Goal: Information Seeking & Learning: Check status

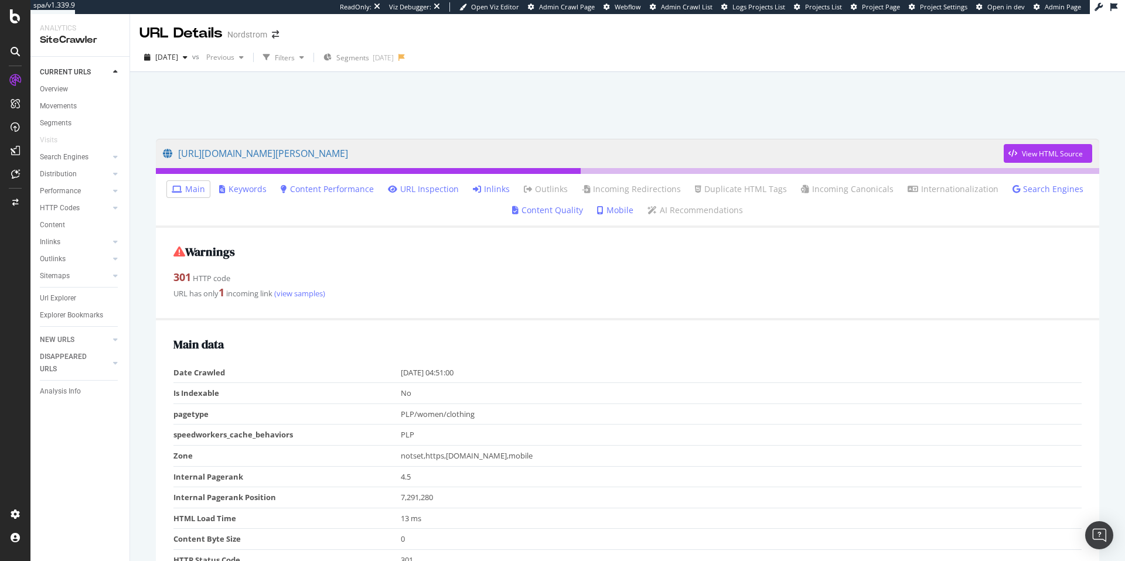
click at [492, 192] on link "Inlinks" at bounding box center [491, 189] width 37 height 12
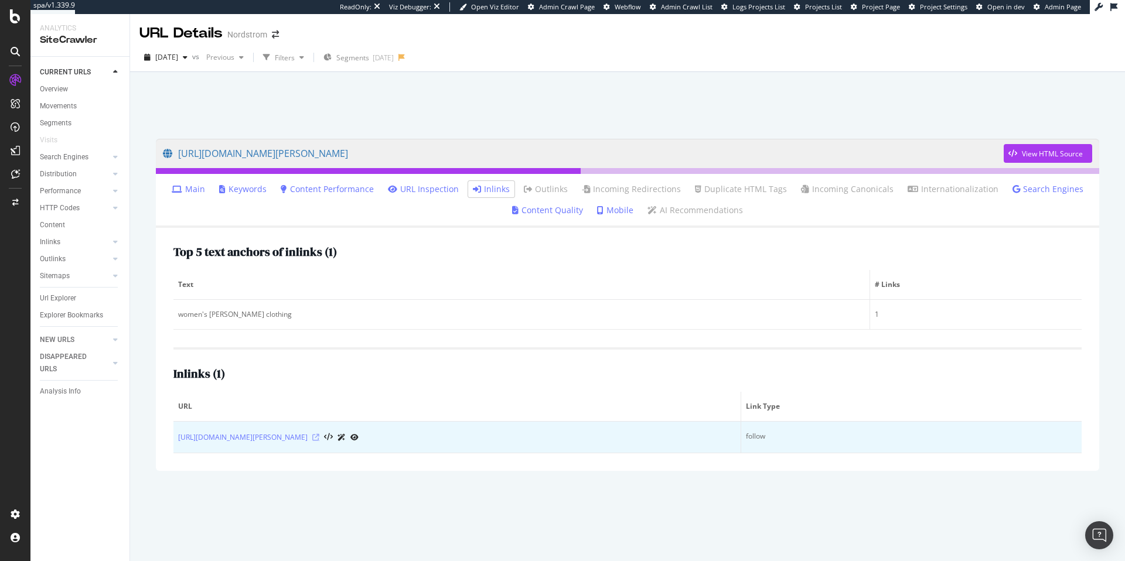
click at [319, 438] on icon at bounding box center [315, 437] width 7 height 7
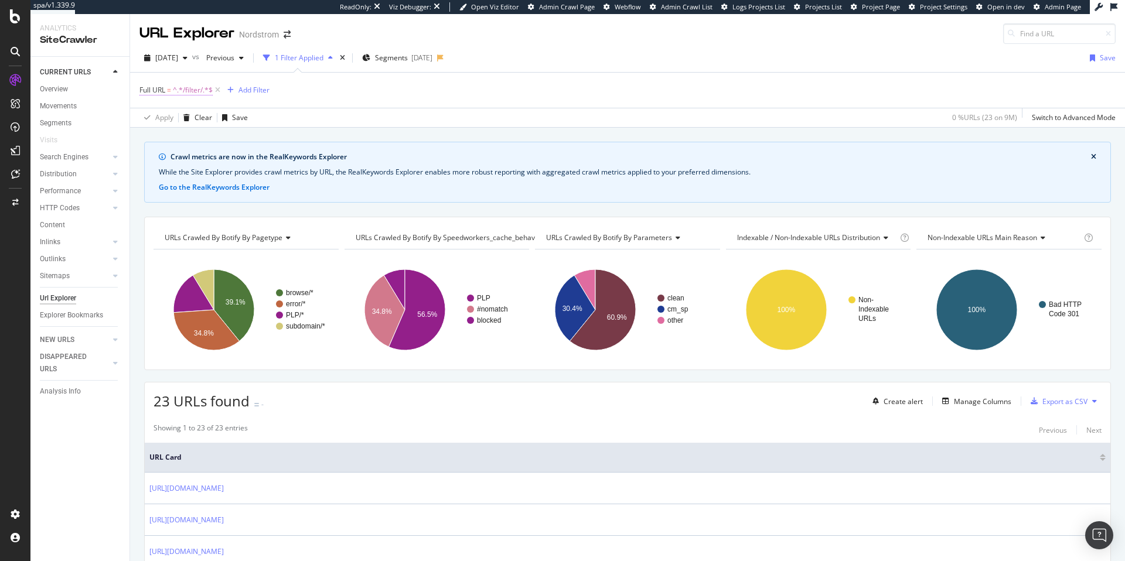
click at [182, 93] on span "^.*/filter/.*$" at bounding box center [193, 90] width 40 height 16
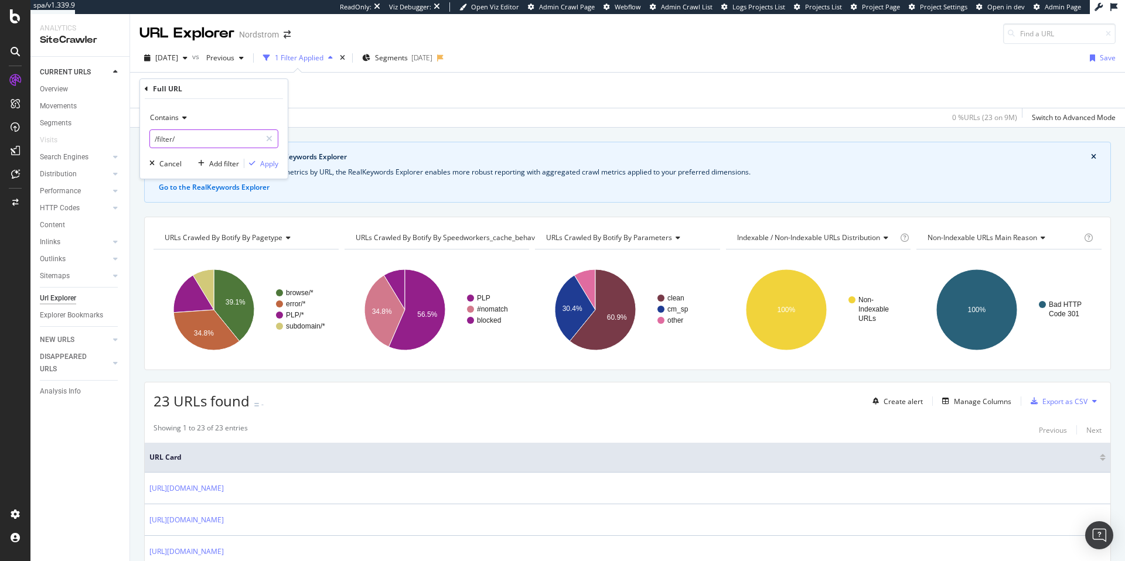
click at [183, 139] on input "/filter/" at bounding box center [205, 139] width 111 height 19
type input "brands/about"
click at [270, 166] on div "Apply" at bounding box center [269, 164] width 18 height 10
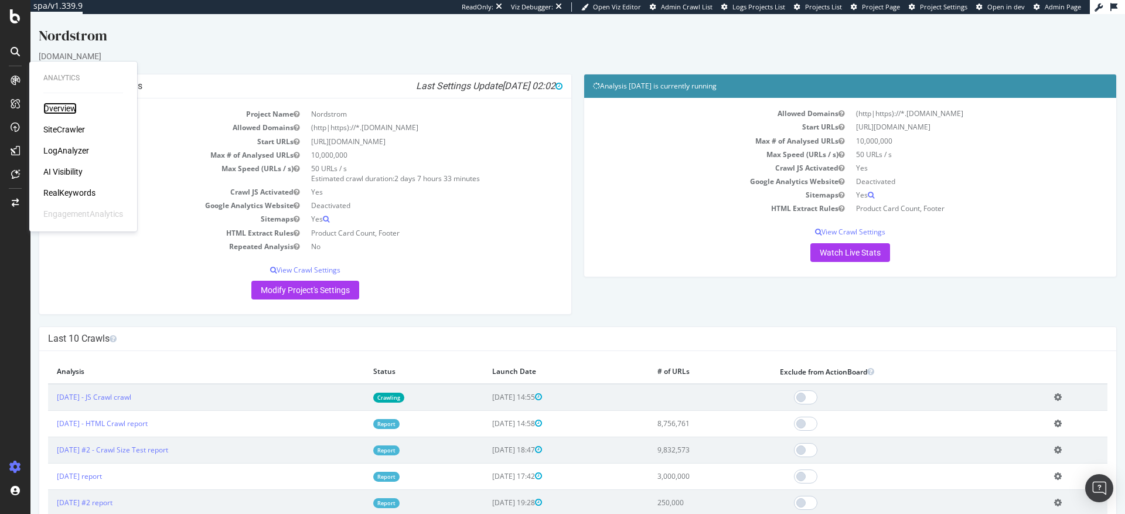
click at [60, 108] on div "Overview" at bounding box center [59, 109] width 33 height 12
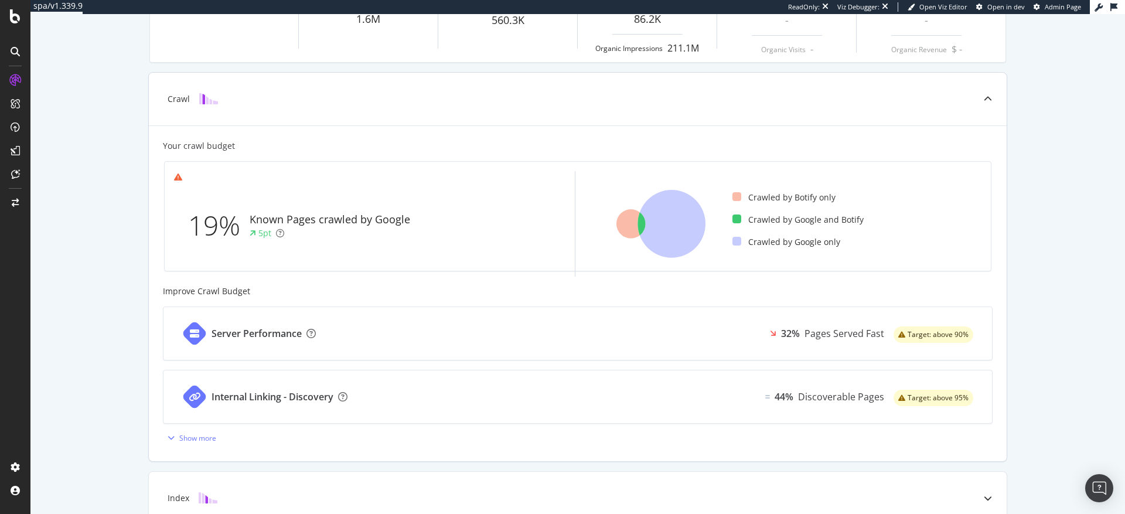
scroll to position [166, 0]
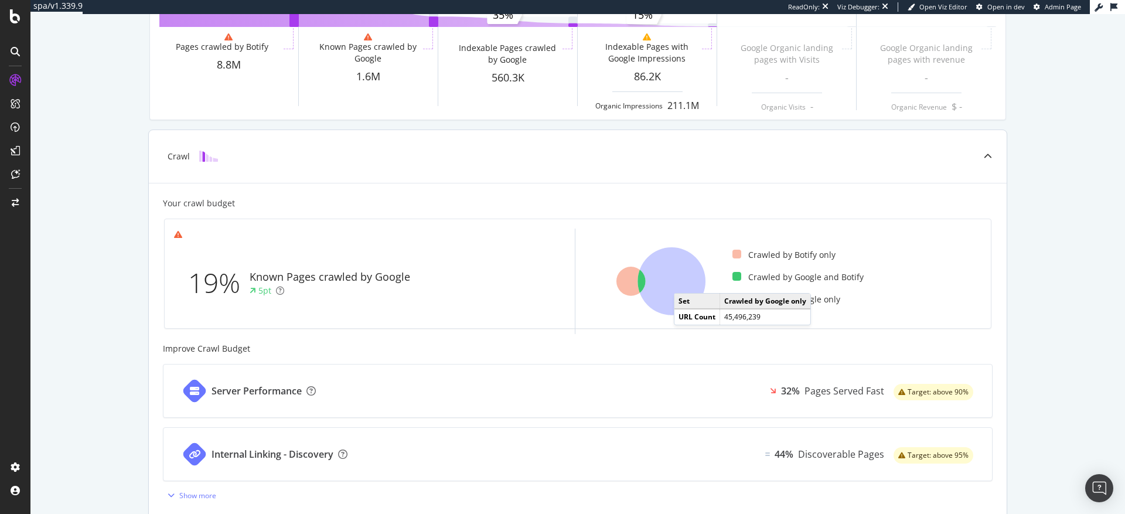
click at [681, 281] on icon at bounding box center [672, 281] width 68 height 68
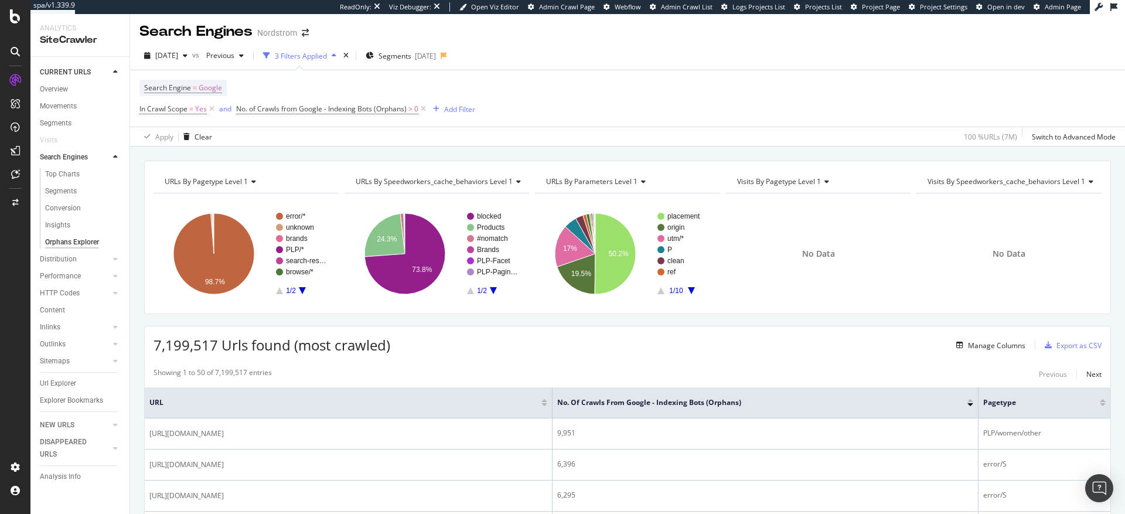
scroll to position [6, 0]
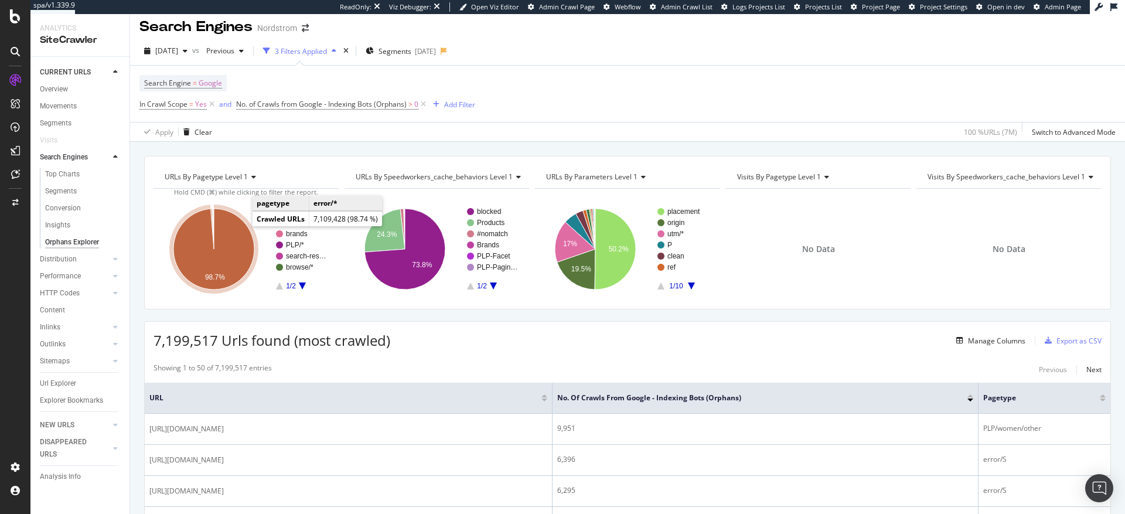
click at [227, 238] on icon "A chart." at bounding box center [213, 249] width 81 height 81
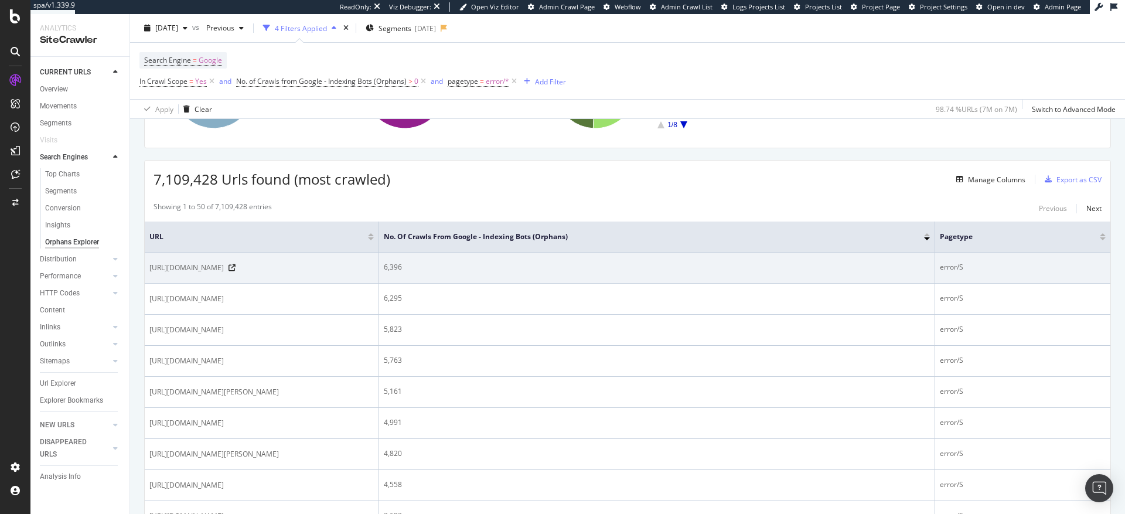
scroll to position [205, 0]
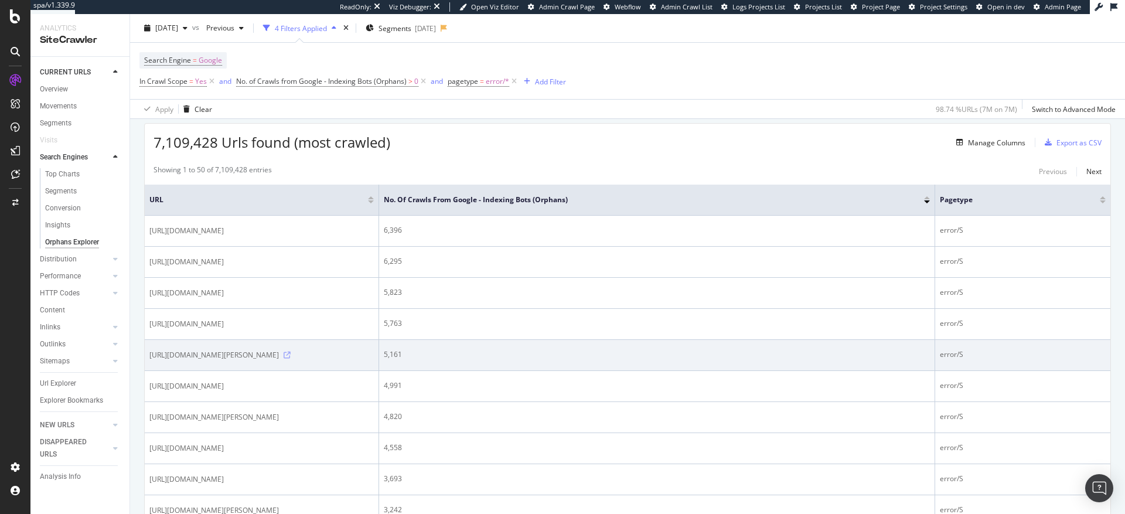
click at [291, 359] on icon at bounding box center [287, 355] width 7 height 7
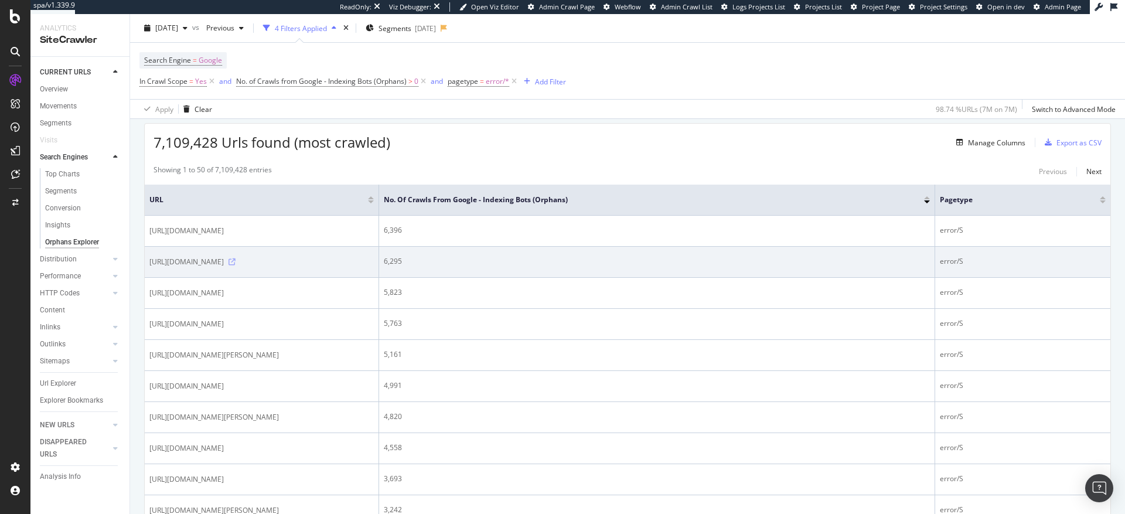
click at [236, 265] on icon at bounding box center [232, 261] width 7 height 7
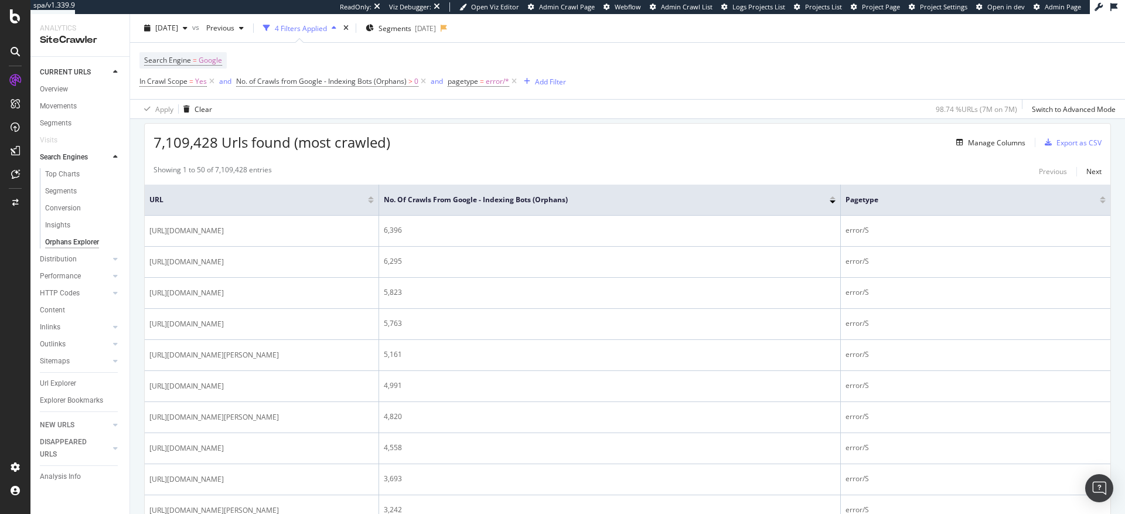
drag, startPoint x: 935, startPoint y: 197, endPoint x: 845, endPoint y: 196, distance: 90.3
click at [843, 196] on span at bounding box center [839, 200] width 7 height 30
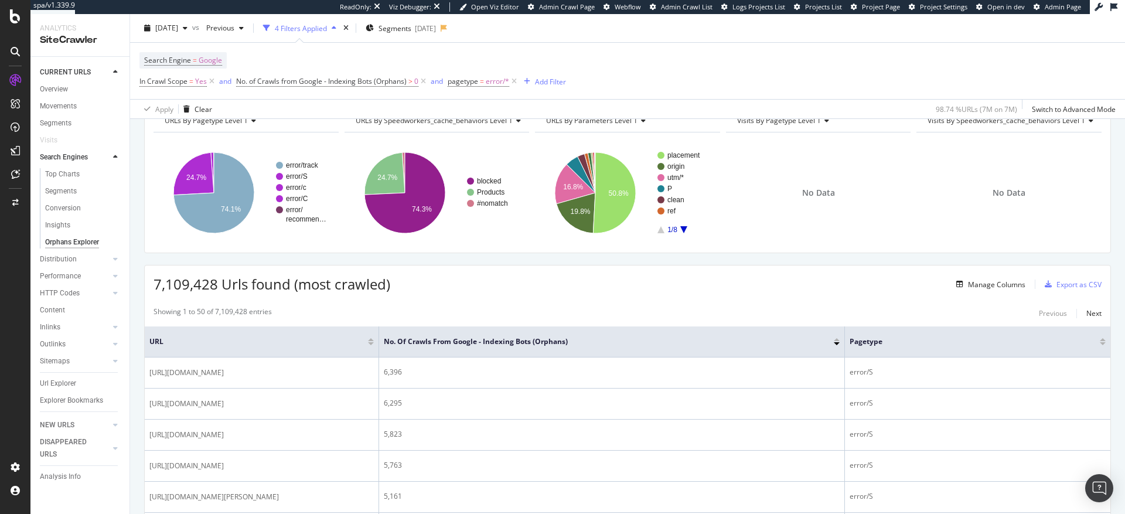
scroll to position [35, 0]
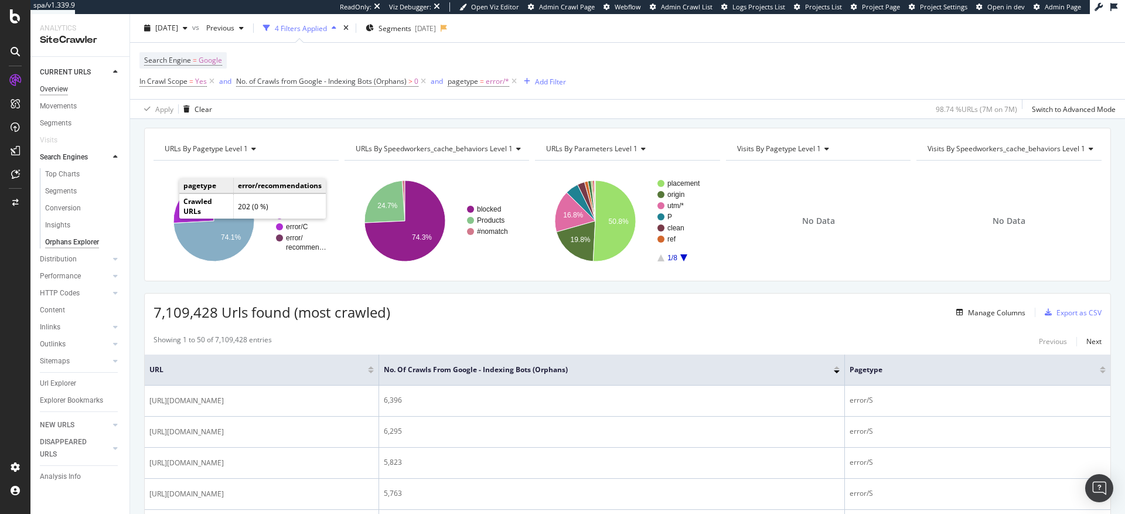
click at [60, 90] on div "Overview" at bounding box center [54, 89] width 28 height 12
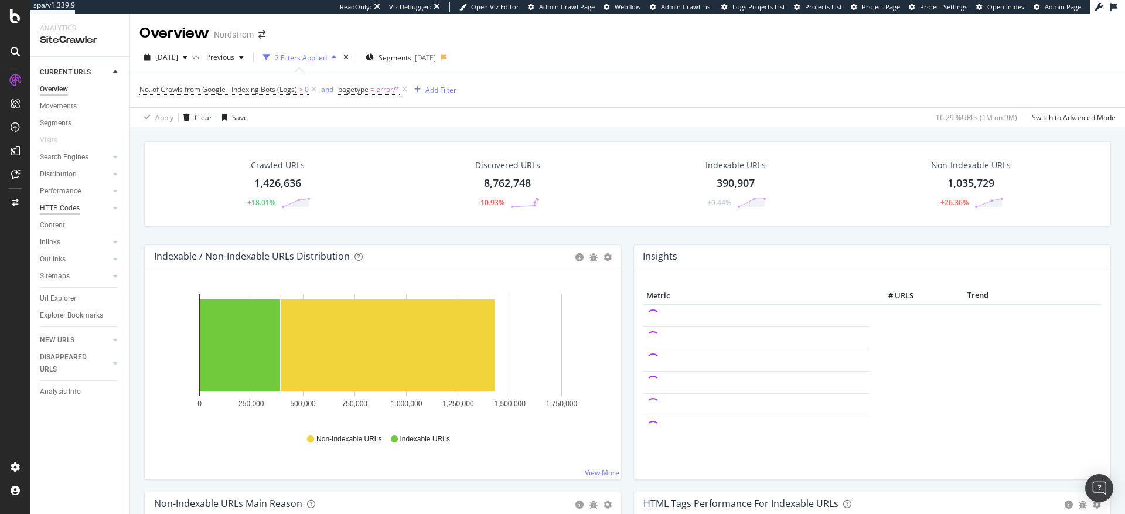
click at [65, 213] on div "HTTP Codes" at bounding box center [60, 208] width 40 height 12
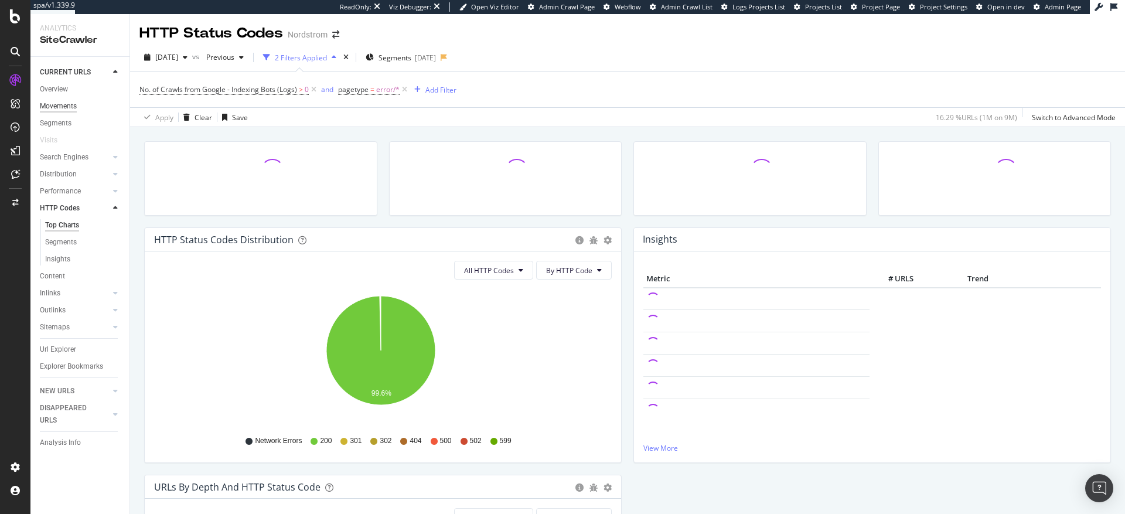
click at [69, 106] on div "Movements" at bounding box center [58, 106] width 37 height 12
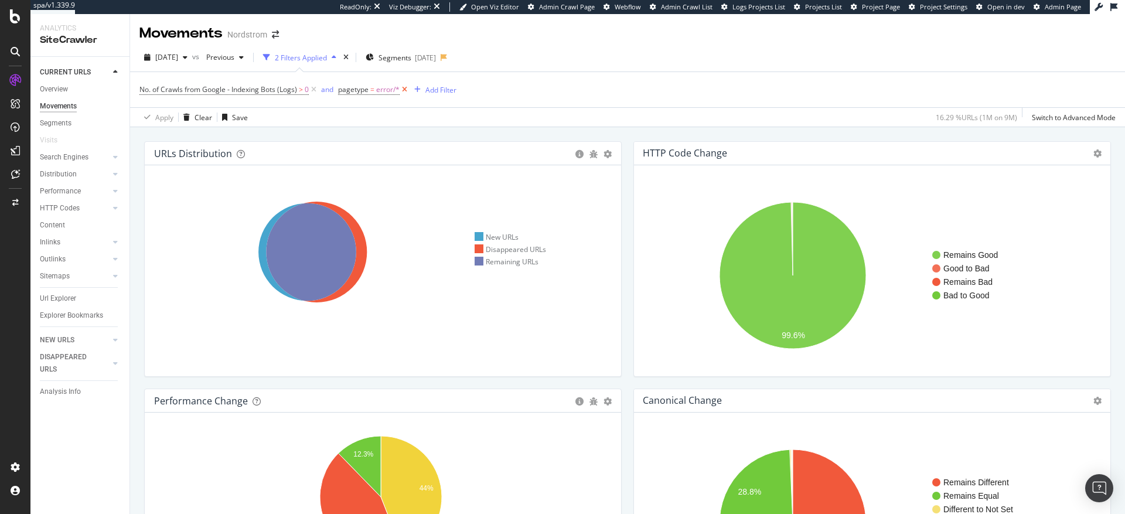
click at [405, 91] on icon at bounding box center [405, 90] width 10 height 12
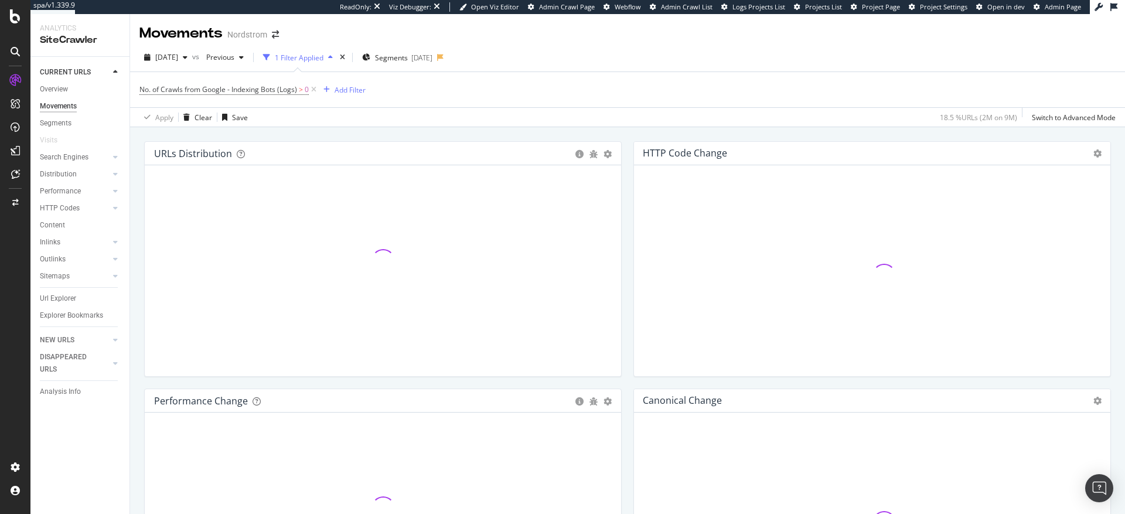
click at [315, 89] on icon at bounding box center [314, 90] width 10 height 12
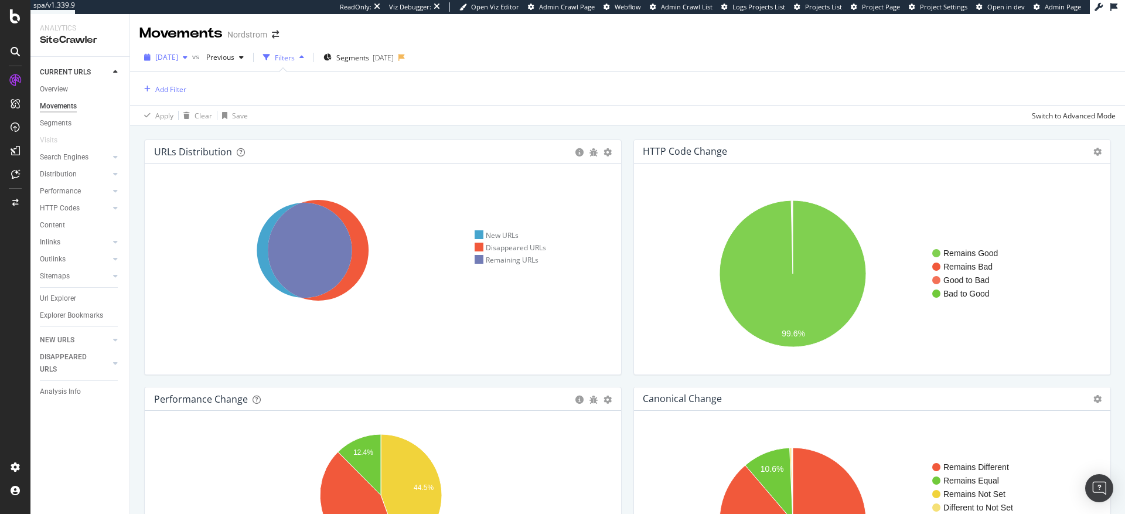
click at [174, 59] on span "[DATE]" at bounding box center [166, 57] width 23 height 10
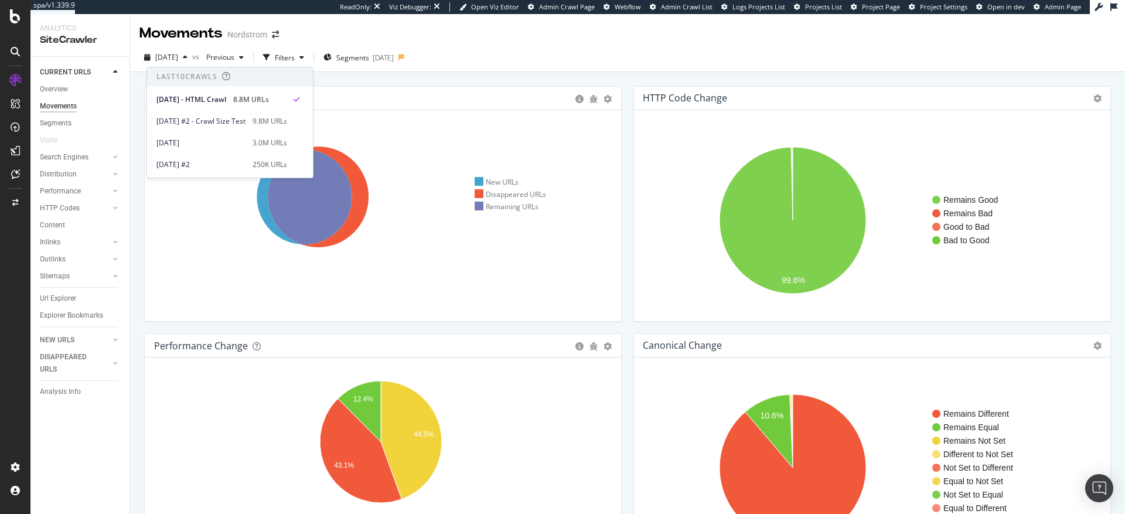
click at [533, 49] on div "2025 Oct. 6th vs Previous Filters Segments 2025-10-14" at bounding box center [627, 59] width 995 height 23
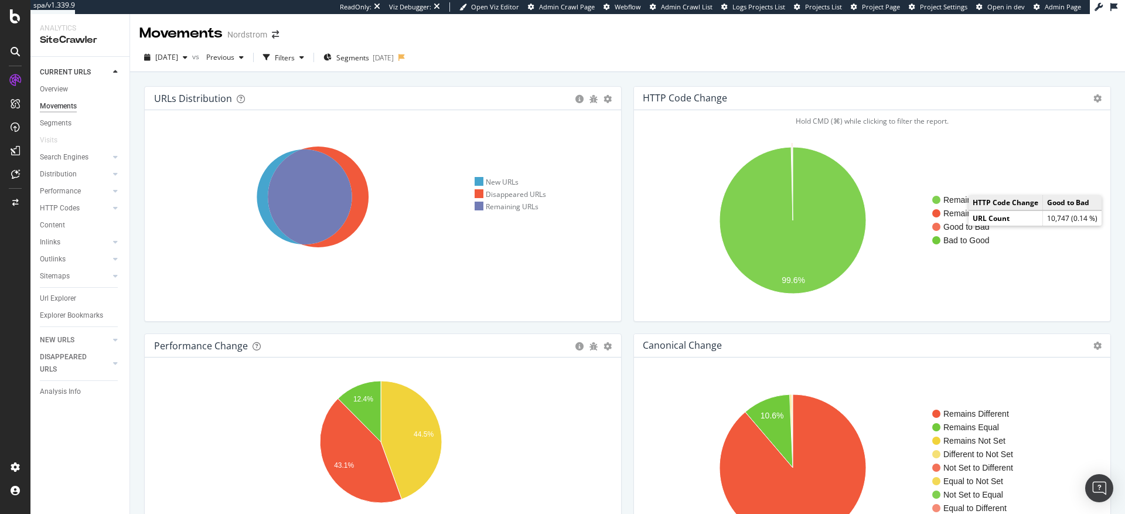
click at [958, 228] on text "Good to Bad" at bounding box center [967, 226] width 46 height 9
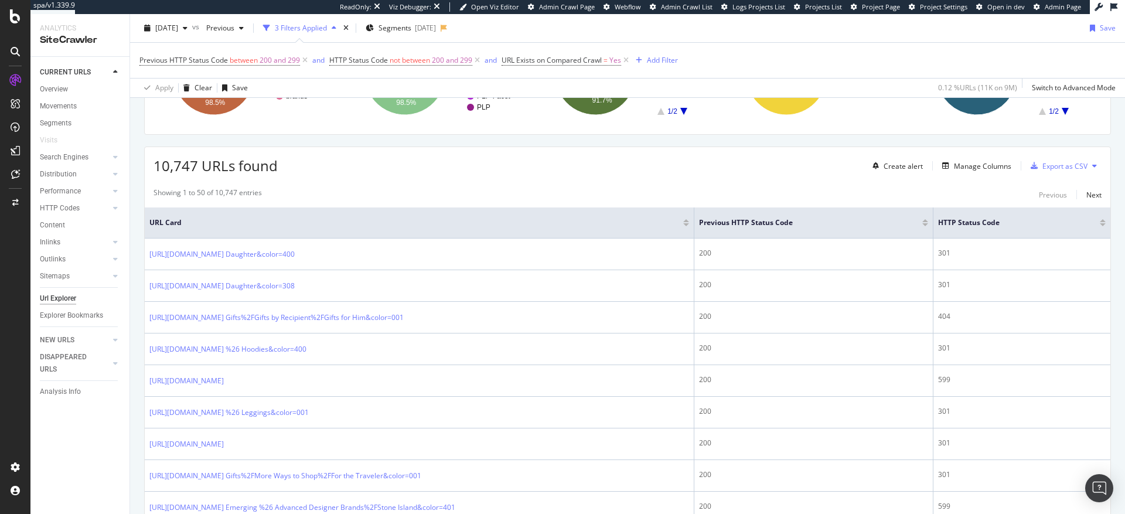
scroll to position [250, 0]
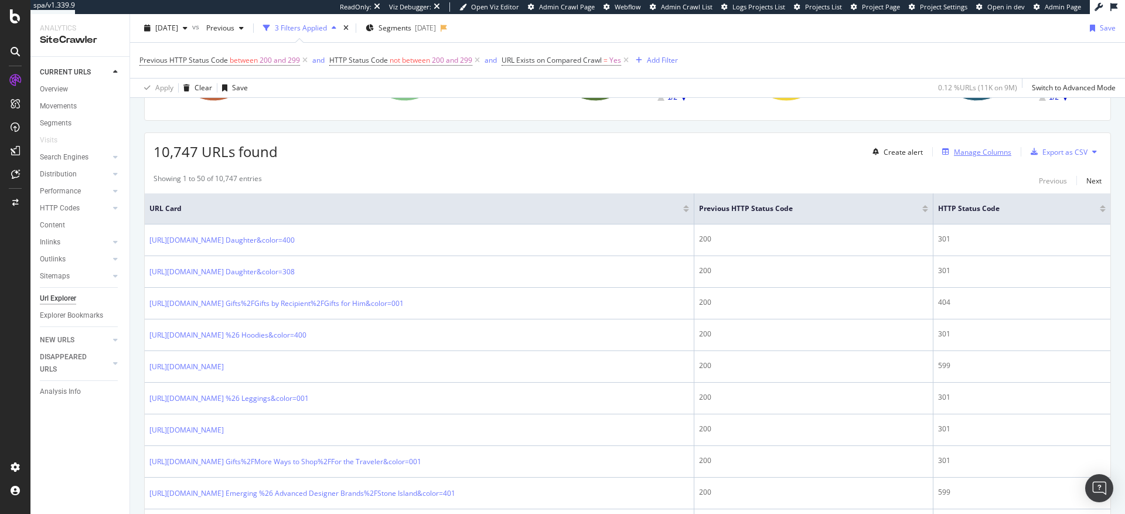
click at [979, 155] on div "Manage Columns" at bounding box center [982, 152] width 57 height 10
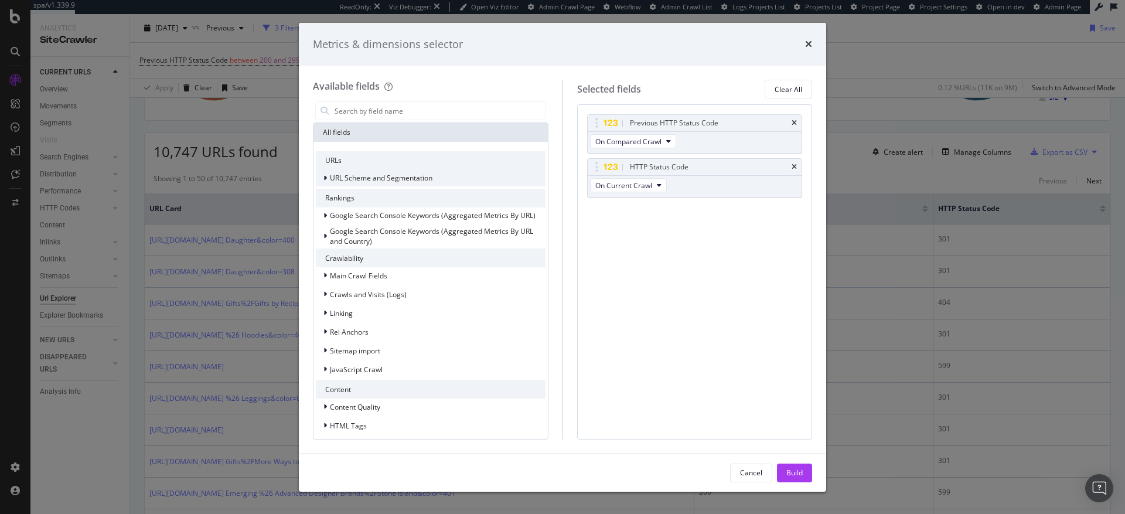
click at [328, 178] on div "modal" at bounding box center [326, 178] width 7 height 12
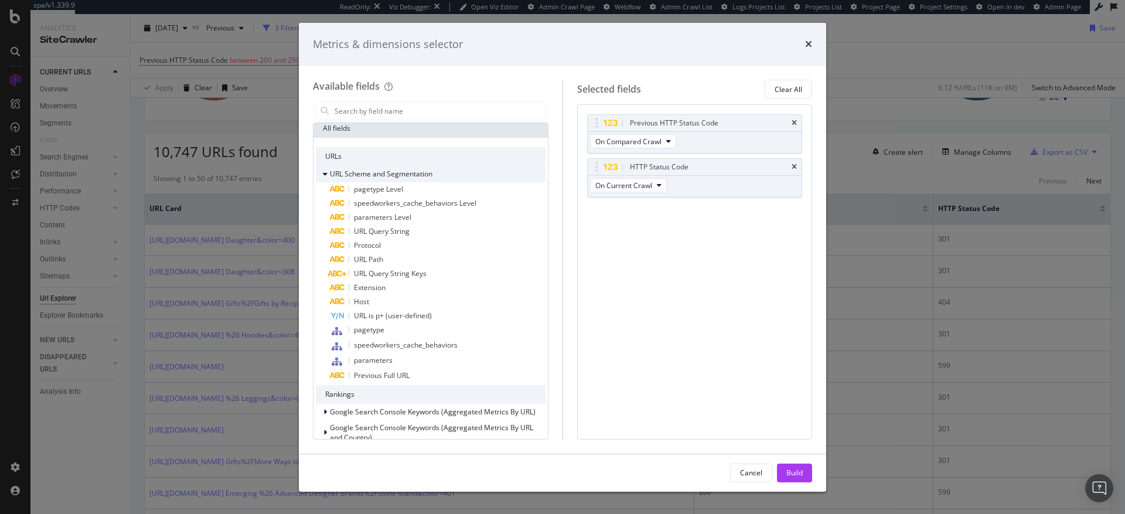
scroll to position [0, 0]
click at [405, 111] on input "modal" at bounding box center [439, 111] width 212 height 18
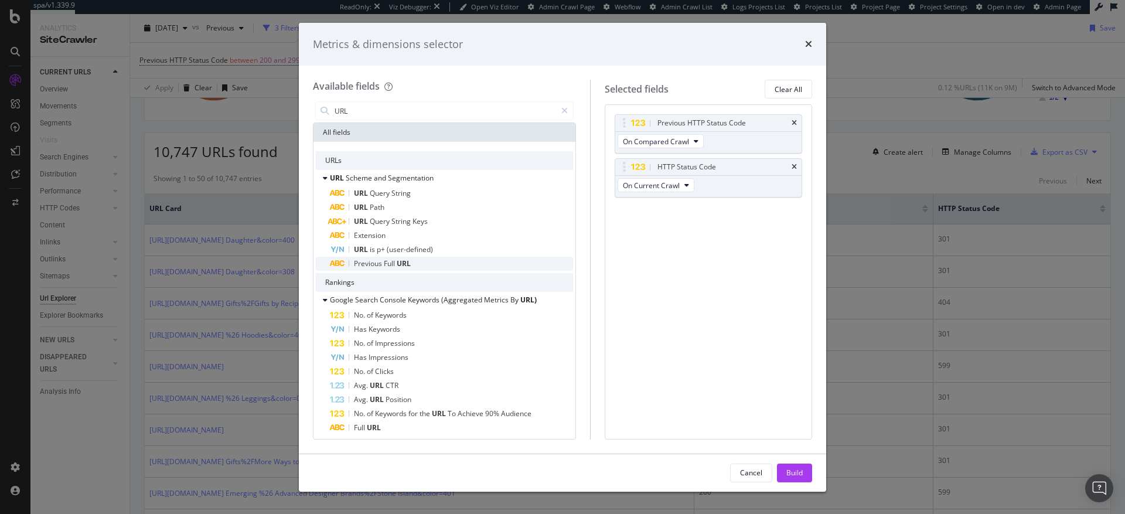
click at [401, 263] on span "URL" at bounding box center [404, 263] width 14 height 10
click at [795, 210] on icon "times" at bounding box center [794, 210] width 5 height 7
click at [383, 113] on input "URL" at bounding box center [444, 111] width 223 height 18
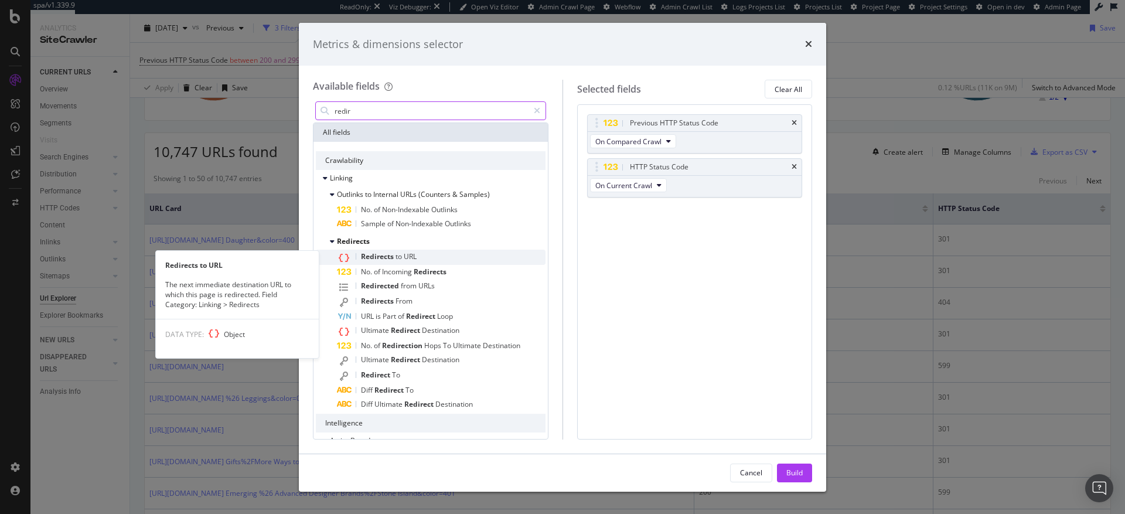
type input "redir"
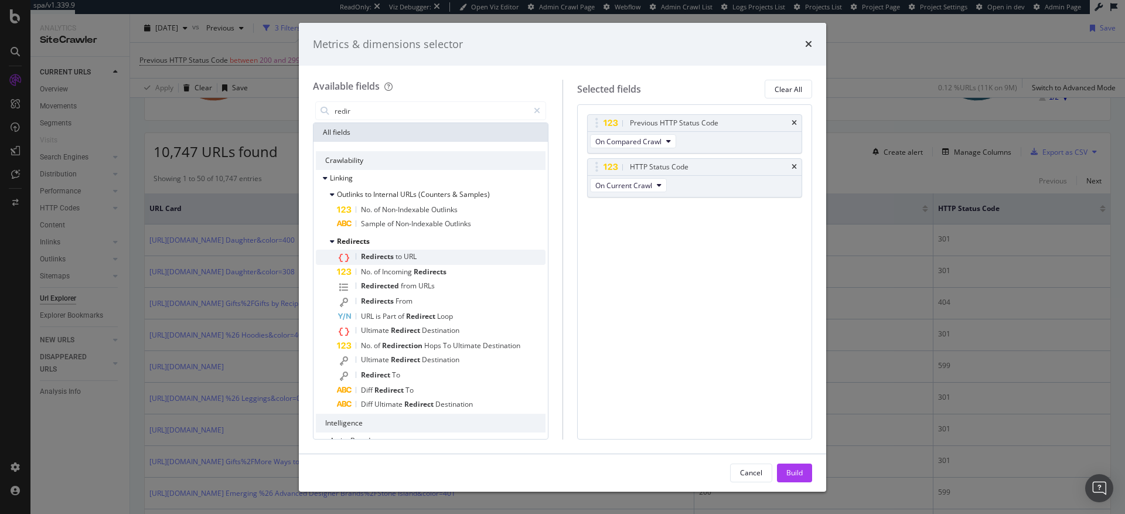
click at [396, 254] on span "to" at bounding box center [400, 256] width 8 height 10
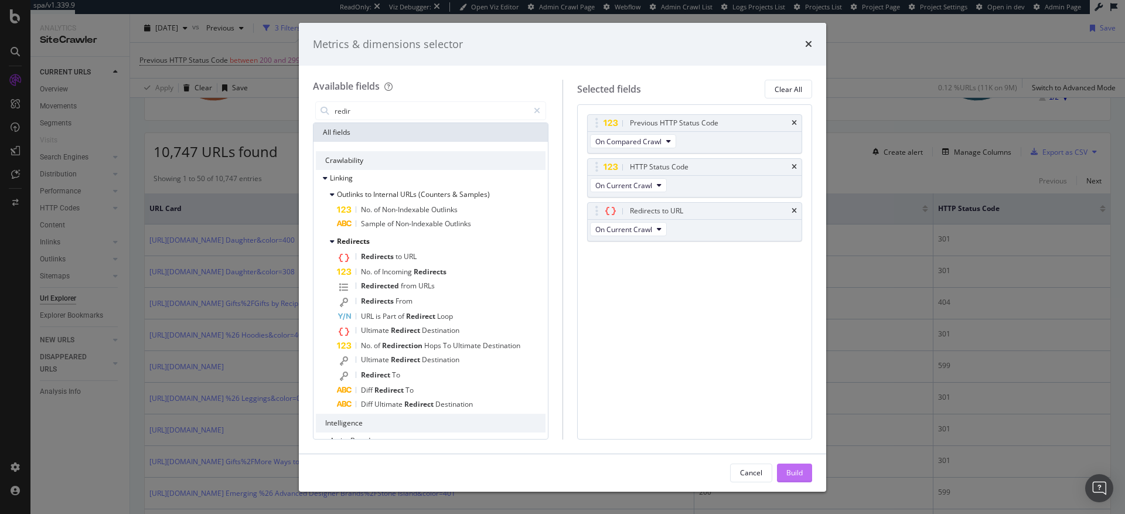
click at [801, 472] on div "Build" at bounding box center [795, 473] width 16 height 10
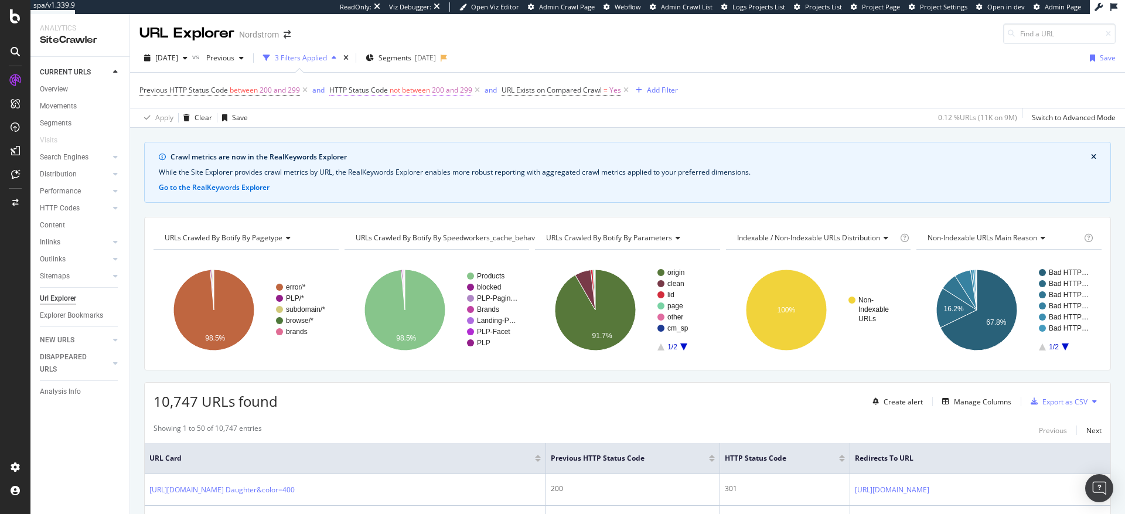
click at [459, 92] on span "200 and 299" at bounding box center [452, 90] width 40 height 16
click at [585, 115] on div "Apply Clear Save 0.12 % URLs ( 11K on 9M ) Switch to Advanced Mode" at bounding box center [627, 117] width 995 height 19
click at [411, 56] on span "Segments" at bounding box center [395, 58] width 33 height 10
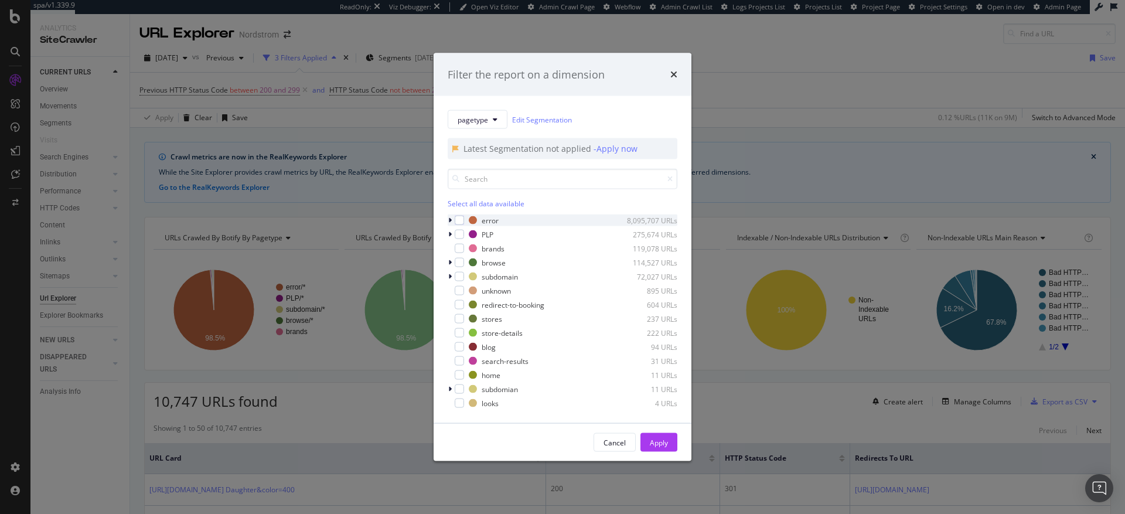
click at [450, 222] on icon "modal" at bounding box center [450, 220] width 4 height 7
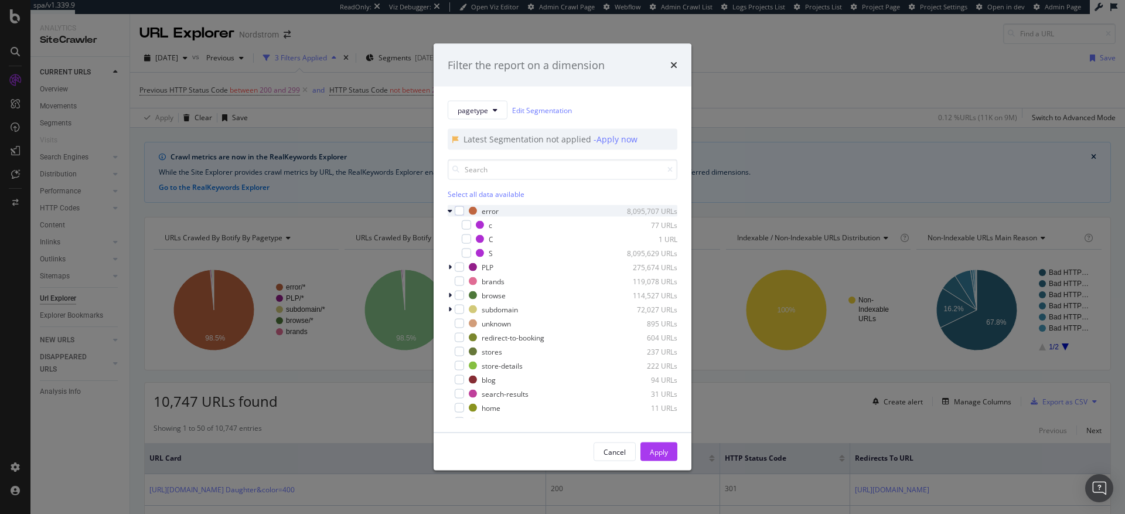
click at [451, 212] on icon "modal" at bounding box center [450, 210] width 5 height 7
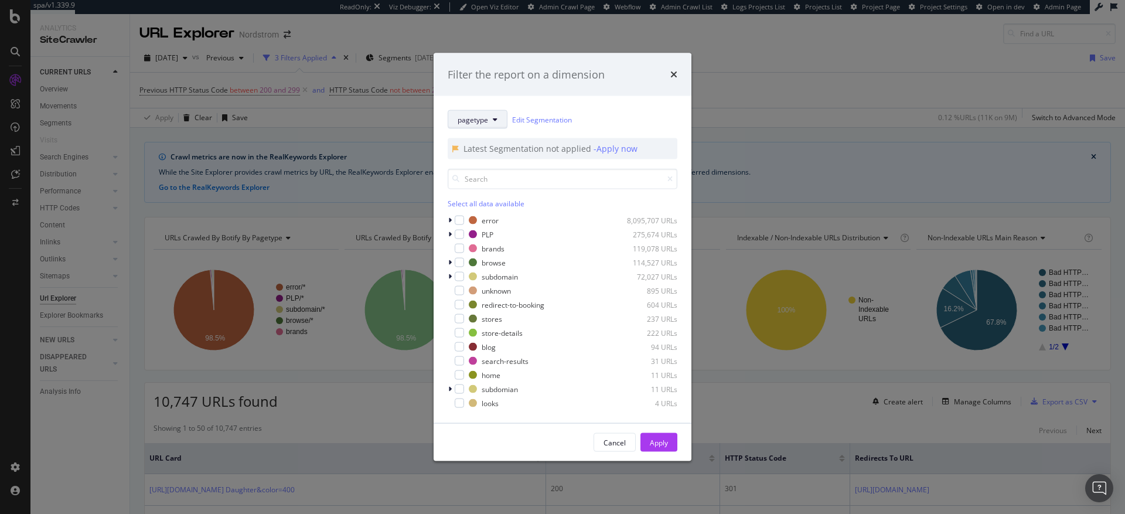
click at [489, 118] on button "pagetype" at bounding box center [478, 119] width 60 height 19
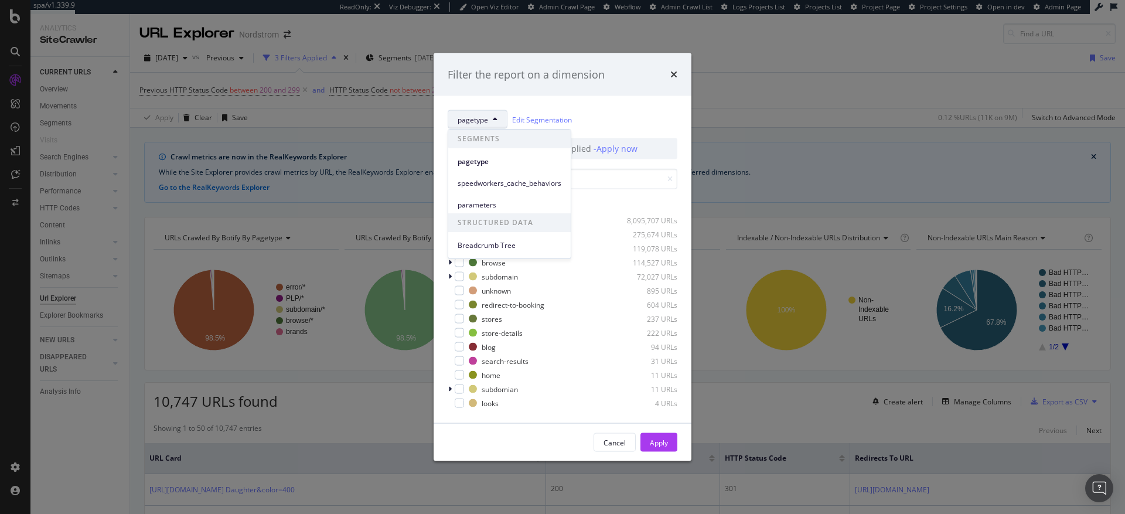
click at [770, 104] on div "Filter the report on a dimension pagetype Edit Segmentation Latest Segmentation…" at bounding box center [562, 257] width 1125 height 514
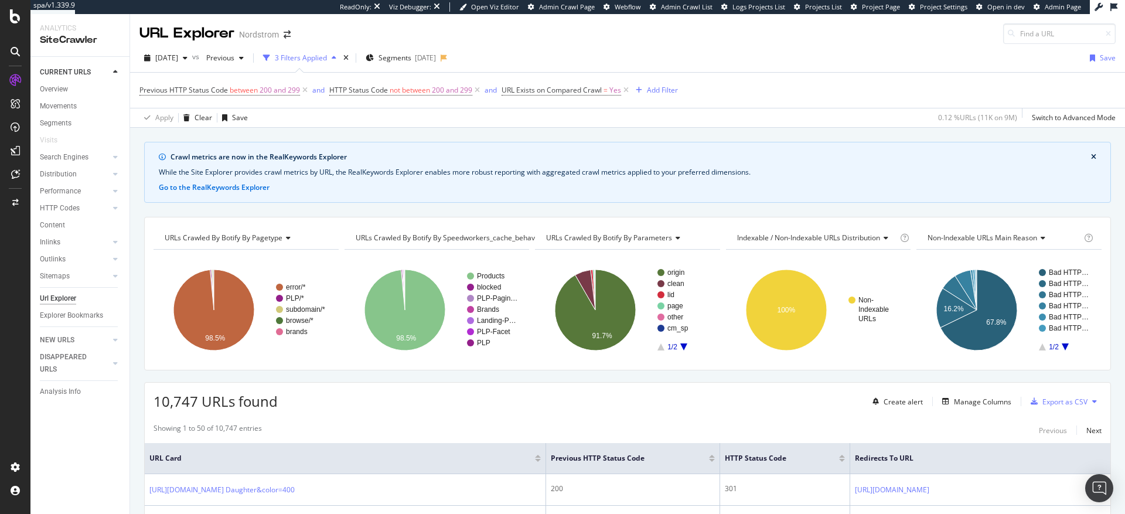
click at [726, 130] on div "Crawl metrics are now in the RealKeywords Explorer While the Site Explorer prov…" at bounding box center [627, 142] width 995 height 28
click at [672, 95] on div "Add Filter" at bounding box center [662, 90] width 31 height 10
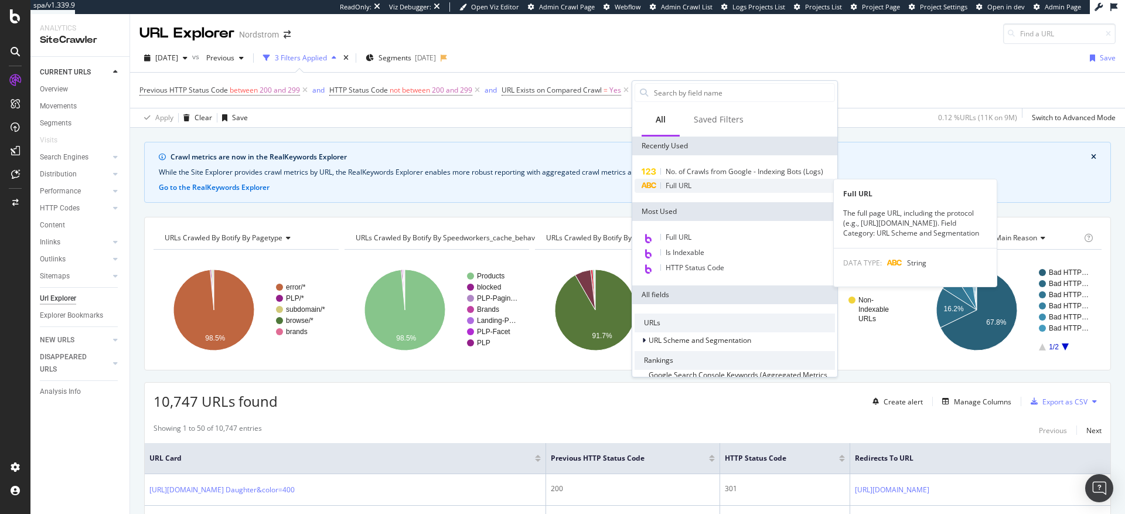
click at [680, 185] on span "Full URL" at bounding box center [679, 186] width 26 height 10
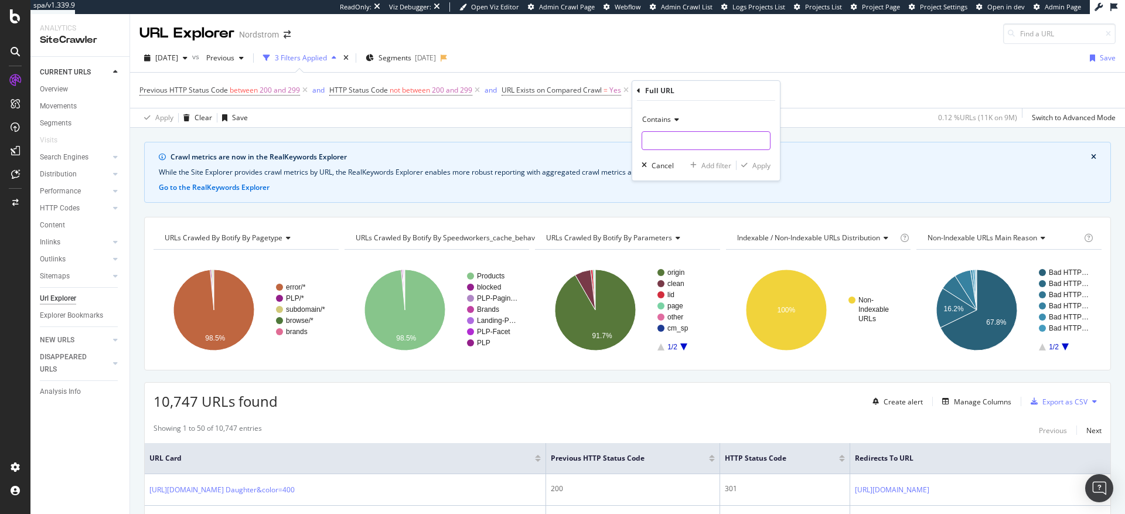
click at [680, 142] on input "text" at bounding box center [706, 140] width 128 height 19
type input "/s/"
click at [761, 168] on div "Apply" at bounding box center [762, 166] width 18 height 10
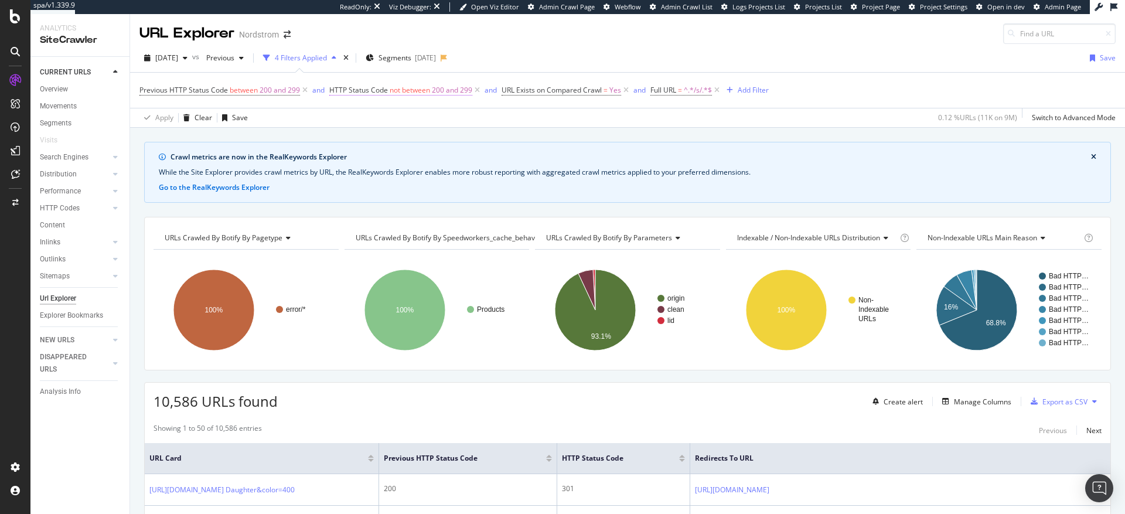
click at [451, 92] on span "200 and 299" at bounding box center [452, 90] width 40 height 16
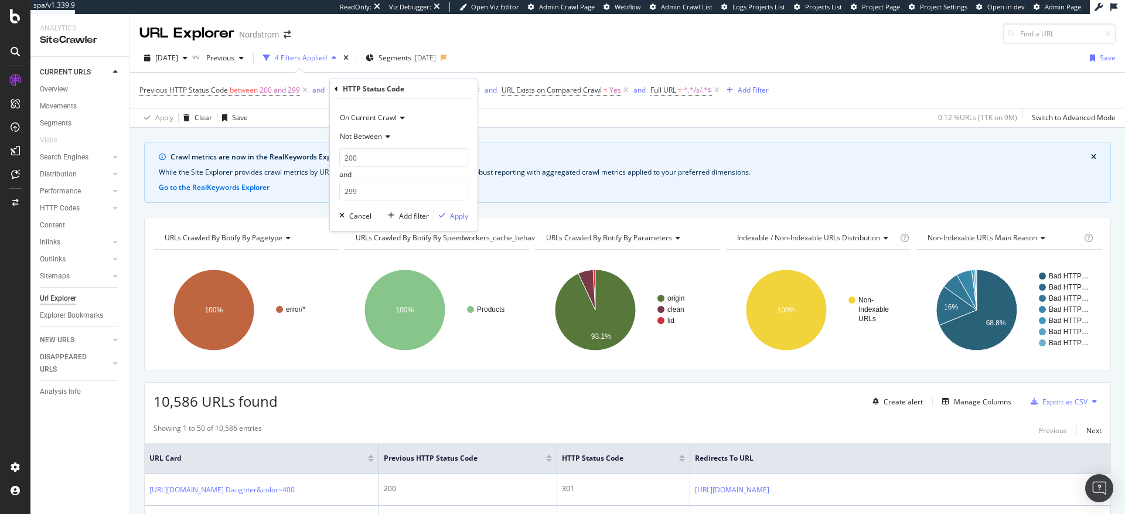
click at [372, 138] on span "Not Between" at bounding box center [361, 136] width 42 height 10
click at [363, 161] on span "Equal to" at bounding box center [358, 161] width 26 height 10
click at [366, 161] on input "number" at bounding box center [403, 157] width 129 height 19
type input "301"
click at [389, 173] on span "301" at bounding box center [384, 173] width 82 height 10
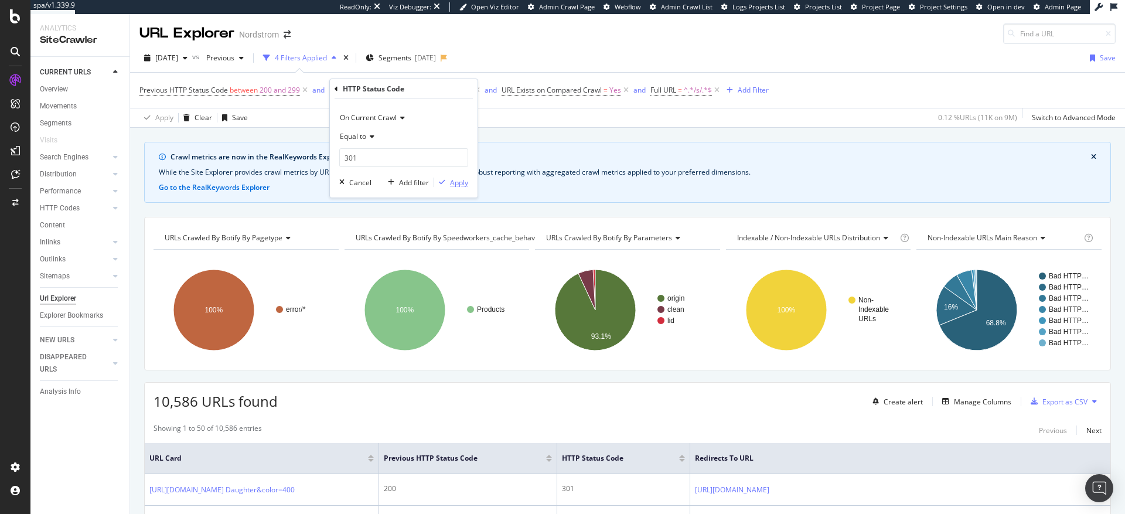
click at [458, 186] on div "Apply" at bounding box center [459, 183] width 18 height 10
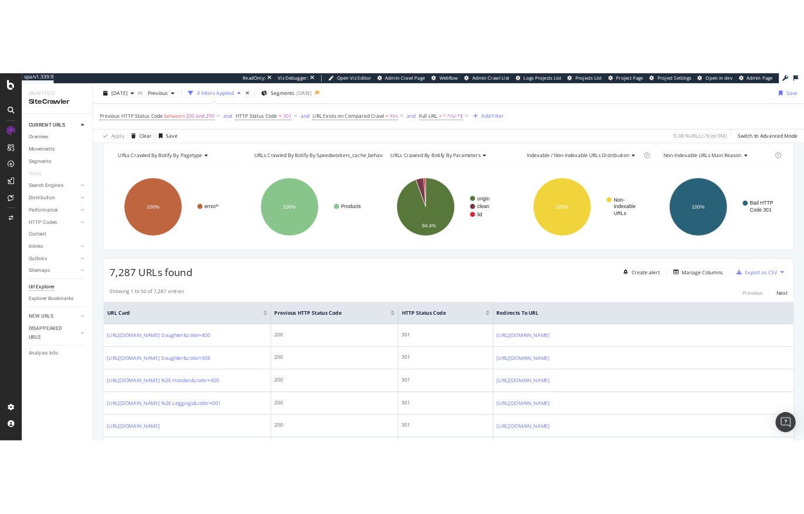
scroll to position [192, 0]
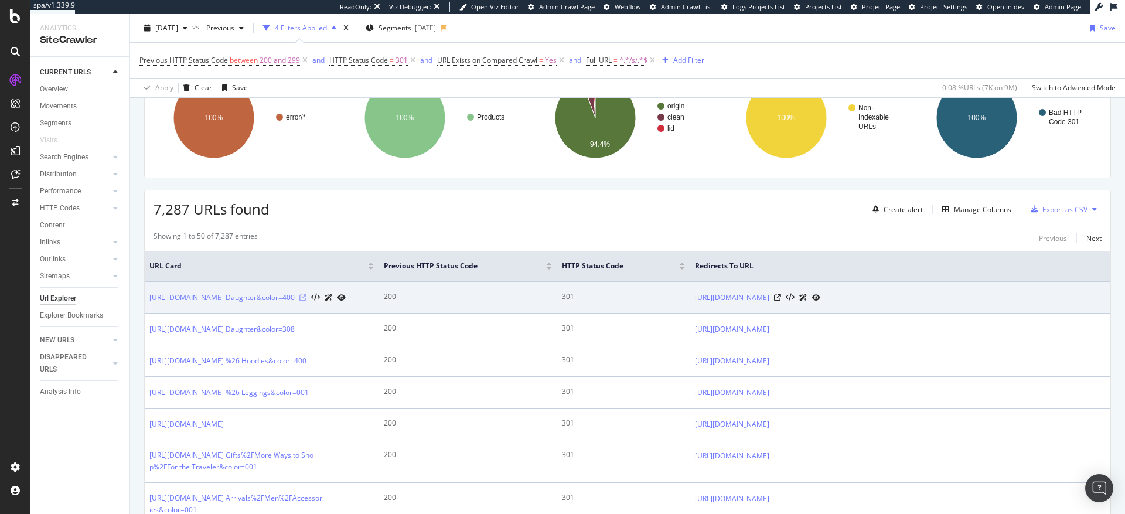
click at [307, 301] on icon at bounding box center [302, 297] width 7 height 7
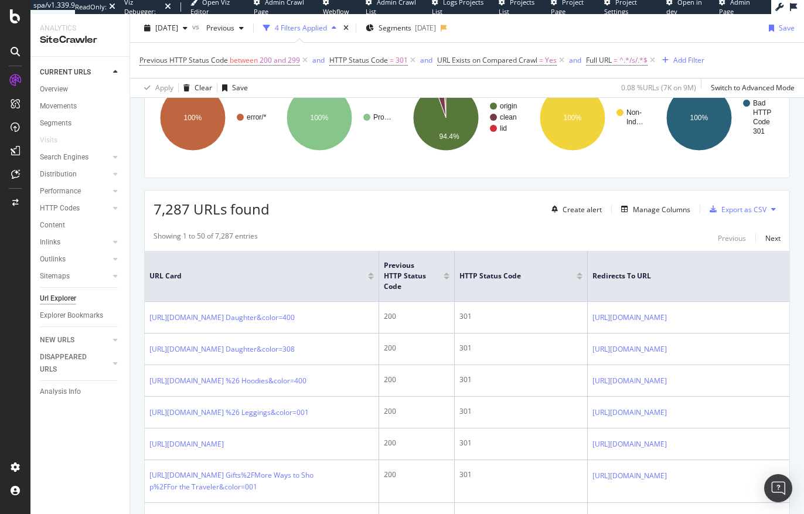
drag, startPoint x: 556, startPoint y: 260, endPoint x: 435, endPoint y: 263, distance: 120.2
click at [438, 263] on th "Previous HTTP Status Code" at bounding box center [417, 276] width 76 height 51
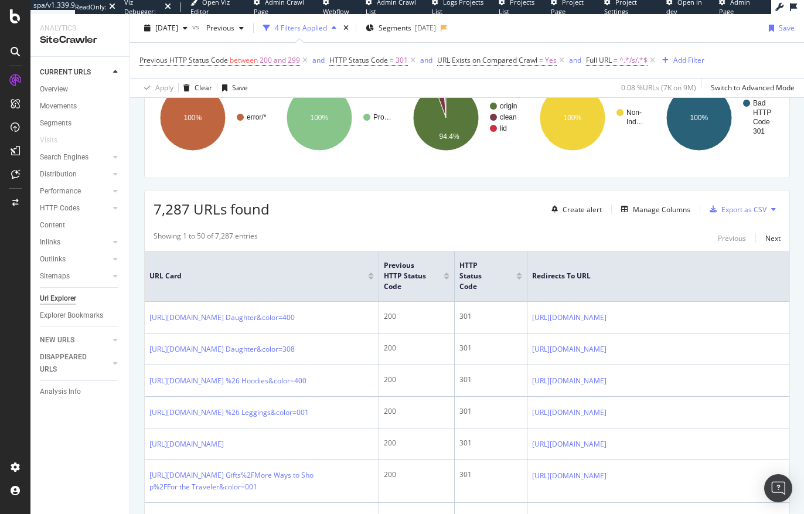
drag, startPoint x: 585, startPoint y: 263, endPoint x: 525, endPoint y: 264, distance: 60.4
click at [525, 264] on span at bounding box center [526, 276] width 7 height 50
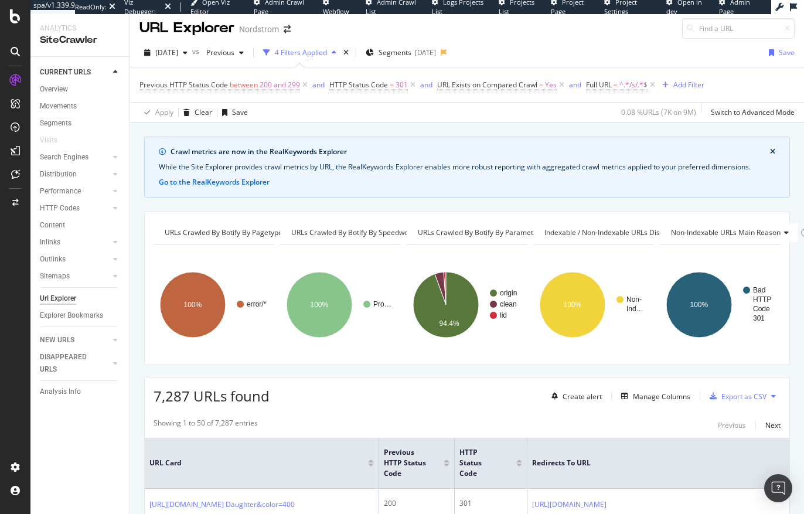
scroll to position [5, 0]
click at [64, 207] on div "HTTP Codes" at bounding box center [60, 208] width 40 height 12
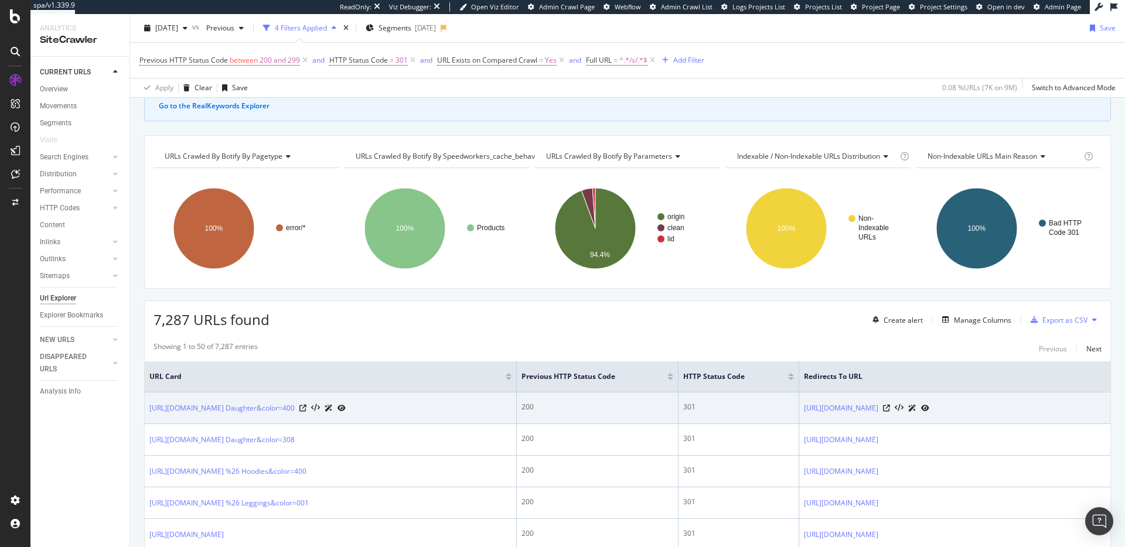
scroll to position [97, 0]
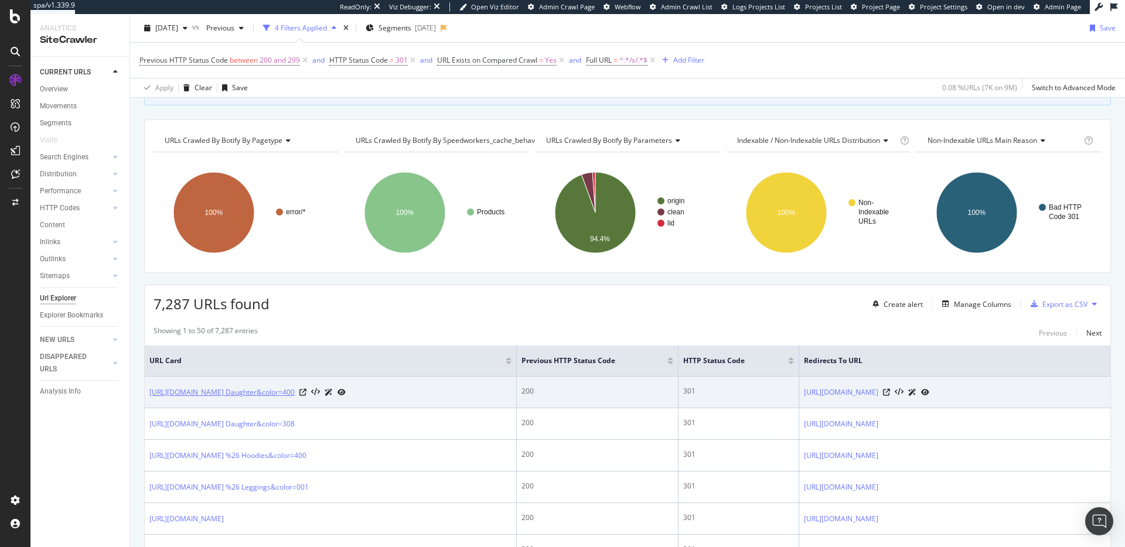
click at [295, 399] on link "[URL][DOMAIN_NAME] Daughter&color=400" at bounding box center [221, 393] width 145 height 12
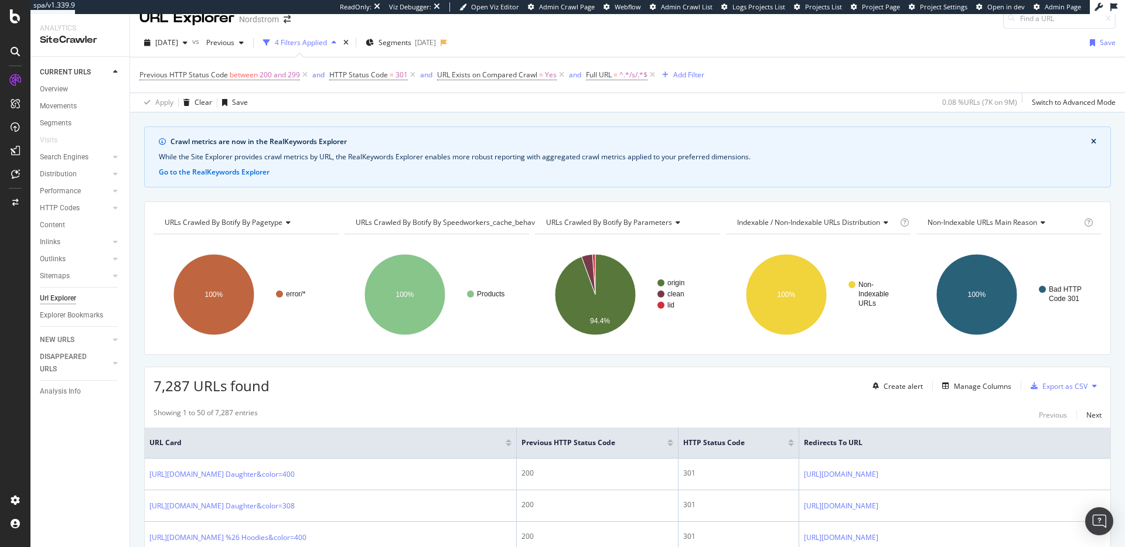
scroll to position [0, 0]
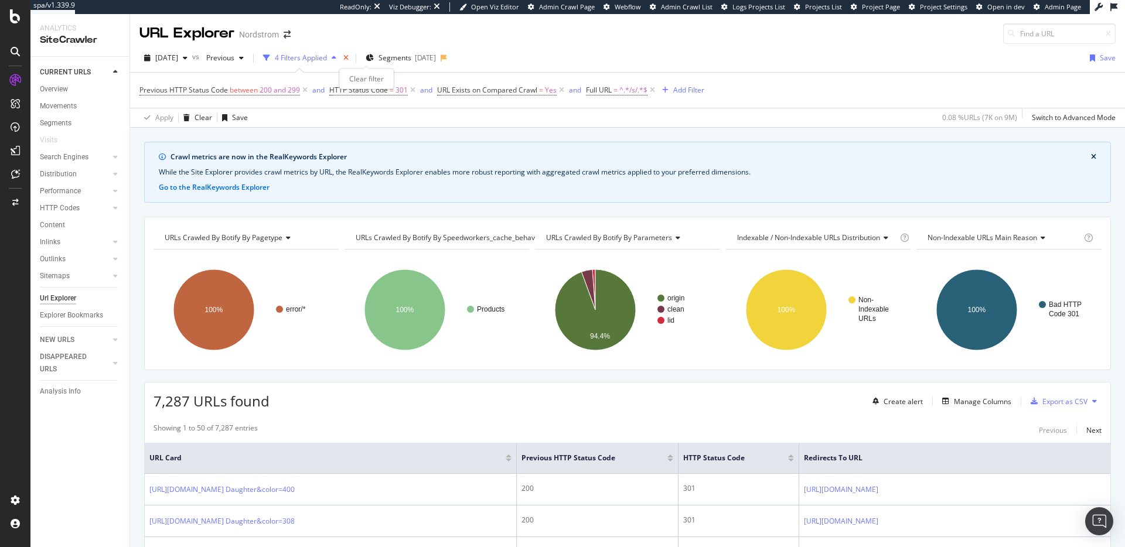
click at [349, 59] on icon "times" at bounding box center [345, 58] width 5 height 7
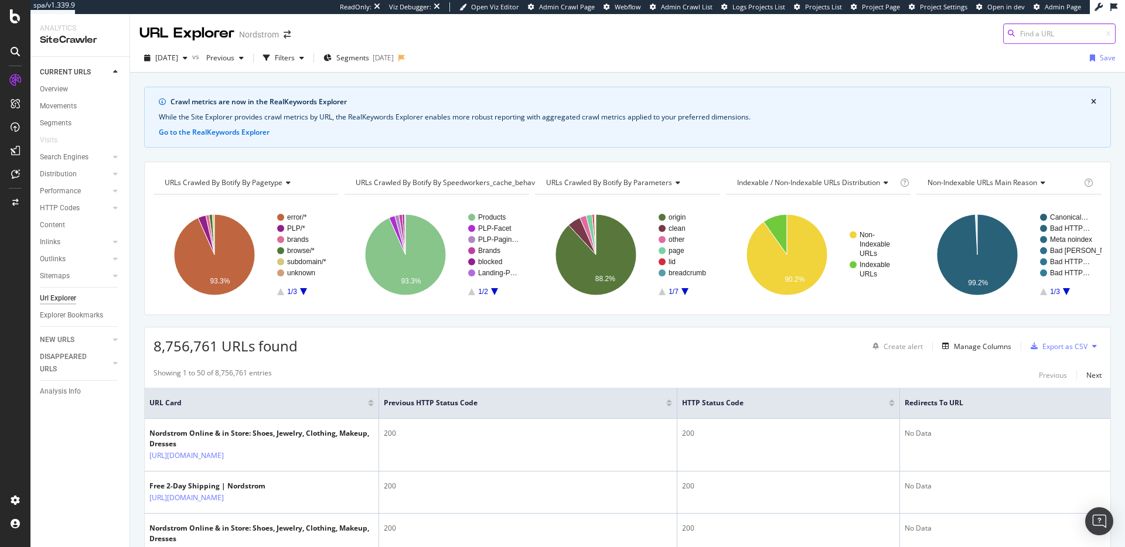
click at [1034, 32] on input at bounding box center [1059, 33] width 113 height 21
paste input "https://www.nordstrom.com/s/collegiate-cotton-blend-sweatshirt/7767279?origin=c…"
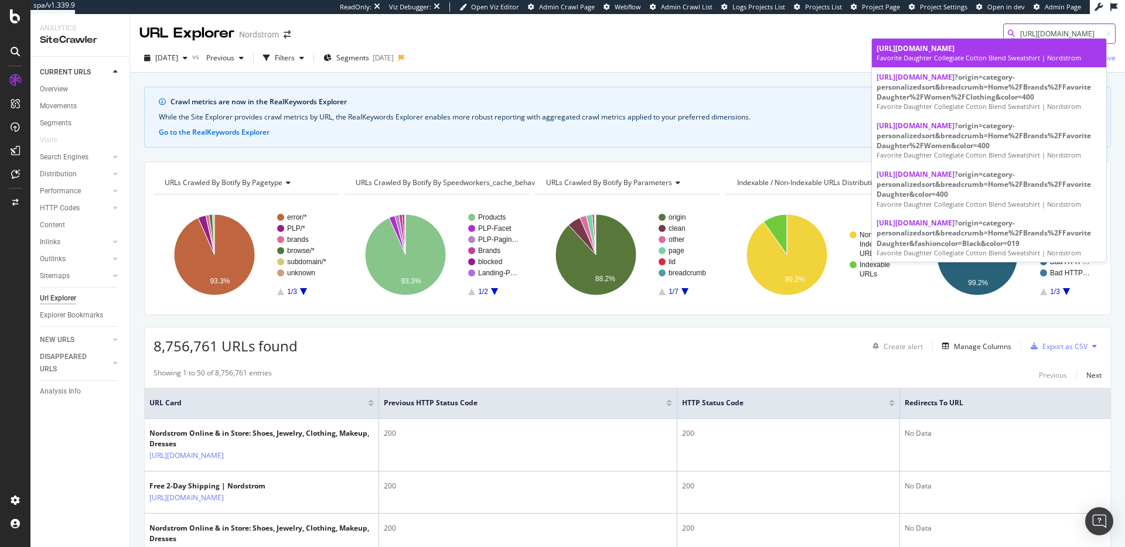
type input "https://www.nordstrom.com/s/collegiate-cotton-blend-sweatshirt/7767279"
click at [938, 63] on div "Favorite Daughter Collegiate Cotton Blend Sweatshirt | Nordstrom" at bounding box center [989, 57] width 225 height 9
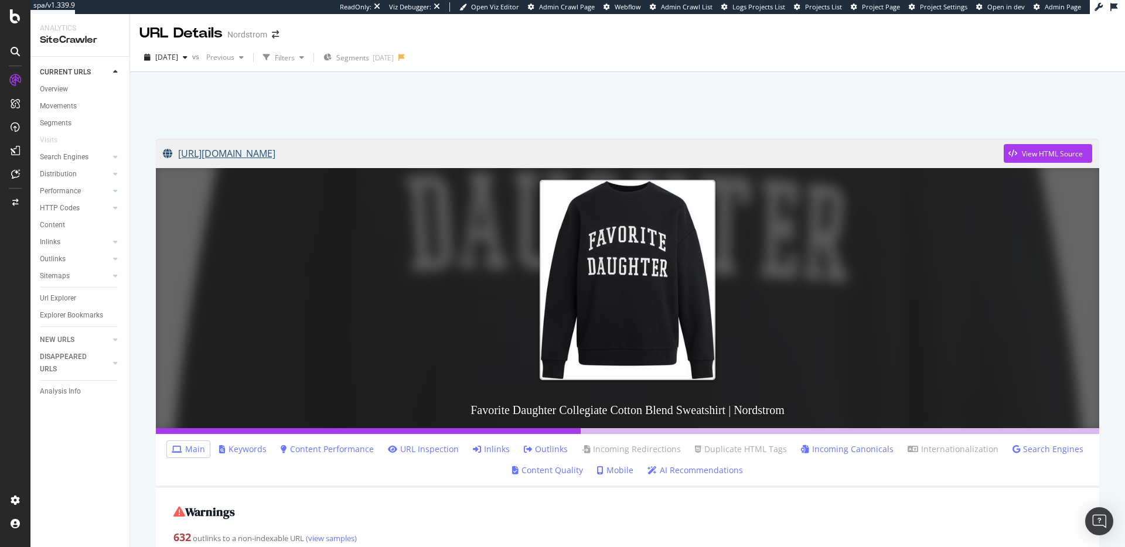
click at [492, 156] on link "https://www.nordstrom.com/s/collegiate-cotton-blend-sweatshirt/7767279" at bounding box center [583, 153] width 841 height 29
click at [1025, 158] on div "View HTML Source" at bounding box center [1052, 154] width 61 height 10
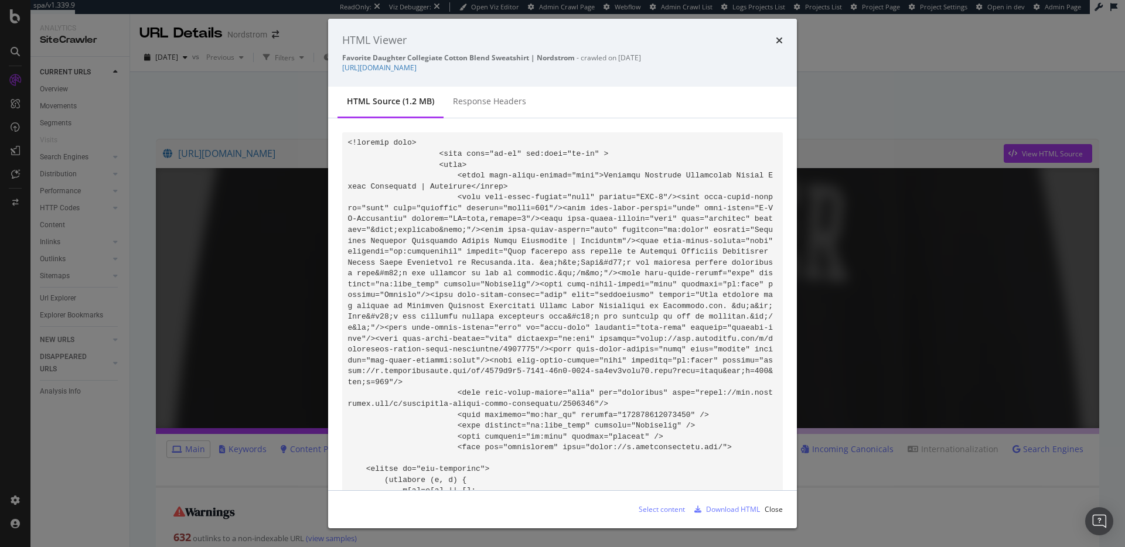
scroll to position [49980, 0]
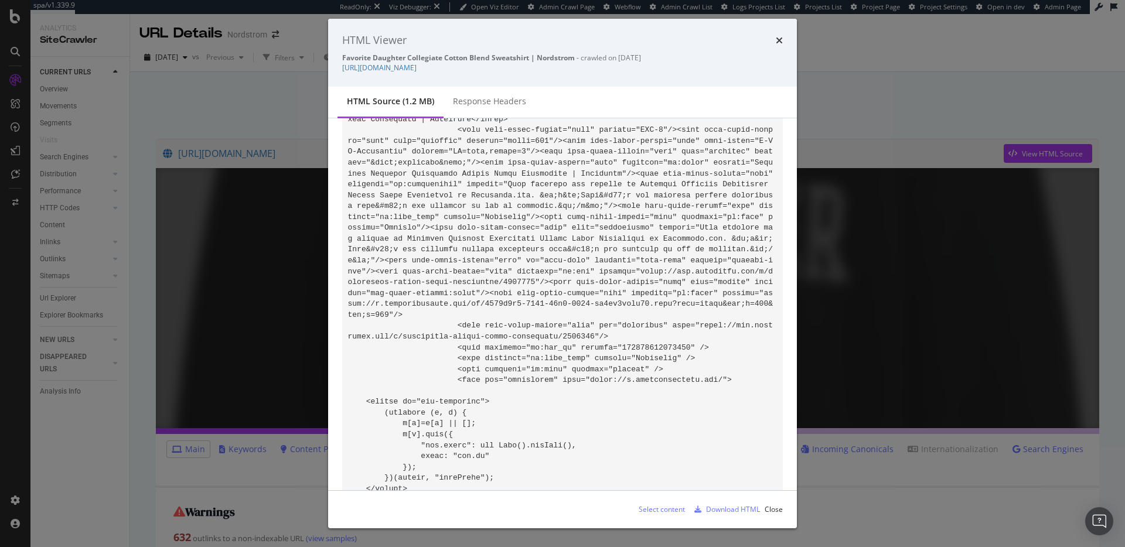
scroll to position [21804, 0]
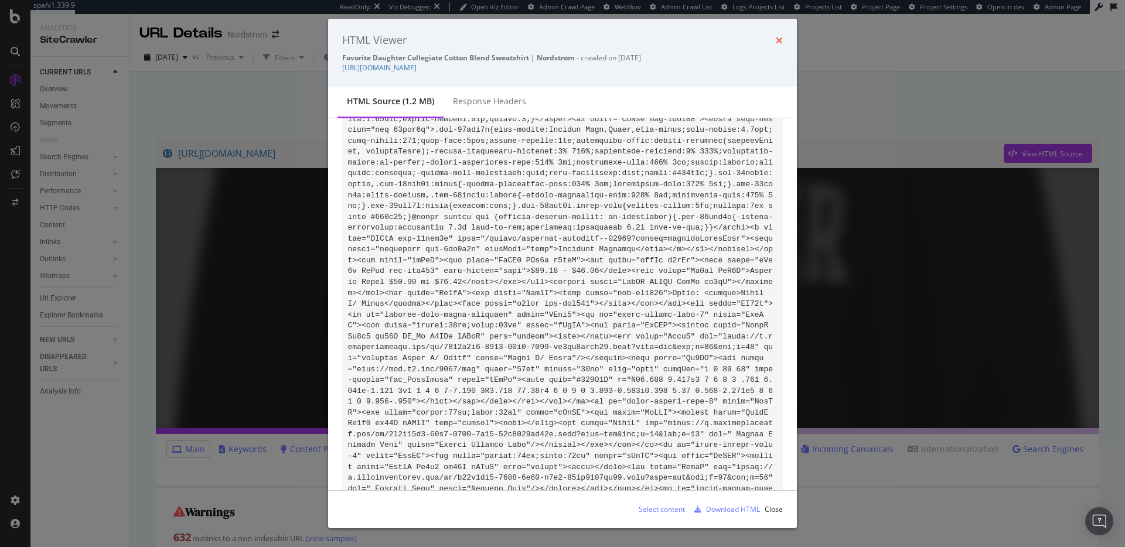
click at [779, 40] on icon "times" at bounding box center [779, 40] width 7 height 9
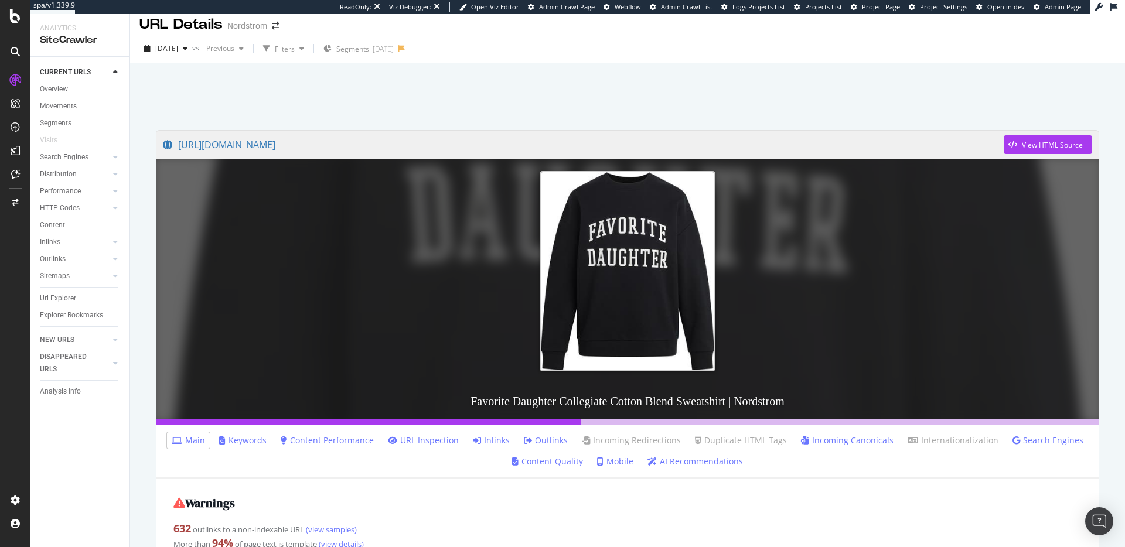
scroll to position [0, 0]
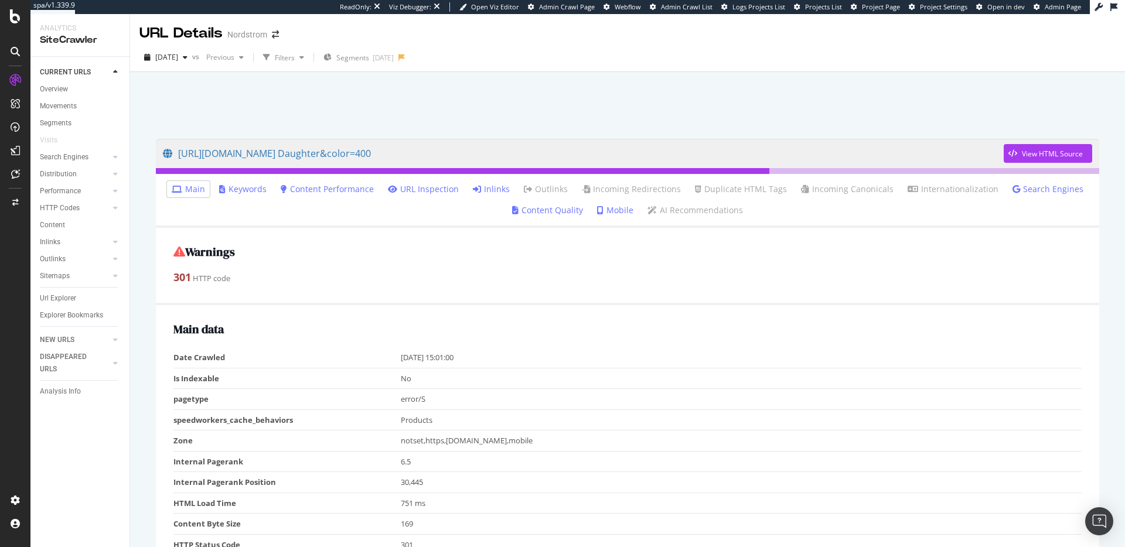
click at [501, 192] on link "Inlinks" at bounding box center [491, 189] width 37 height 12
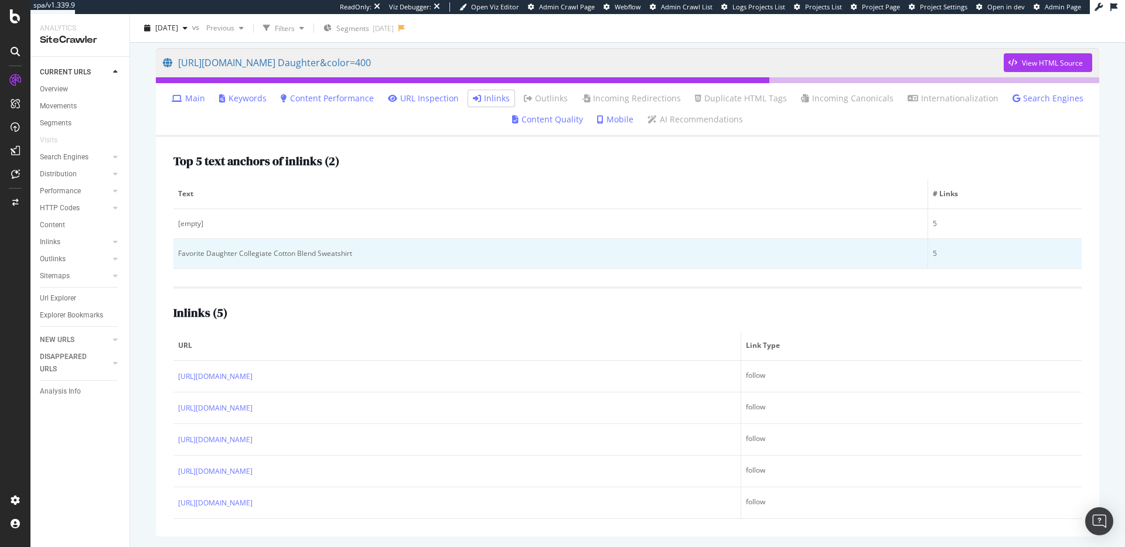
scroll to position [92, 0]
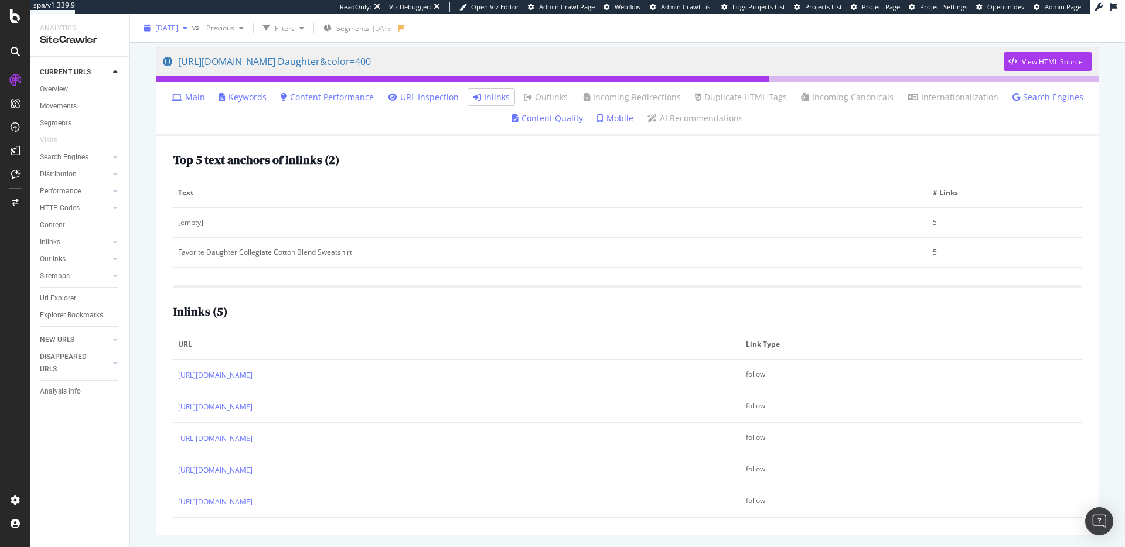
click at [178, 28] on span "[DATE]" at bounding box center [166, 28] width 23 height 10
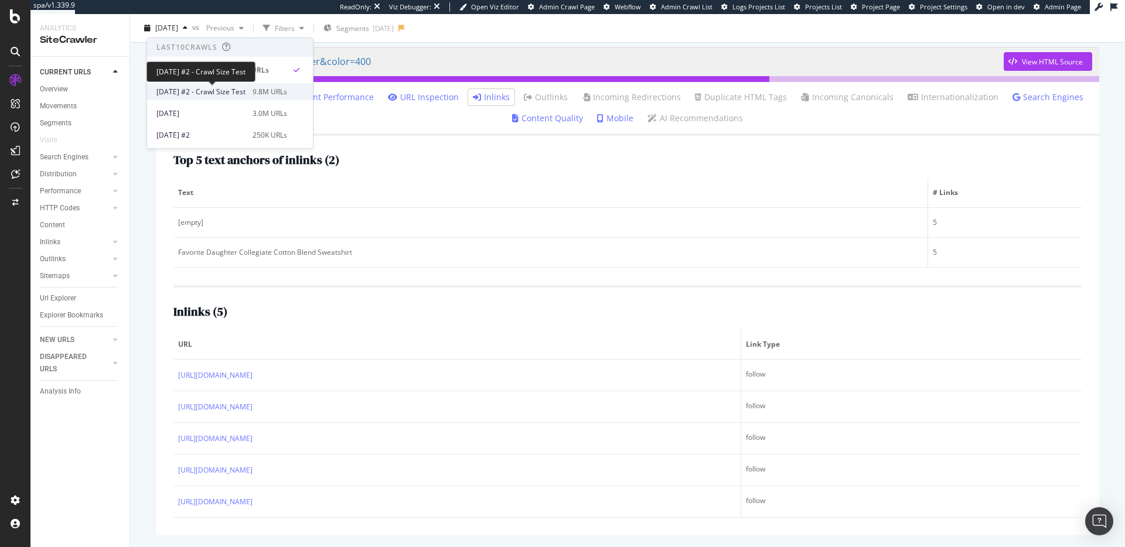
click at [217, 91] on span "[DATE] #2 - Crawl Size Test" at bounding box center [200, 92] width 89 height 11
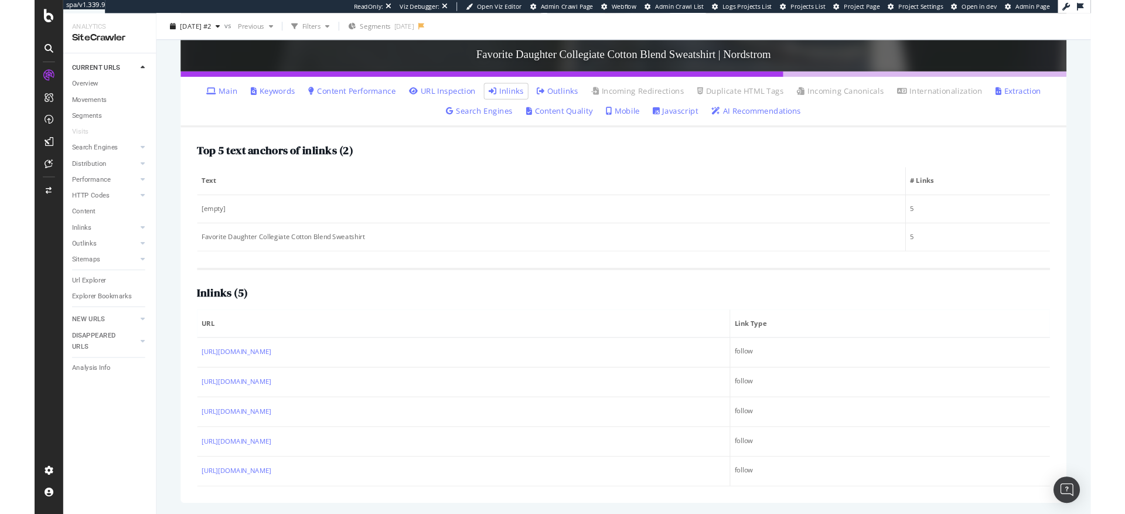
scroll to position [258, 0]
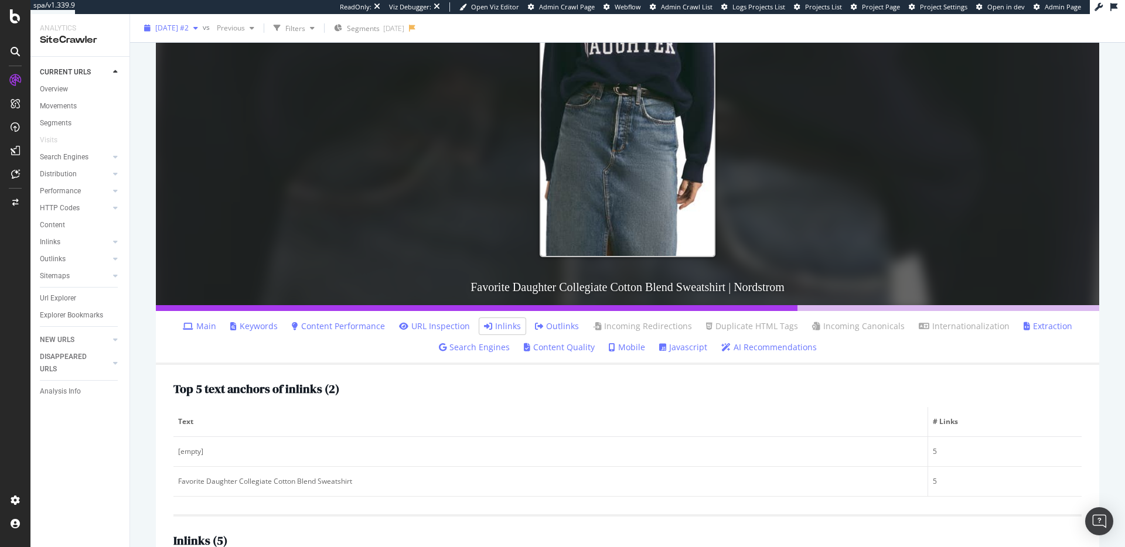
click at [189, 26] on span "[DATE] #2" at bounding box center [171, 28] width 33 height 10
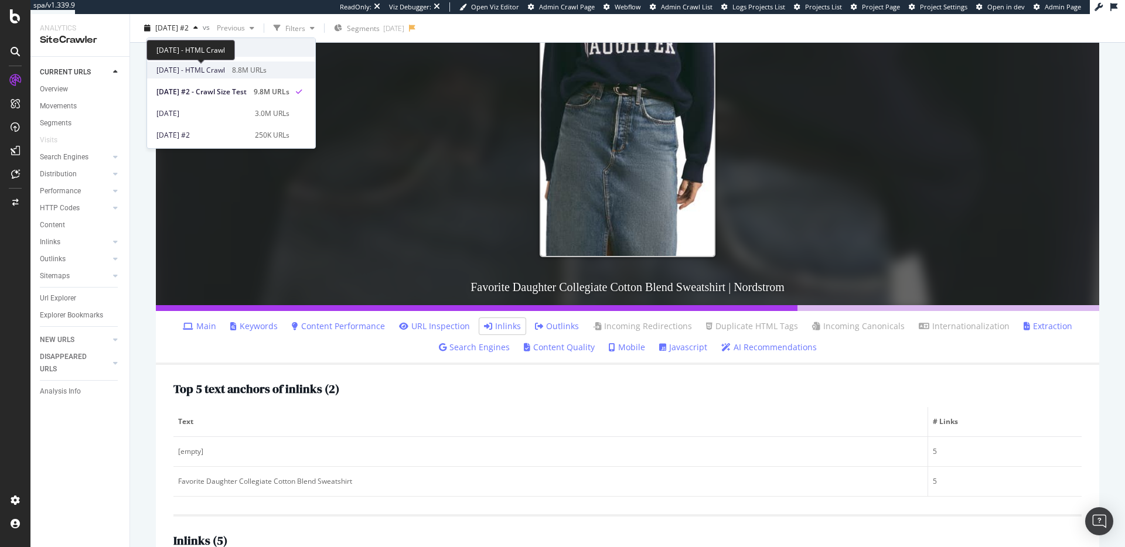
click at [198, 73] on span "[DATE] - HTML Crawl" at bounding box center [190, 70] width 69 height 11
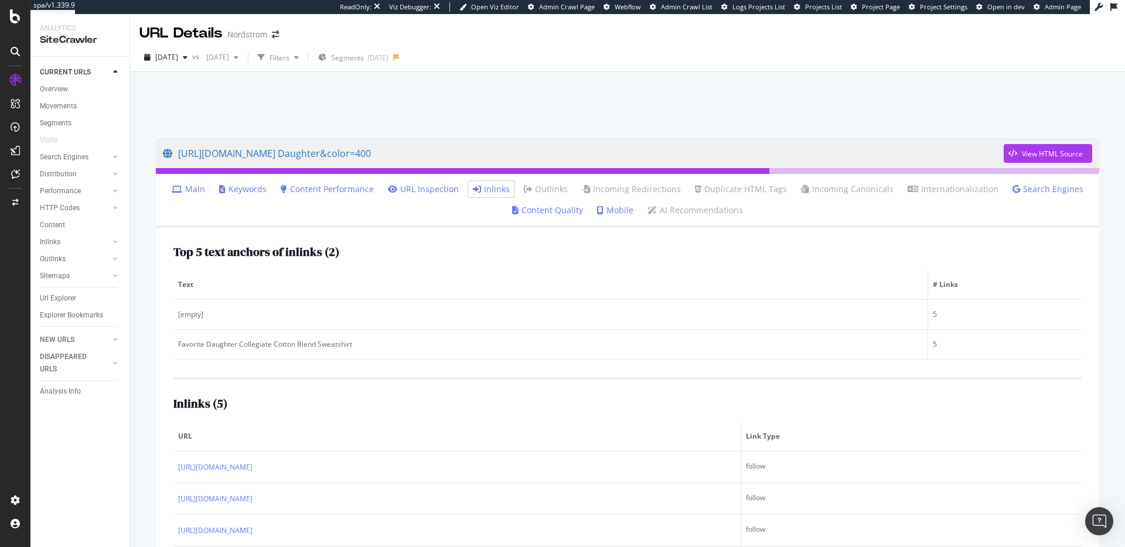
click at [192, 189] on link "Main" at bounding box center [188, 189] width 33 height 12
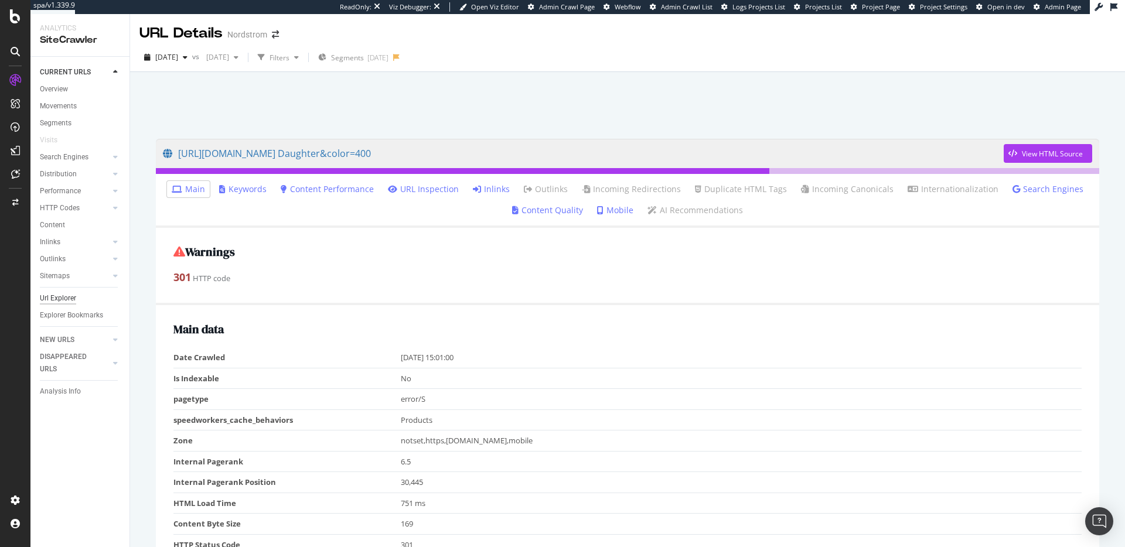
click at [60, 297] on div "Url Explorer" at bounding box center [58, 298] width 36 height 12
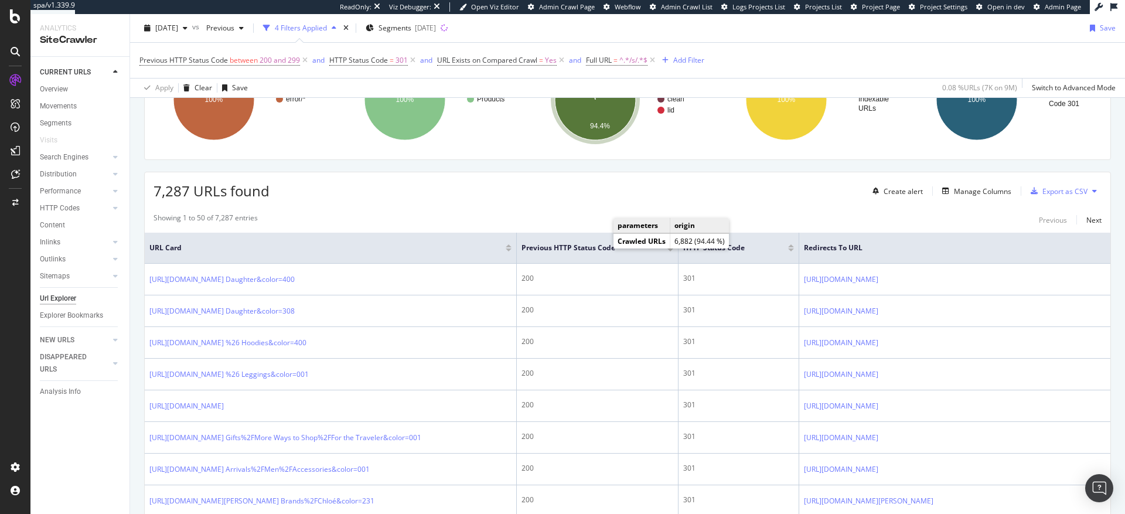
scroll to position [234, 0]
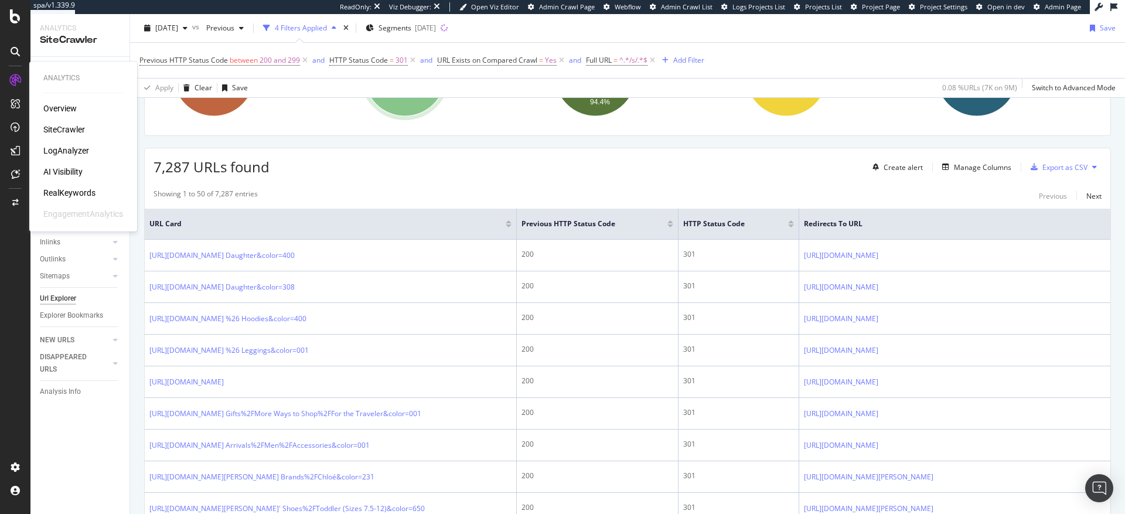
click at [65, 150] on div "LogAnalyzer" at bounding box center [66, 151] width 46 height 12
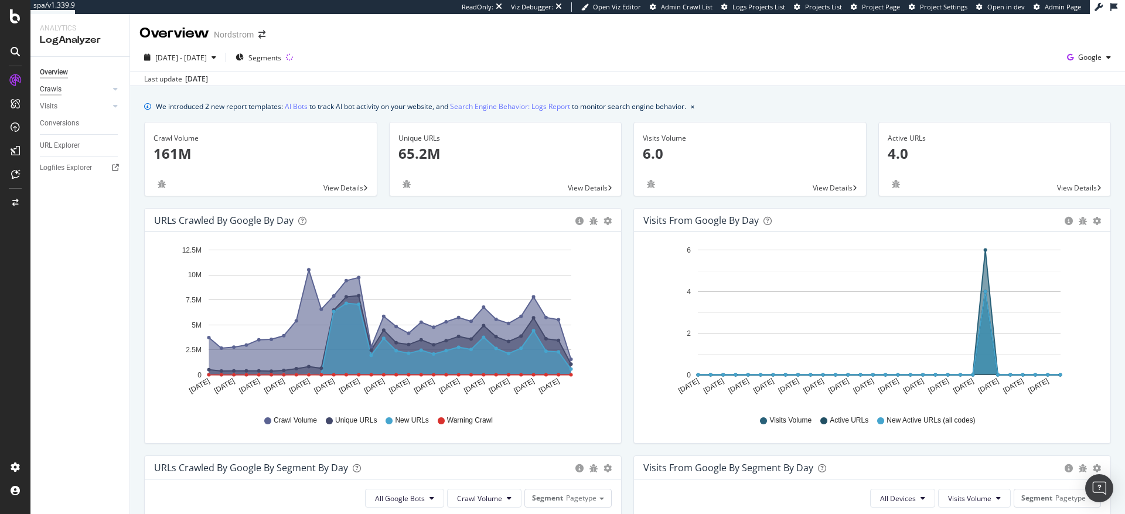
click at [50, 90] on div "Crawls" at bounding box center [51, 89] width 22 height 12
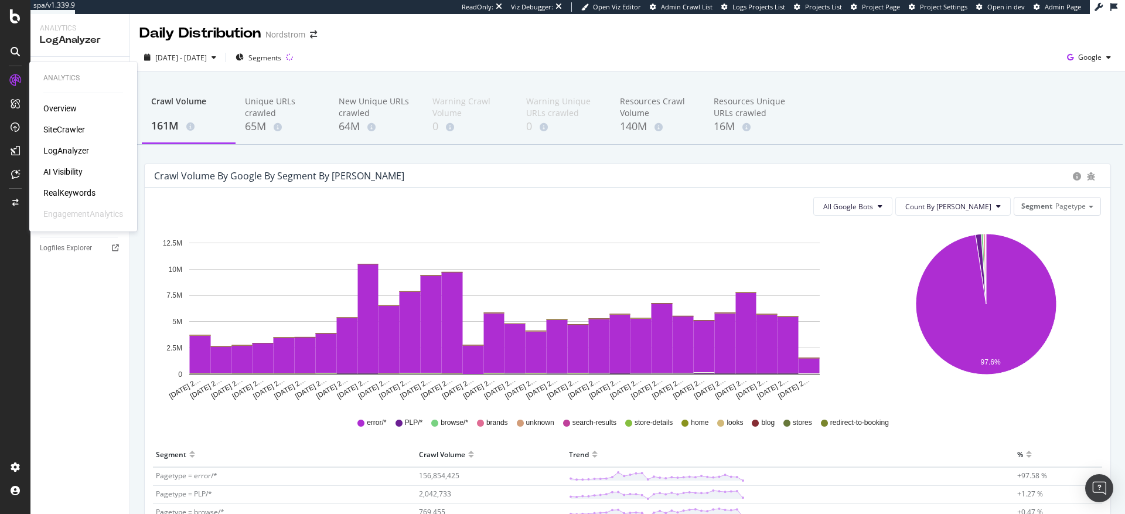
click at [72, 129] on div "SiteCrawler" at bounding box center [64, 130] width 42 height 12
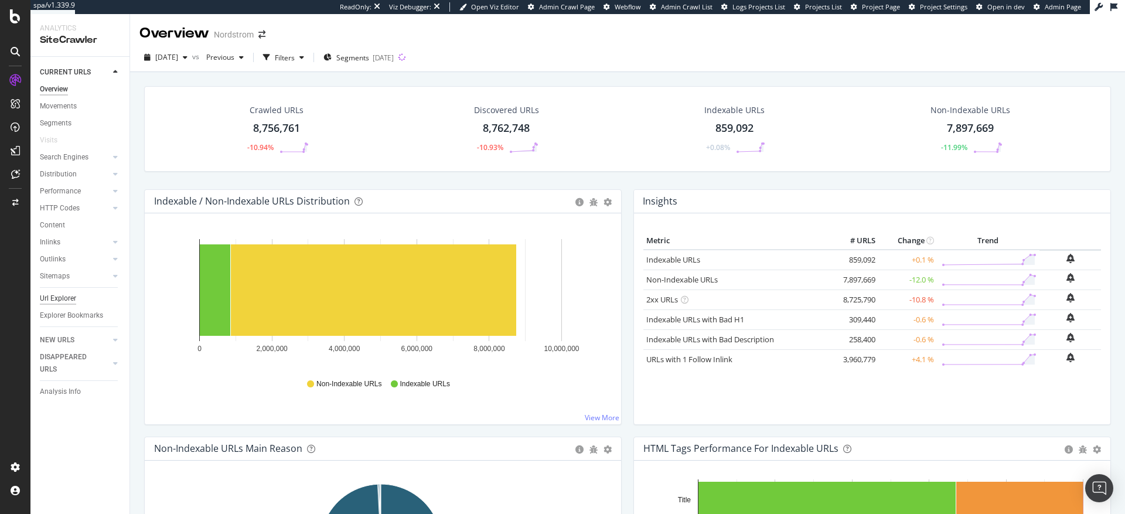
click at [64, 299] on div "Url Explorer" at bounding box center [58, 298] width 36 height 12
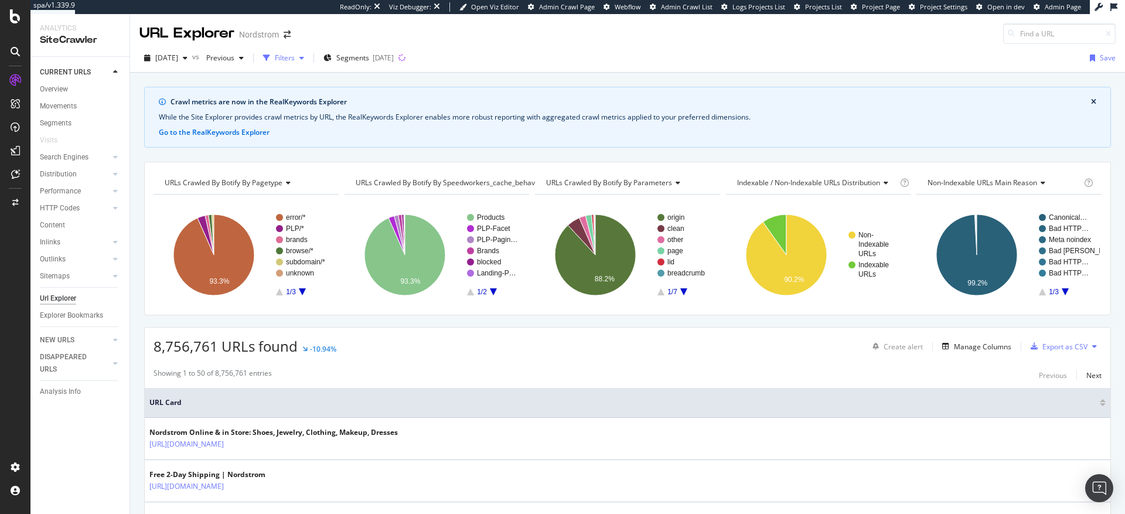
click at [295, 58] on div "Filters" at bounding box center [285, 58] width 20 height 10
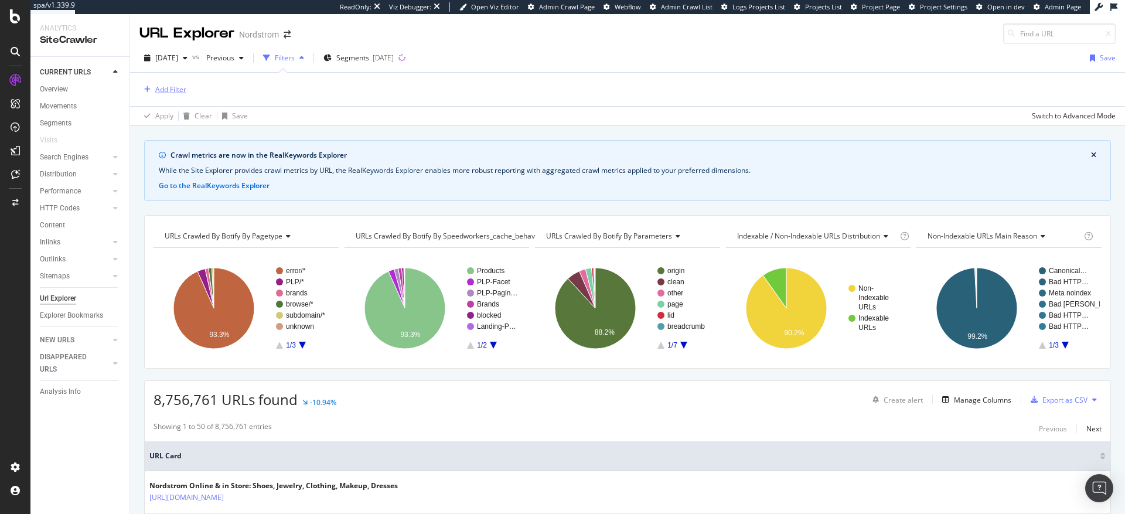
click at [169, 90] on div "Add Filter" at bounding box center [170, 89] width 31 height 10
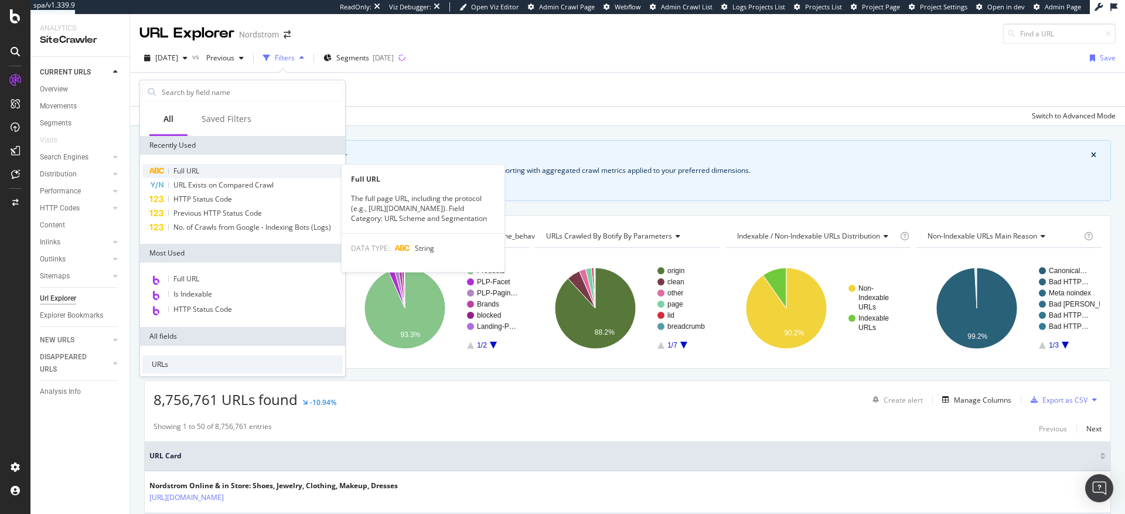
click at [188, 168] on span "Full URL" at bounding box center [186, 171] width 26 height 10
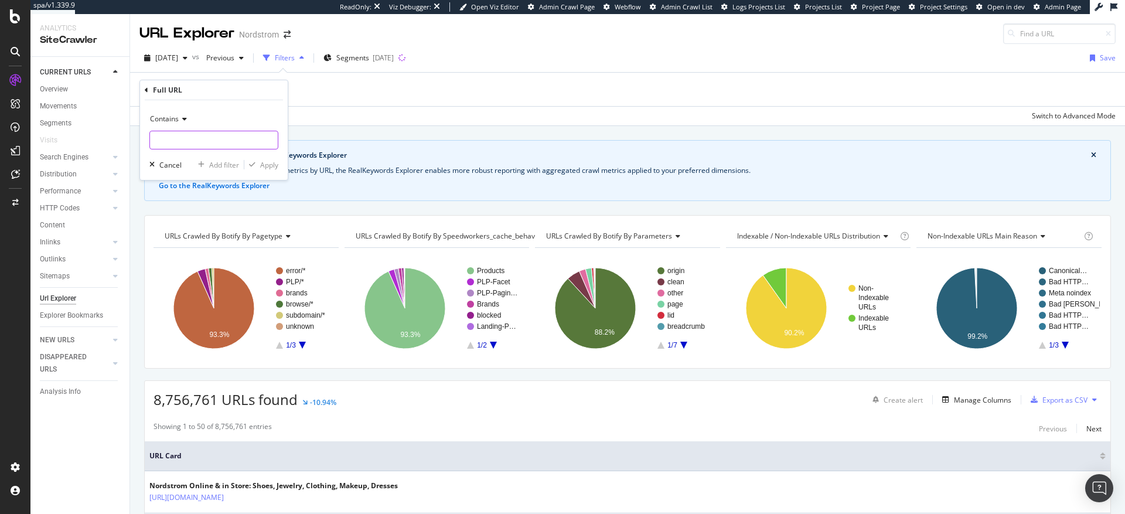
click at [193, 138] on input "text" at bounding box center [214, 140] width 128 height 19
type input "~color"
click at [270, 168] on div "Apply" at bounding box center [269, 165] width 18 height 10
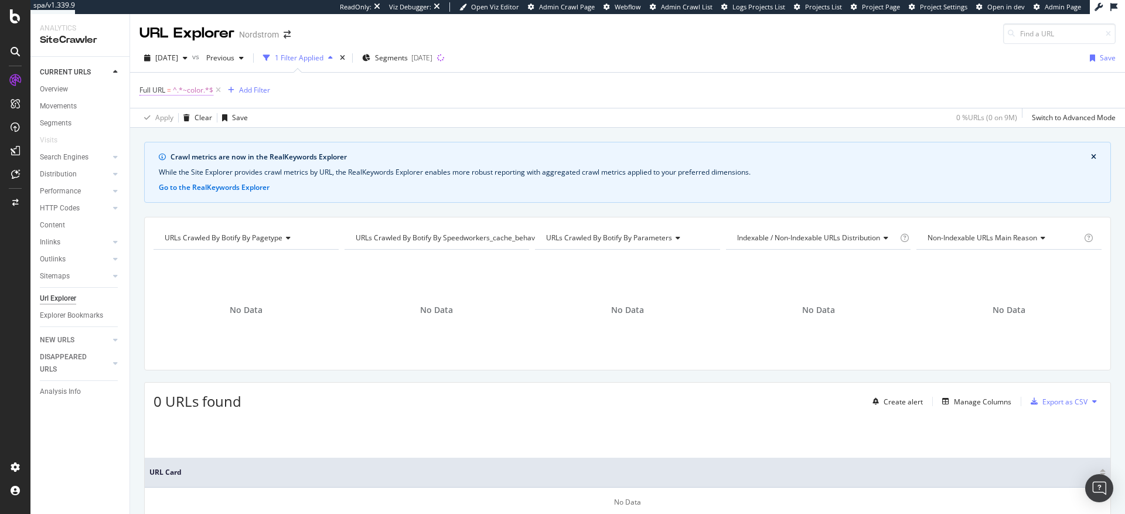
click at [199, 90] on span "^.*~color.*$" at bounding box center [193, 90] width 40 height 16
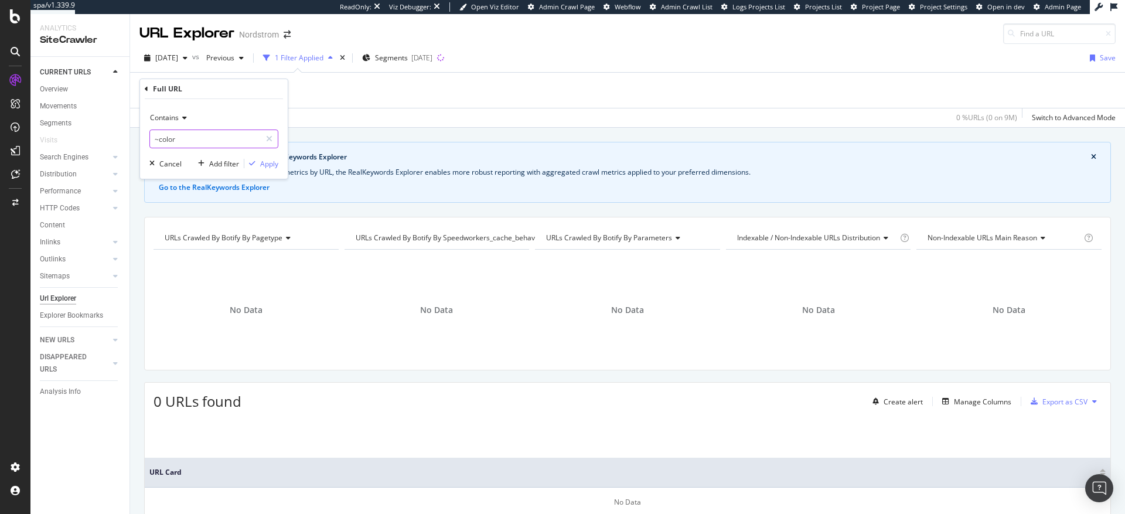
drag, startPoint x: 178, startPoint y: 139, endPoint x: 163, endPoint y: 139, distance: 14.7
click at [163, 139] on input "~color" at bounding box center [205, 139] width 111 height 19
click at [177, 138] on input "~color" at bounding box center [205, 139] width 111 height 19
drag, startPoint x: 179, startPoint y: 138, endPoint x: 160, endPoint y: 141, distance: 19.0
click at [160, 141] on input "~color" at bounding box center [205, 139] width 111 height 19
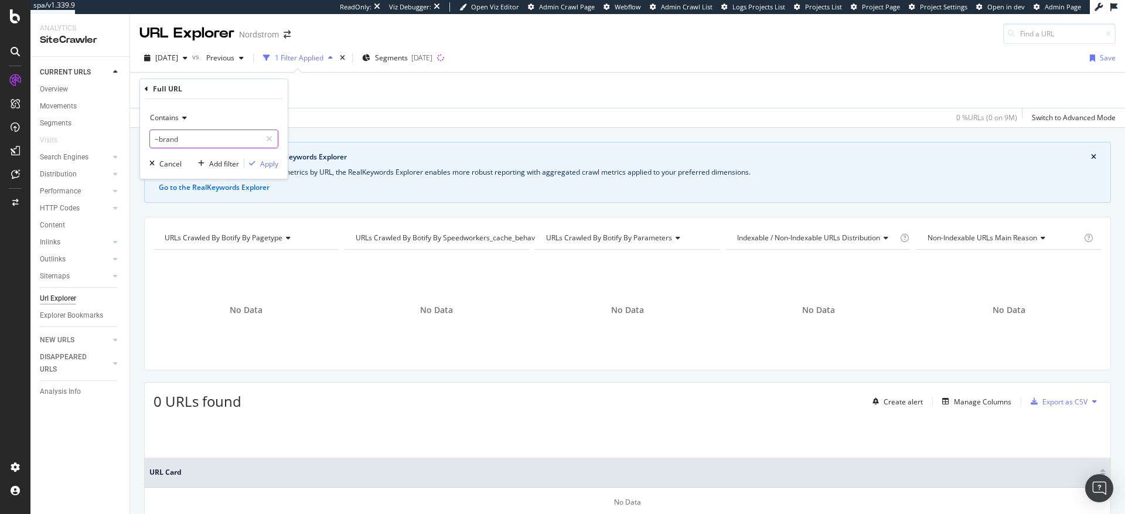
type input "~brand"
click at [273, 164] on div "Apply" at bounding box center [269, 164] width 18 height 10
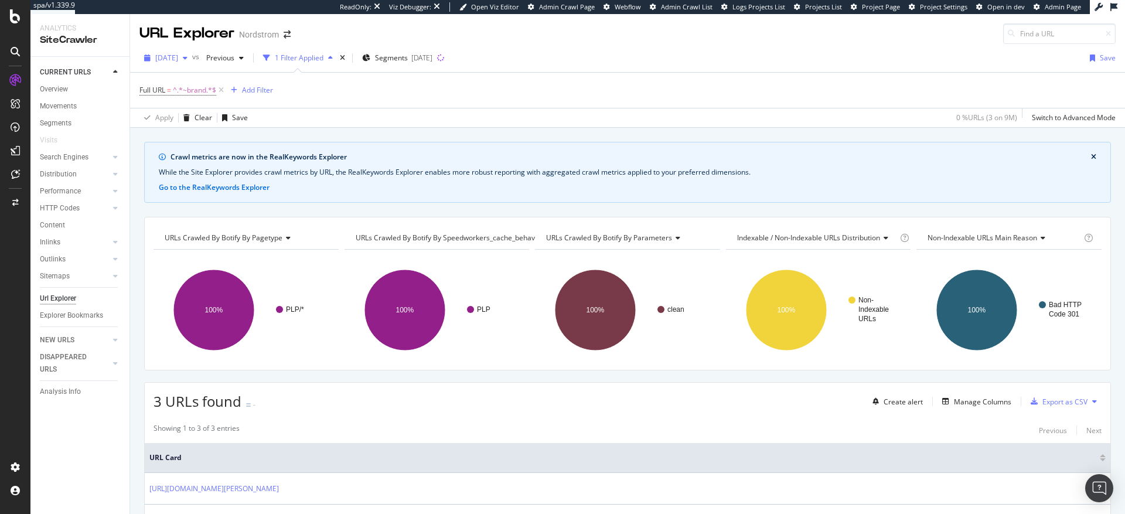
click at [178, 58] on span "[DATE]" at bounding box center [166, 58] width 23 height 10
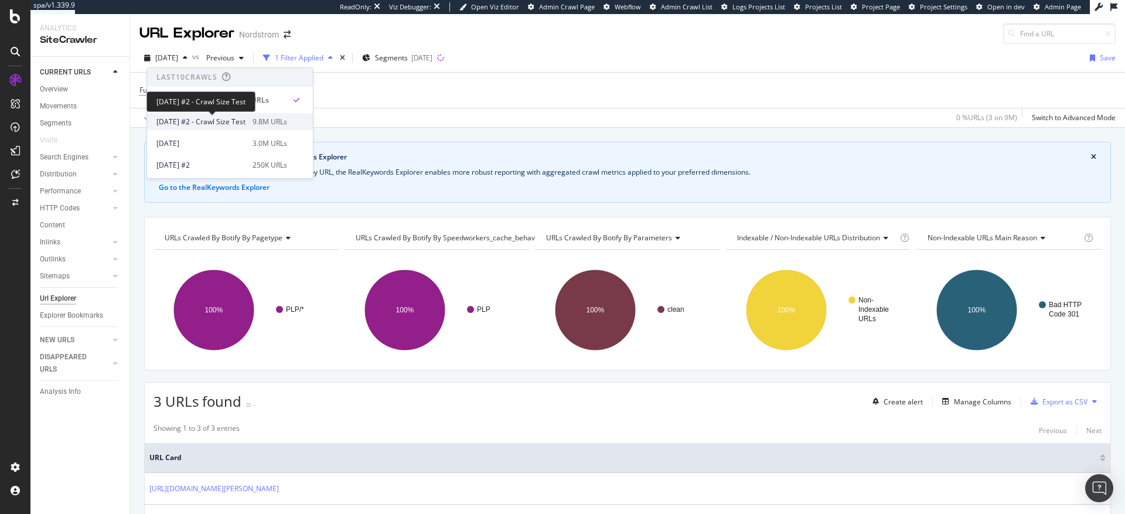
click at [193, 118] on span "[DATE] #2 - Crawl Size Test" at bounding box center [200, 122] width 89 height 11
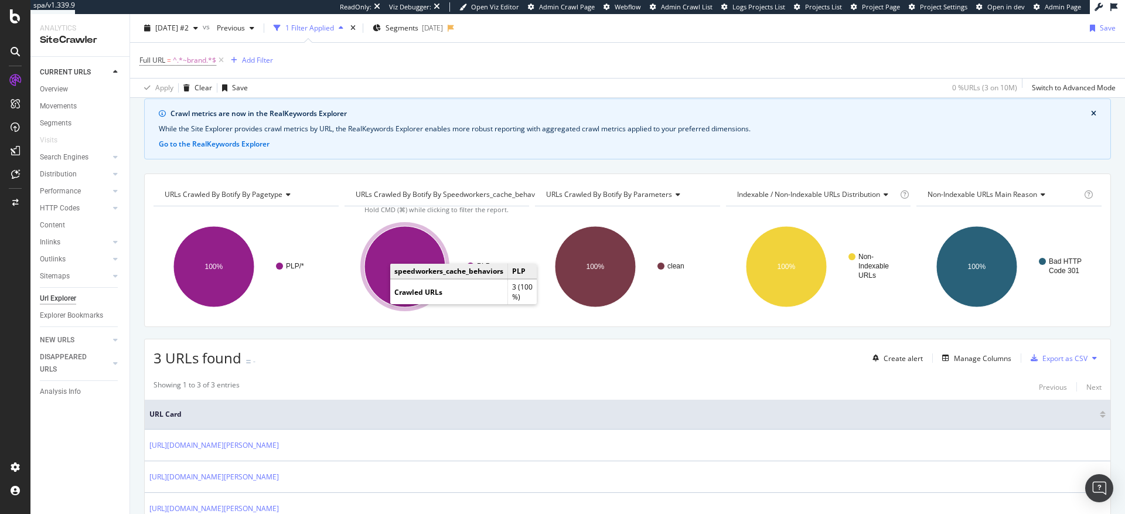
scroll to position [121, 0]
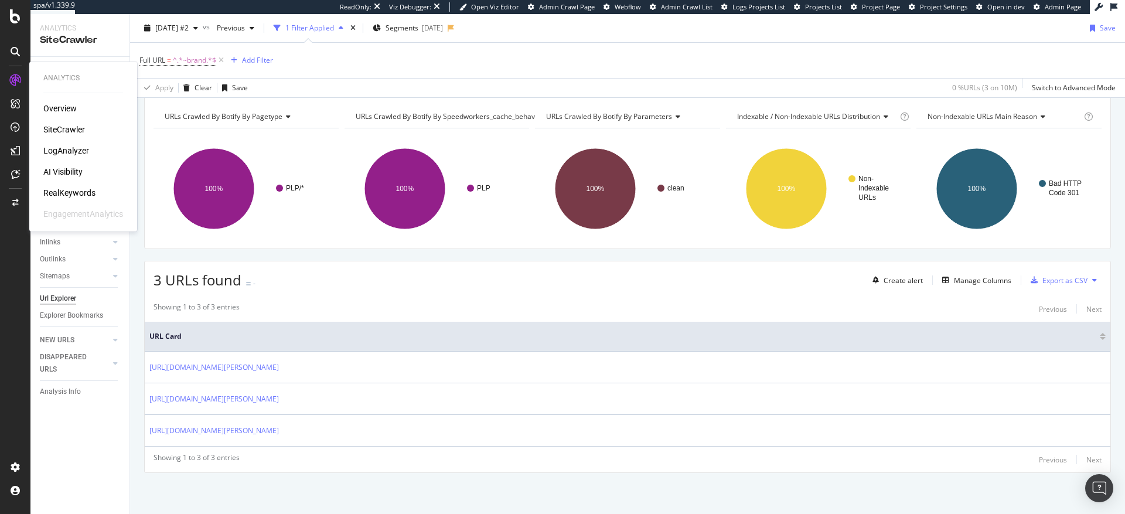
click at [73, 151] on div "LogAnalyzer" at bounding box center [66, 151] width 46 height 12
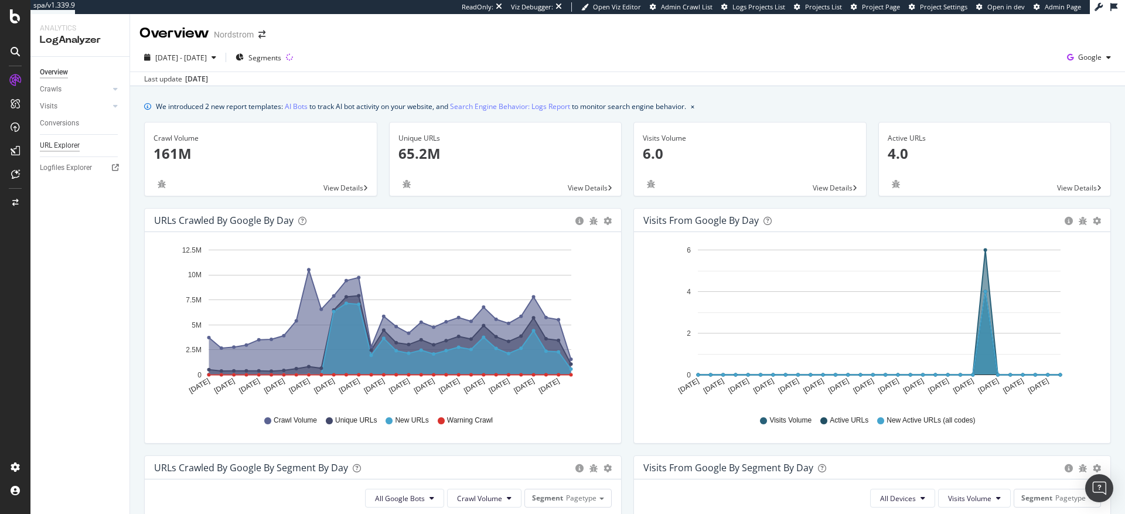
click at [65, 144] on div "URL Explorer" at bounding box center [60, 145] width 40 height 12
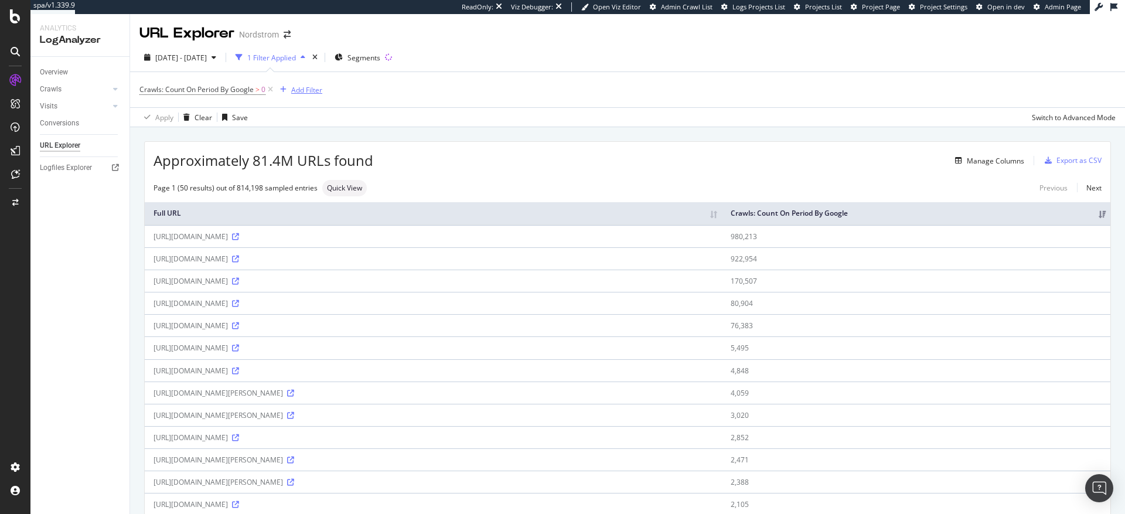
click at [301, 92] on div "Add Filter" at bounding box center [306, 90] width 31 height 10
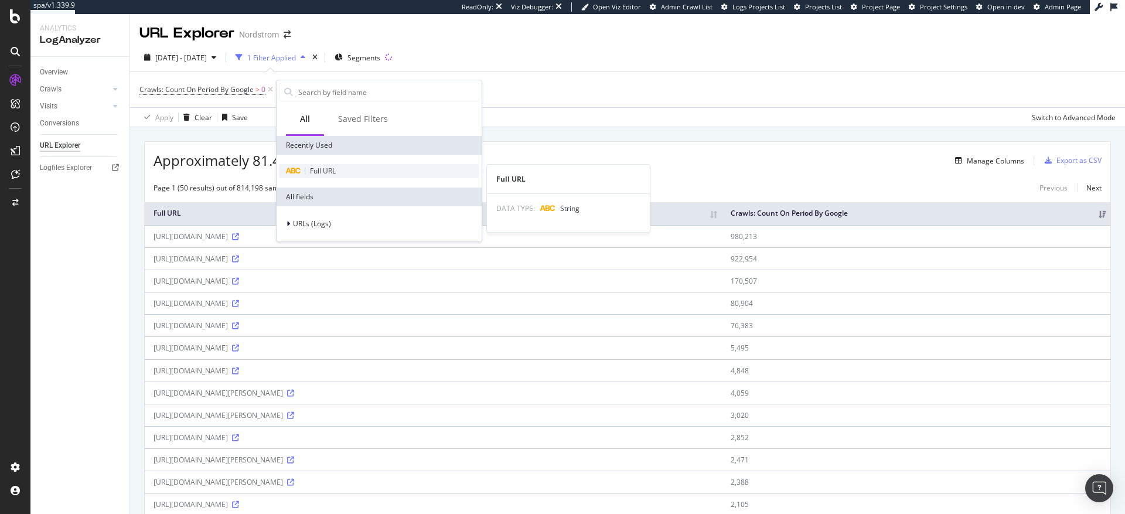
click at [321, 169] on span "Full URL" at bounding box center [323, 171] width 26 height 10
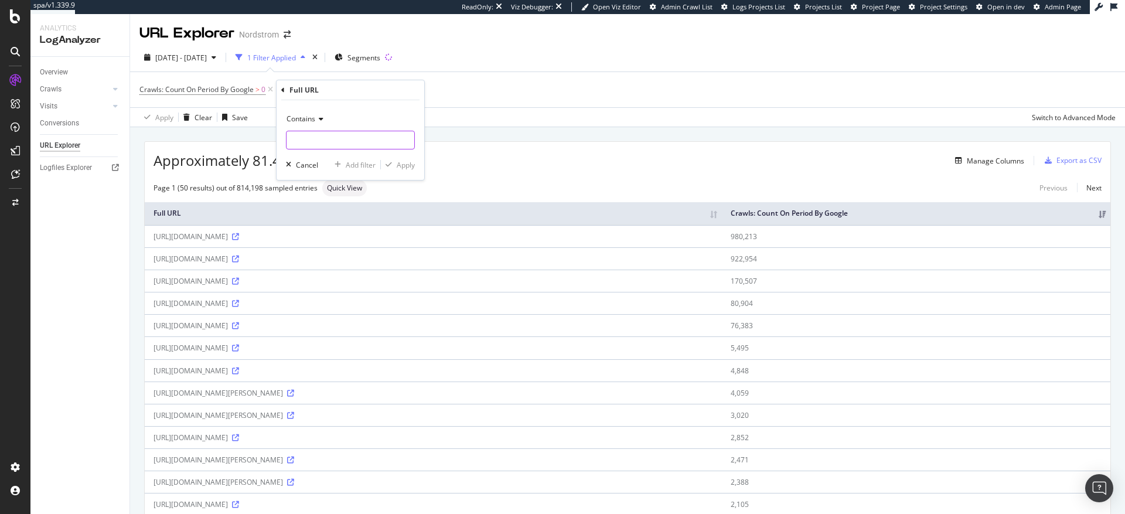
click at [332, 137] on input "text" at bounding box center [351, 140] width 128 height 19
type input "/s/"
click at [400, 166] on div "Apply" at bounding box center [406, 165] width 18 height 10
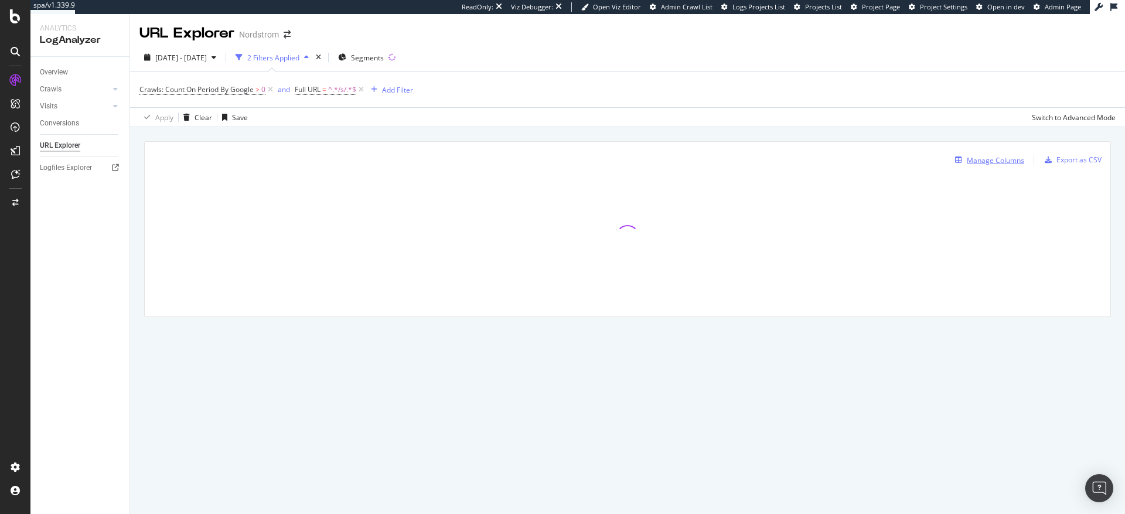
click at [998, 159] on div "Manage Columns" at bounding box center [995, 160] width 57 height 10
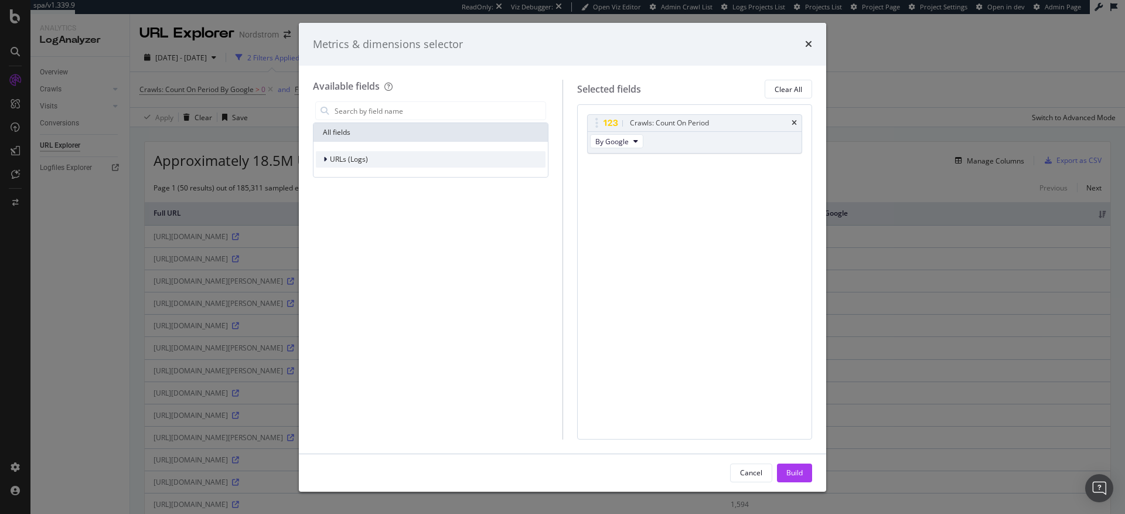
click at [339, 158] on span "URLs (Logs)" at bounding box center [349, 159] width 38 height 10
click at [337, 213] on span "Crawls" at bounding box center [348, 213] width 22 height 10
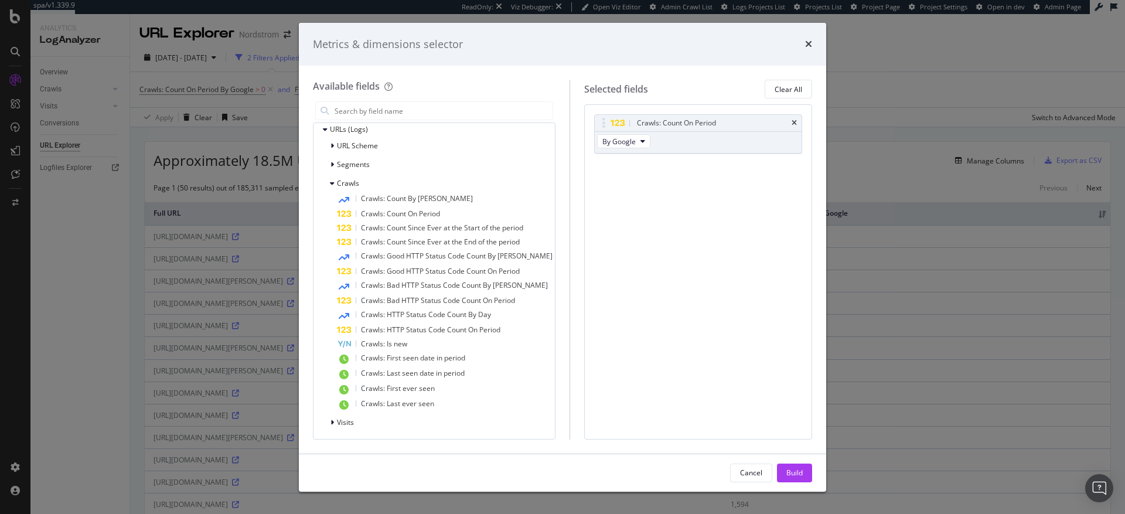
scroll to position [31, 0]
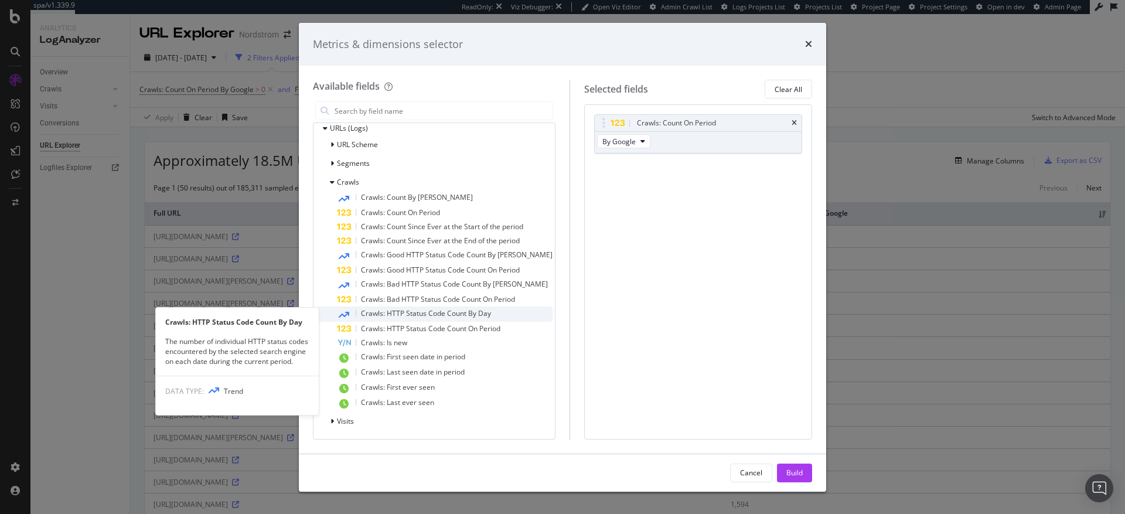
click at [437, 315] on span "Crawls: HTTP Status Code Count By Day" at bounding box center [426, 313] width 130 height 10
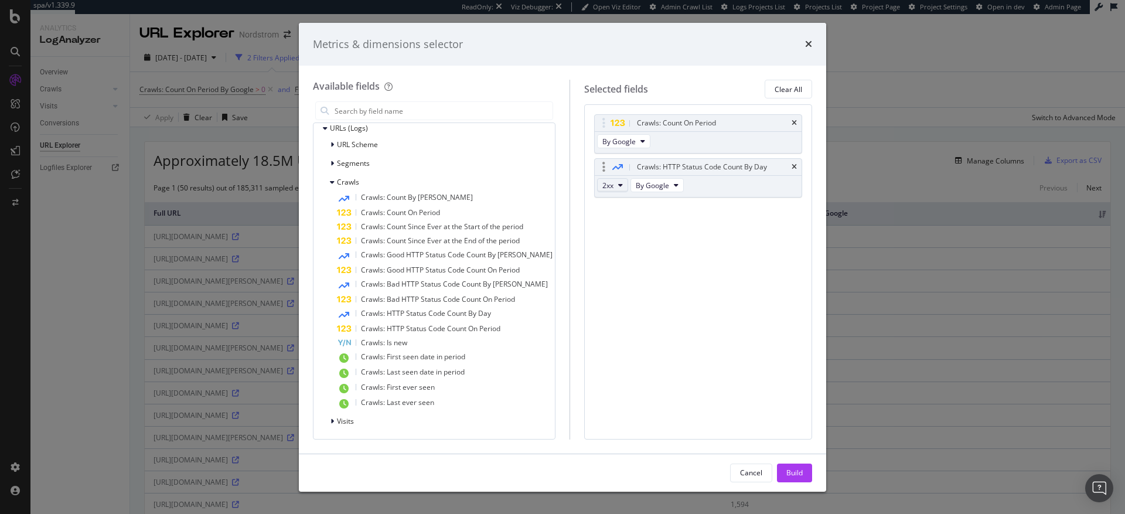
click at [618, 187] on icon "modal" at bounding box center [620, 185] width 5 height 7
click at [607, 229] on span "3xx" at bounding box center [616, 228] width 32 height 11
click at [798, 474] on div "Build" at bounding box center [795, 473] width 16 height 10
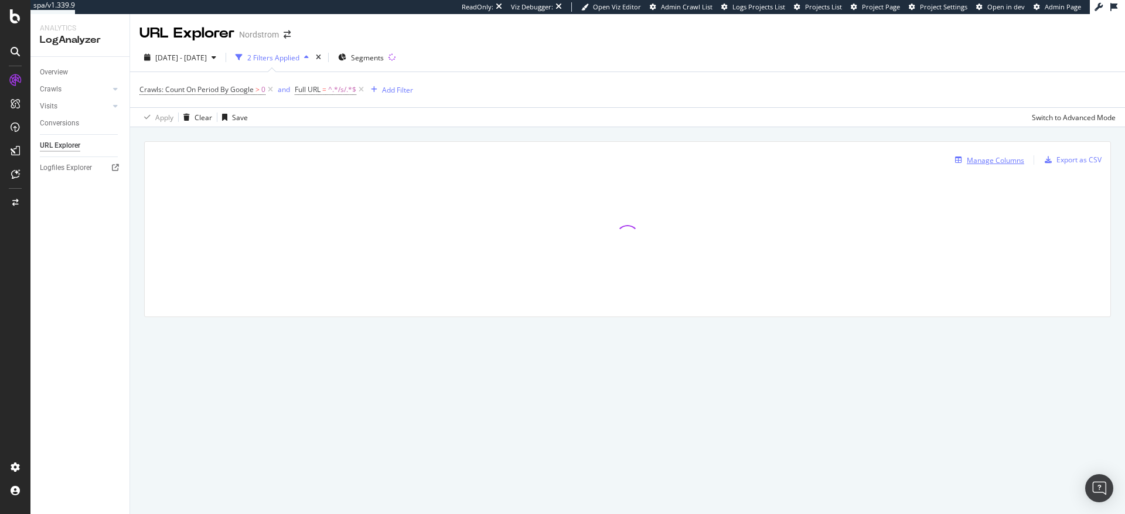
click at [997, 161] on div "Manage Columns" at bounding box center [995, 160] width 57 height 10
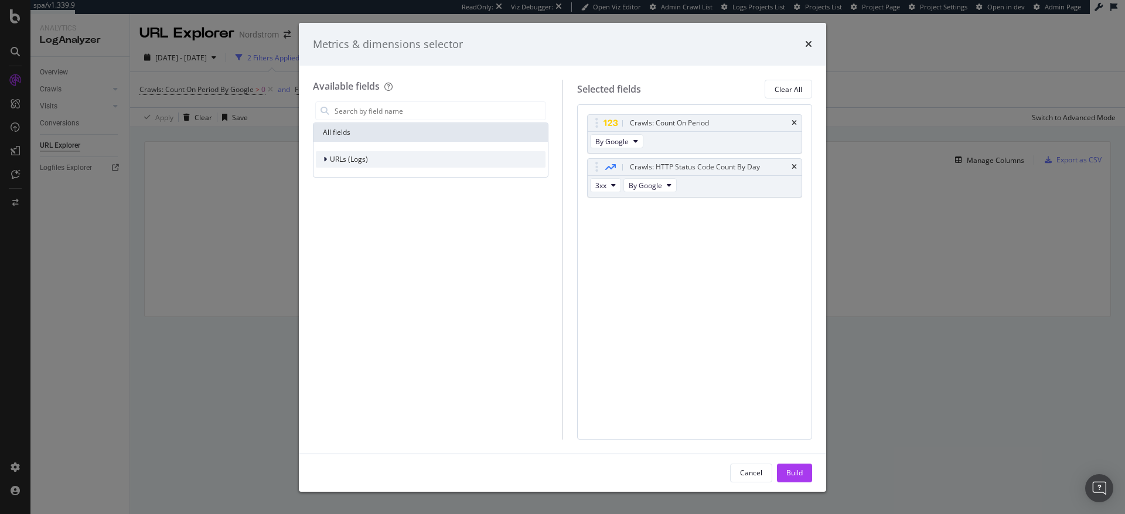
click at [346, 157] on span "URLs (Logs)" at bounding box center [349, 159] width 38 height 10
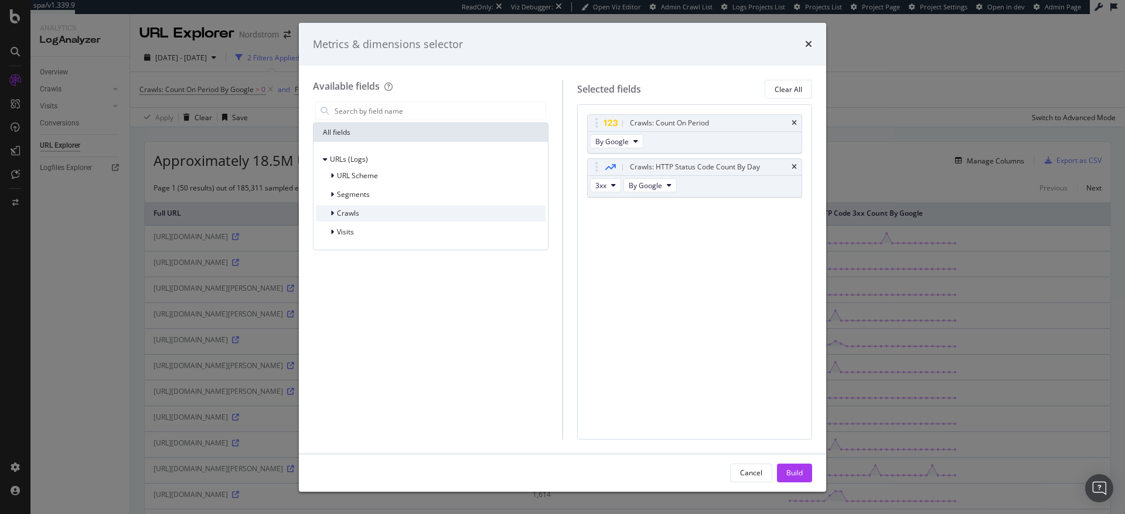
click at [340, 210] on span "Crawls" at bounding box center [348, 213] width 22 height 10
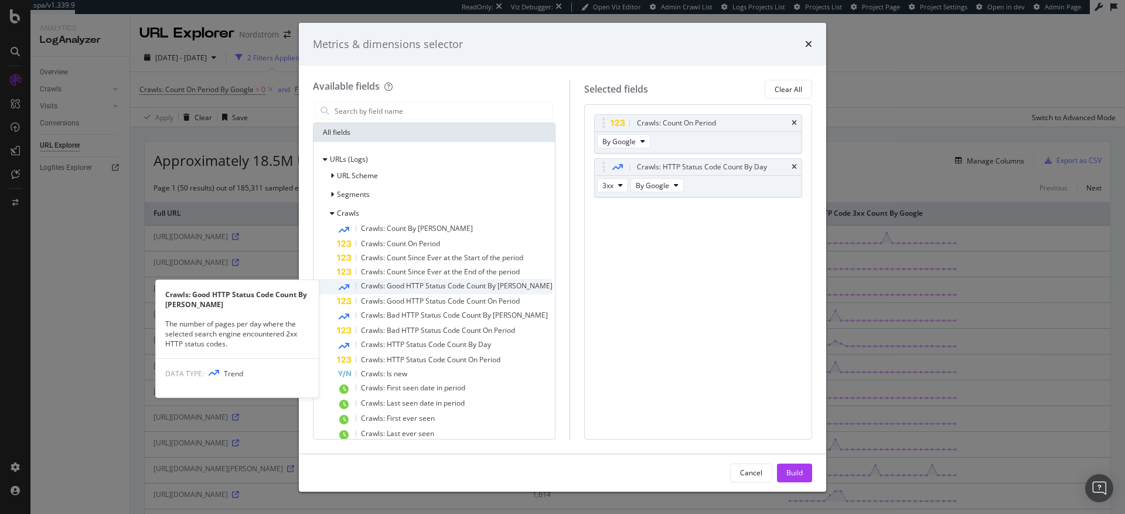
click at [376, 285] on span "Crawls: Good HTTP Status Code Count By [PERSON_NAME]" at bounding box center [457, 286] width 192 height 10
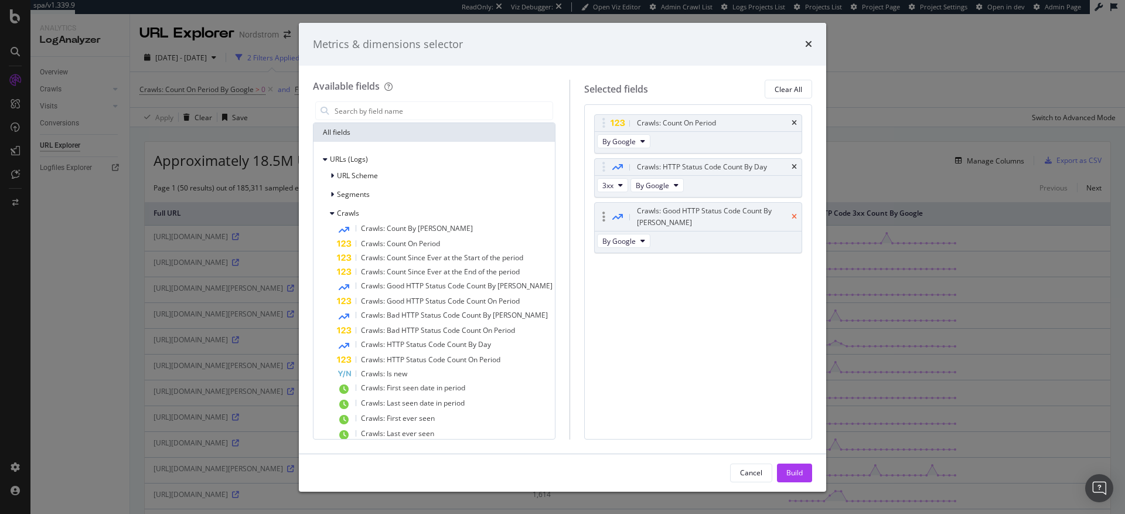
click at [795, 213] on icon "times" at bounding box center [794, 216] width 5 height 7
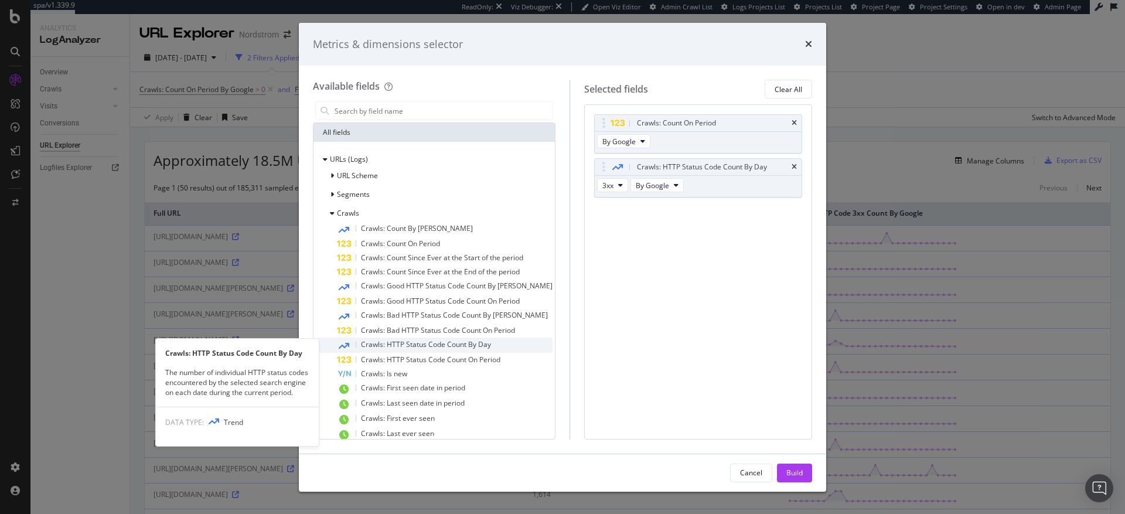
click at [380, 343] on span "Crawls: HTTP Status Code Count By Day" at bounding box center [426, 344] width 130 height 10
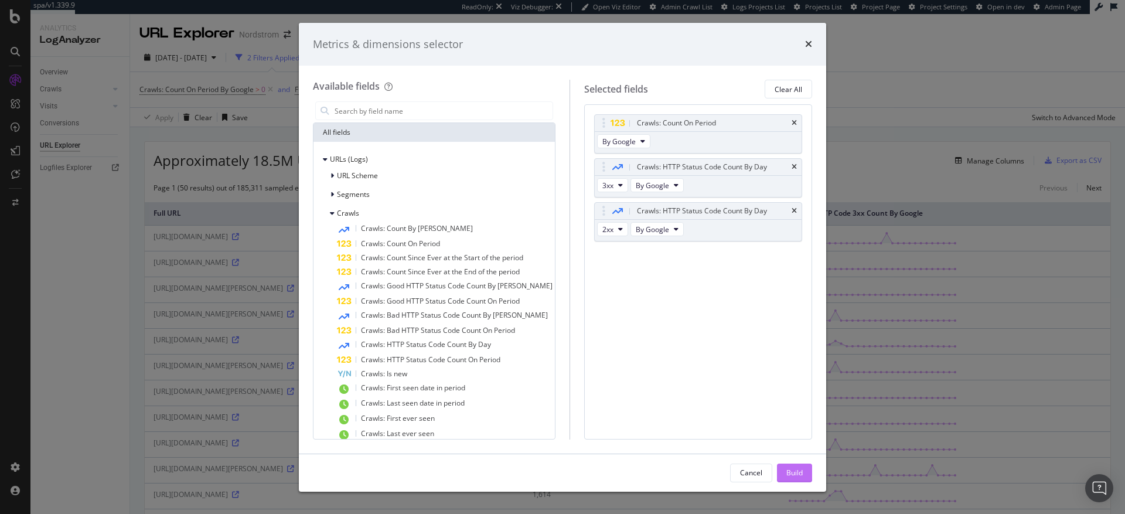
click at [802, 475] on div "Build" at bounding box center [795, 473] width 16 height 10
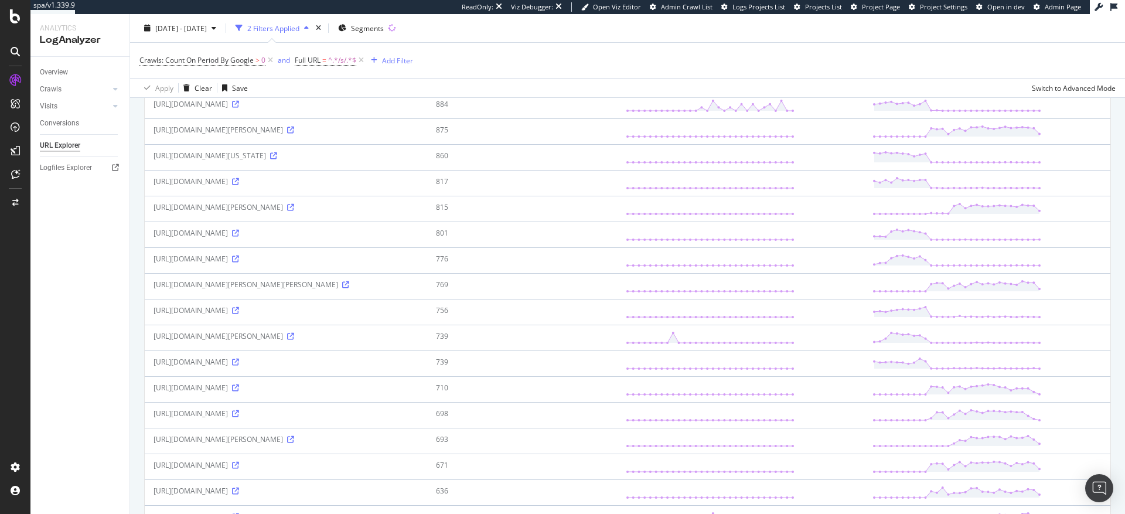
scroll to position [646, 0]
drag, startPoint x: 394, startPoint y: 224, endPoint x: 315, endPoint y: 227, distance: 78.6
click at [315, 214] on div "[URL][DOMAIN_NAME][PERSON_NAME]" at bounding box center [286, 209] width 265 height 10
copy div "eau-de-parfum/7415327"
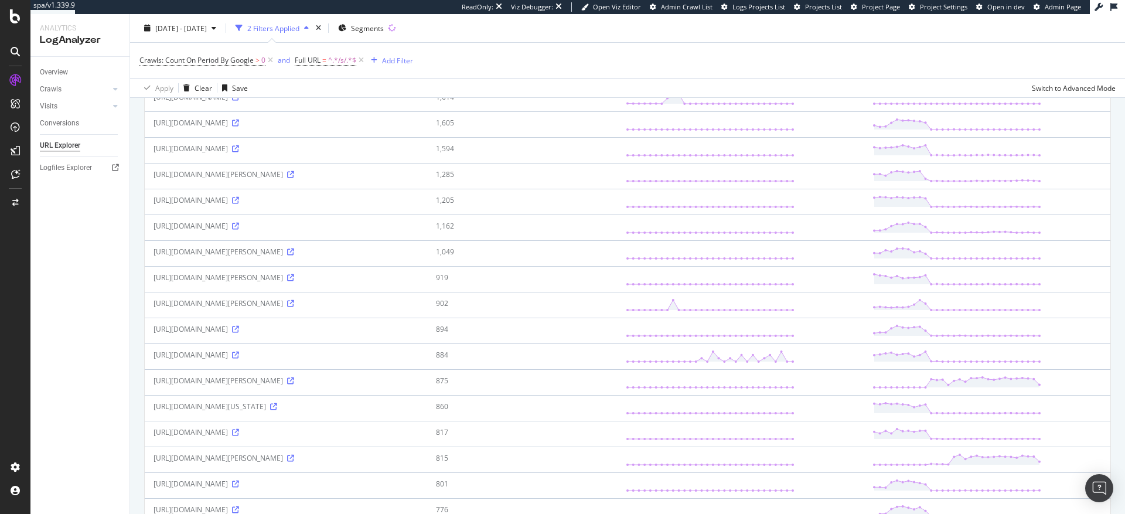
scroll to position [397, 0]
click at [391, 61] on div "Add Filter" at bounding box center [397, 60] width 31 height 10
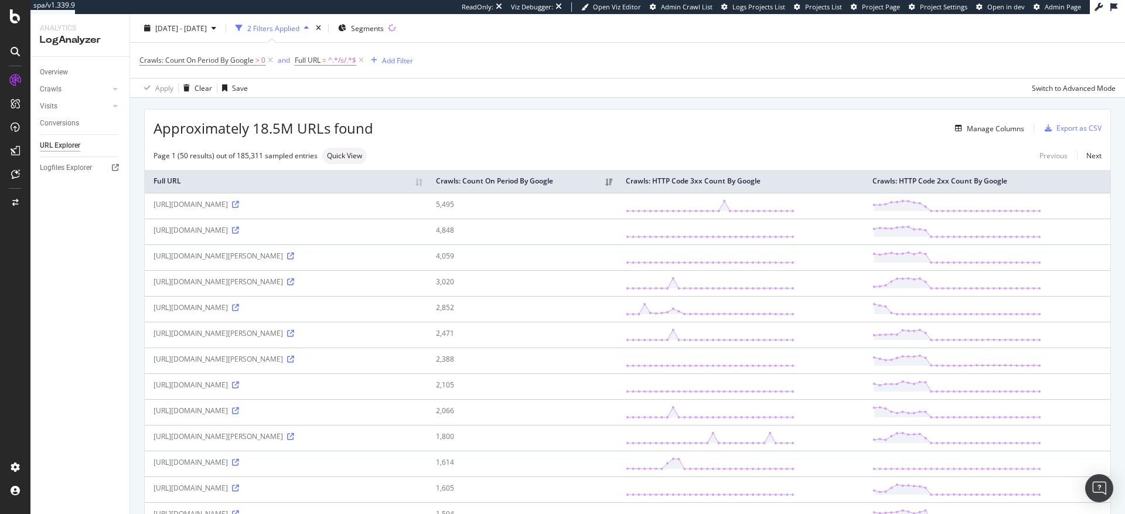
scroll to position [110, 0]
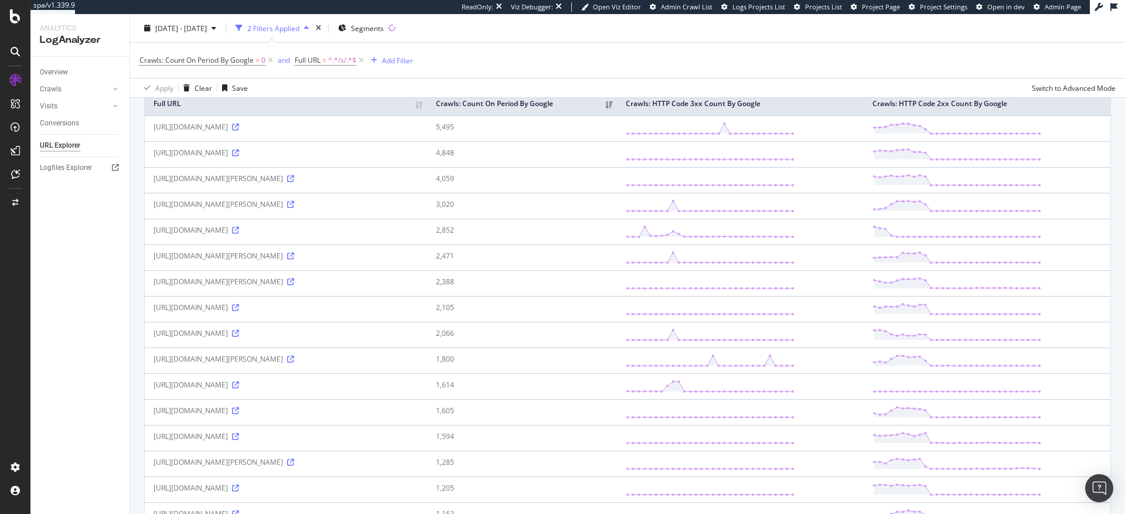
drag, startPoint x: 386, startPoint y: 161, endPoint x: 283, endPoint y: 161, distance: 102.6
click at [283, 158] on div "[URL][DOMAIN_NAME]" at bounding box center [286, 153] width 265 height 10
copy div "coast-sneaker-women/8191653"
click at [391, 63] on div "Add Filter" at bounding box center [397, 60] width 31 height 10
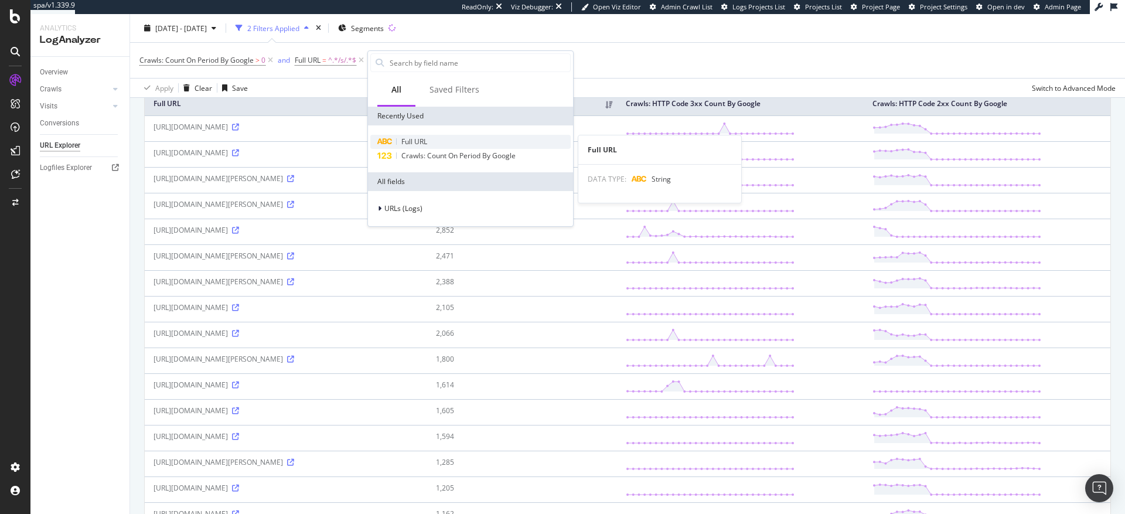
click at [416, 144] on span "Full URL" at bounding box center [414, 142] width 26 height 10
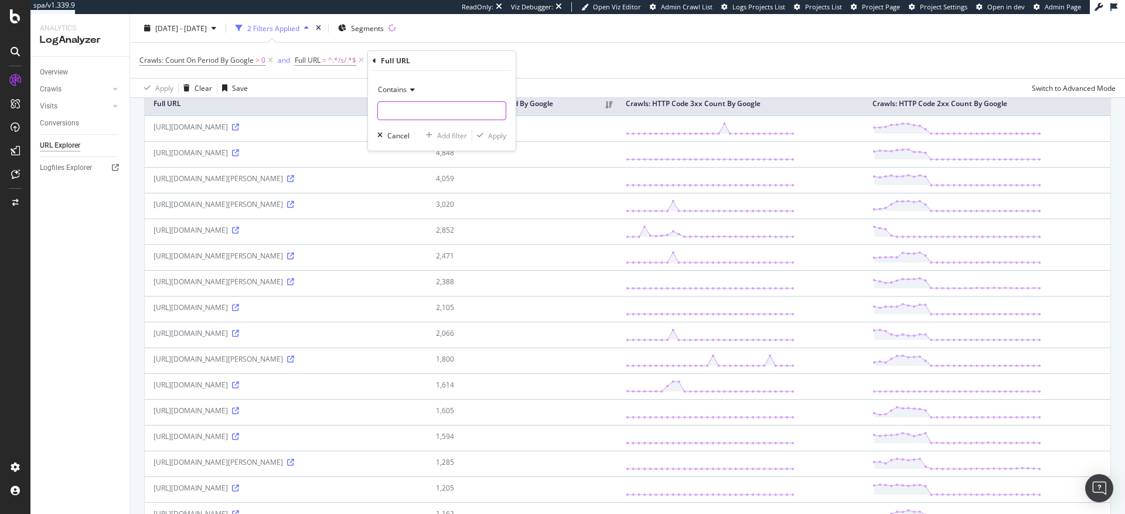
click at [406, 110] on input "text" at bounding box center [442, 110] width 128 height 19
paste input "coast-sneaker-women/8191653"
type input "coast-sneaker-women/8191653"
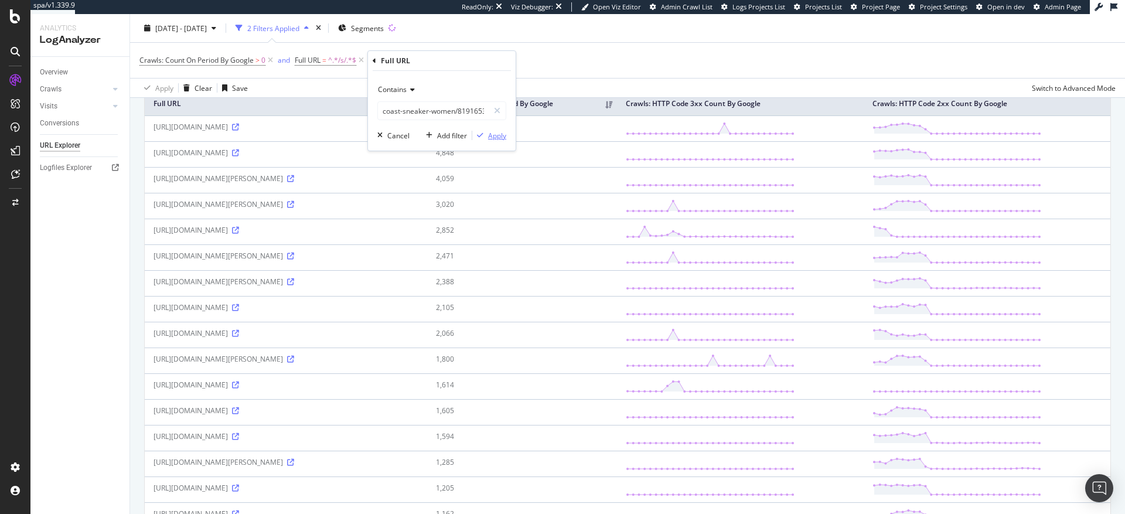
click at [498, 136] on div "Apply" at bounding box center [497, 136] width 18 height 10
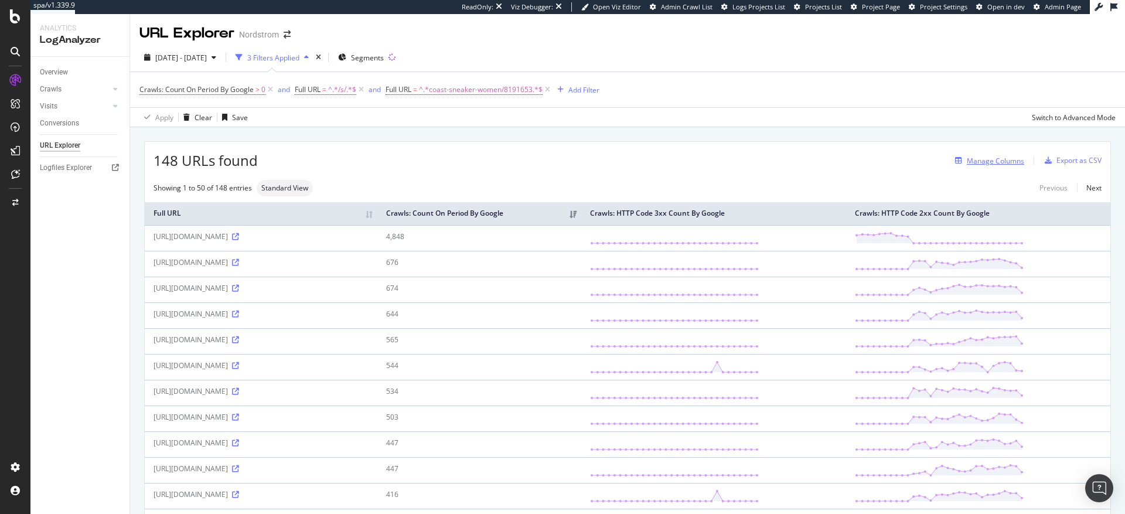
click at [988, 161] on div "Manage Columns" at bounding box center [995, 161] width 57 height 10
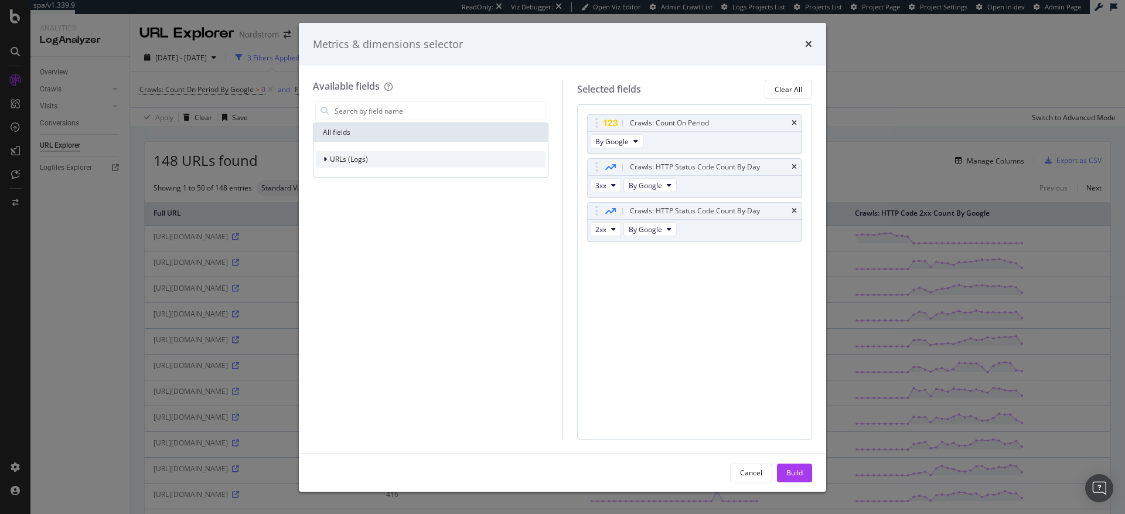
click at [367, 161] on div "URLs (Logs)" at bounding box center [431, 159] width 230 height 16
click at [351, 215] on span "Crawls" at bounding box center [348, 213] width 22 height 10
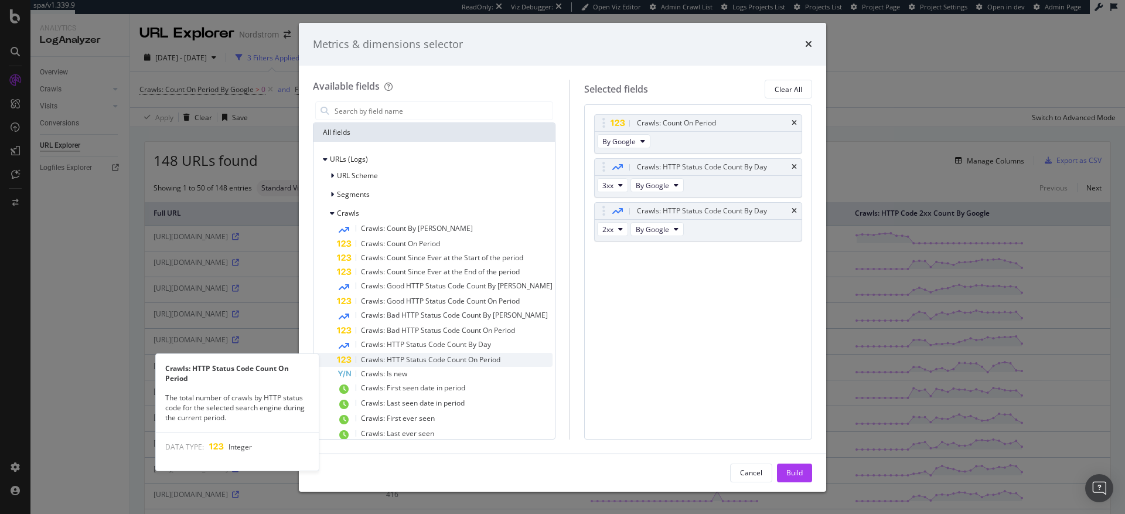
click at [408, 361] on span "Crawls: HTTP Status Code Count On Period" at bounding box center [430, 360] width 139 height 10
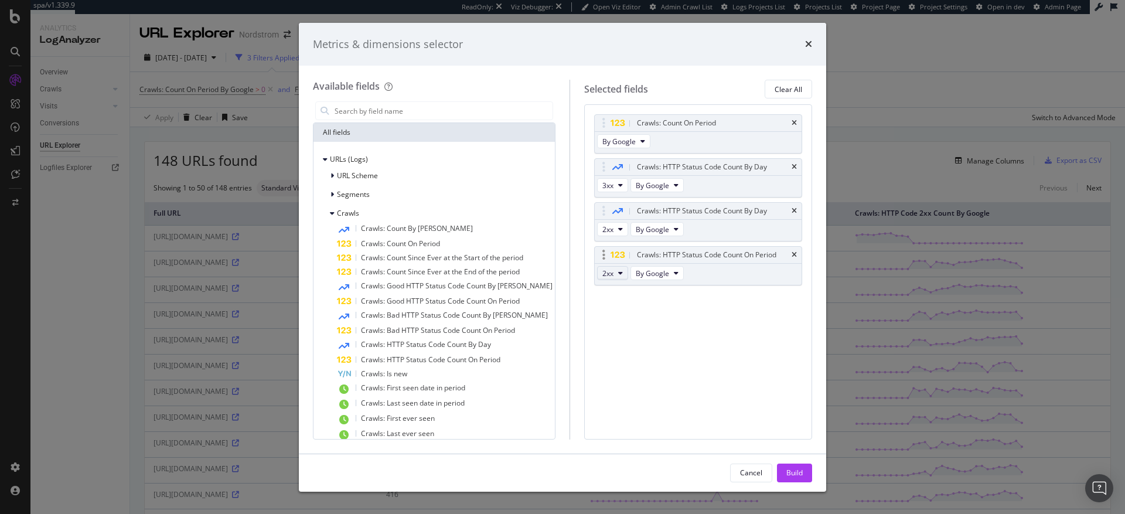
click at [618, 274] on icon "modal" at bounding box center [620, 273] width 5 height 7
click at [611, 319] on span "3xx" at bounding box center [616, 316] width 32 height 11
click at [442, 358] on span "Crawls: HTTP Status Code Count On Period" at bounding box center [430, 360] width 139 height 10
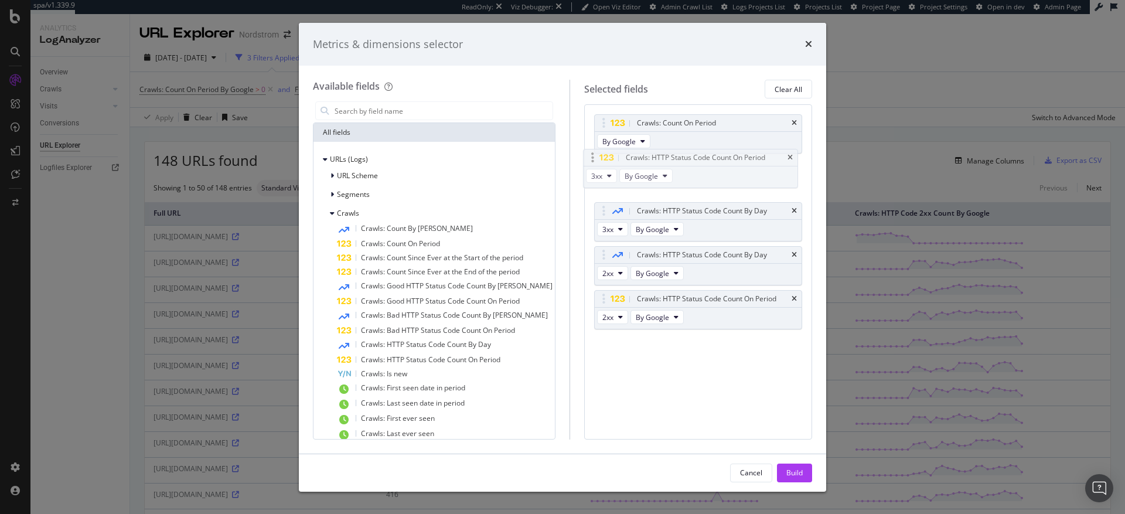
drag, startPoint x: 597, startPoint y: 254, endPoint x: 593, endPoint y: 157, distance: 97.4
click at [593, 157] on body "spa/v1.339.9 ReadOnly: Viz Debugger: Open Viz Editor Admin Crawl List Logs Proj…" at bounding box center [562, 257] width 1125 height 514
drag, startPoint x: 598, startPoint y: 300, endPoint x: 597, endPoint y: 206, distance: 94.4
click at [597, 206] on body "spa/v1.339.9 ReadOnly: Viz Debugger: Open Viz Editor Admin Crawl List Logs Proj…" at bounding box center [562, 257] width 1125 height 514
click at [795, 473] on div "Build" at bounding box center [795, 473] width 16 height 10
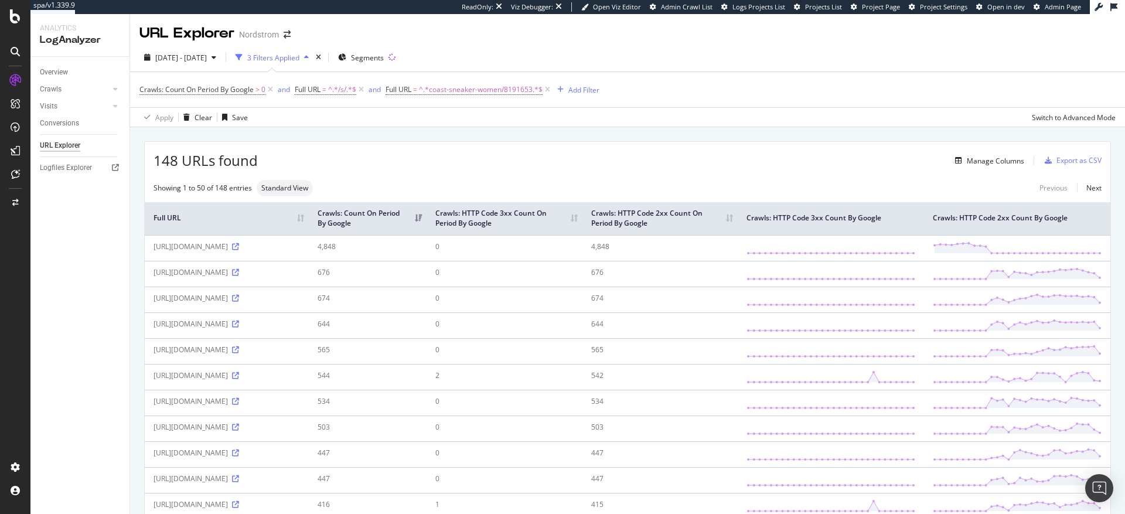
click at [582, 227] on th "Crawls: HTTP Code 3xx Count On Period By Google" at bounding box center [504, 218] width 155 height 33
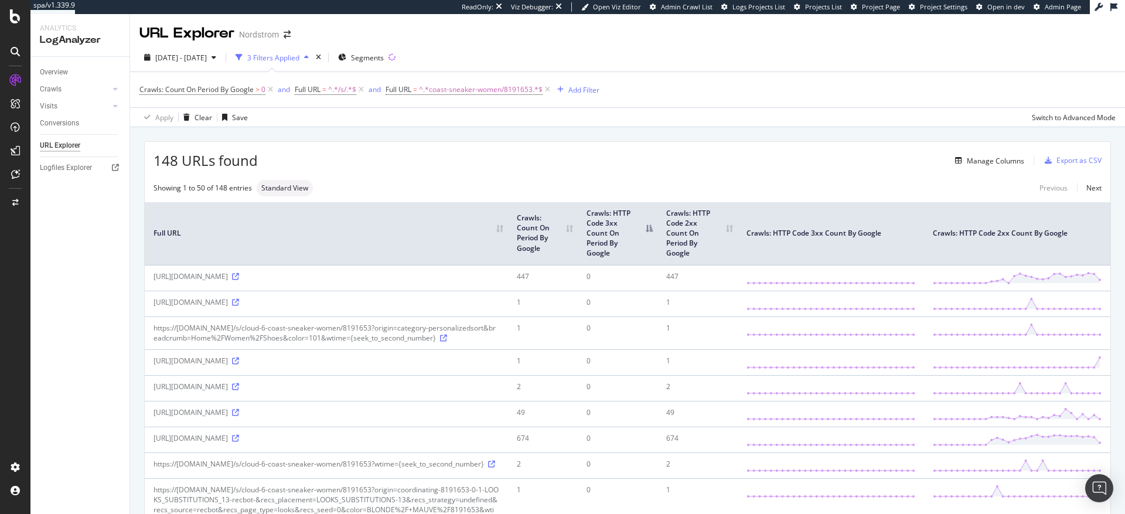
click at [596, 231] on th "Crawls: HTTP Code 3xx Count On Period By Google" at bounding box center [618, 233] width 80 height 63
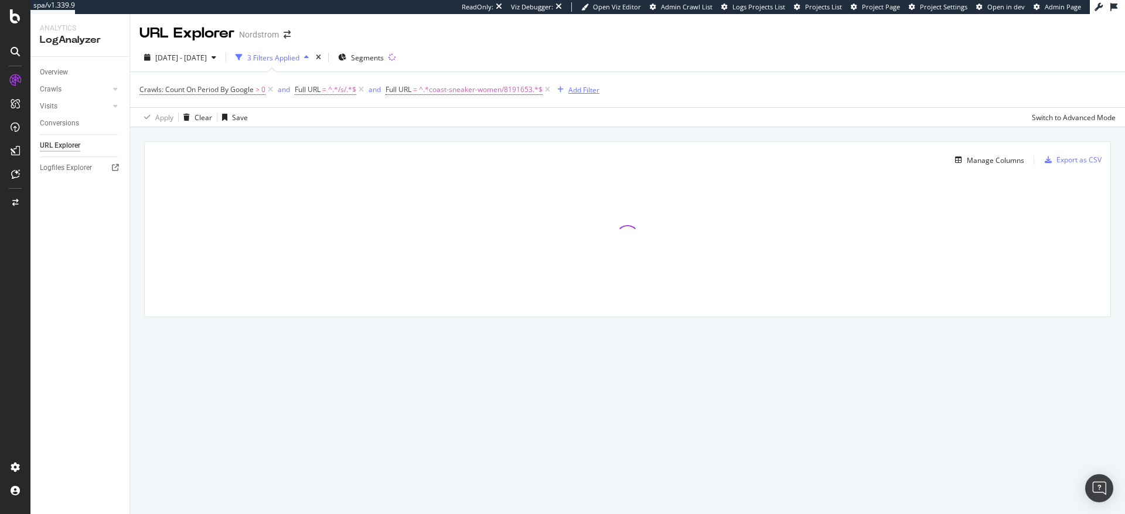
click at [583, 90] on div "Add Filter" at bounding box center [583, 90] width 31 height 10
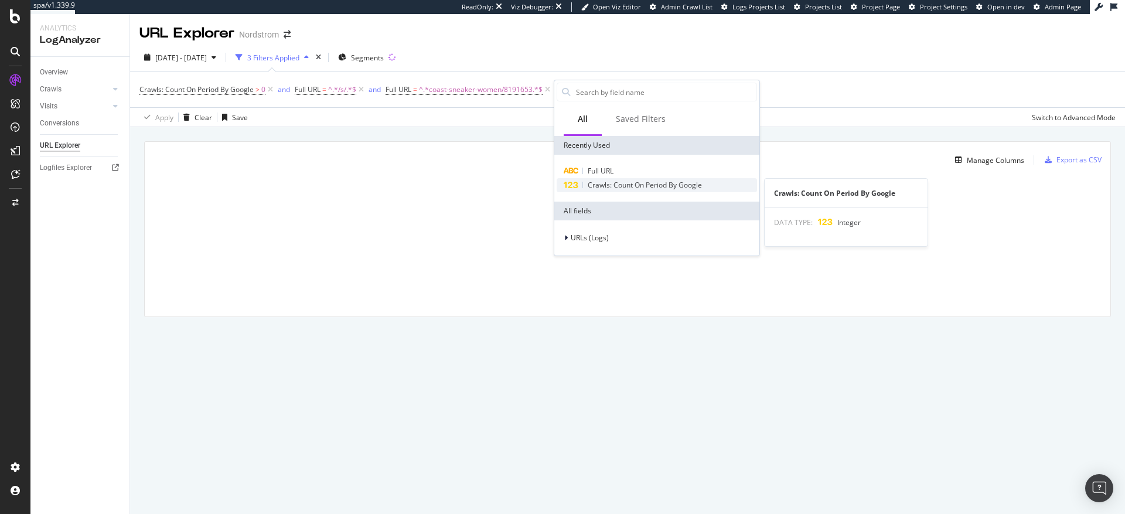
click at [601, 184] on span "Crawls: Count On Period By Google" at bounding box center [645, 185] width 114 height 10
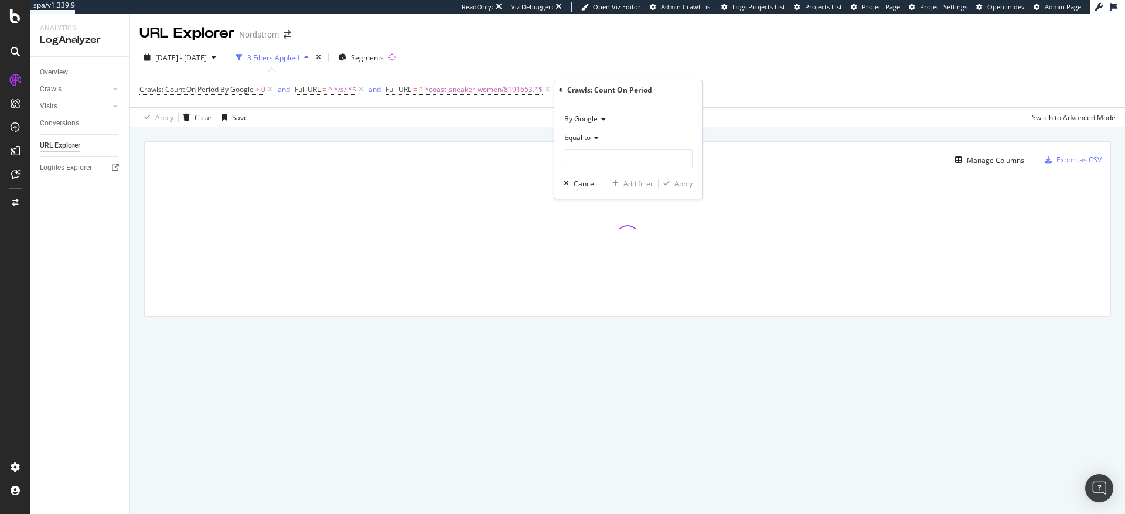
click at [584, 138] on span "Equal to" at bounding box center [577, 137] width 26 height 10
click at [582, 116] on span "By Google" at bounding box center [580, 119] width 33 height 10
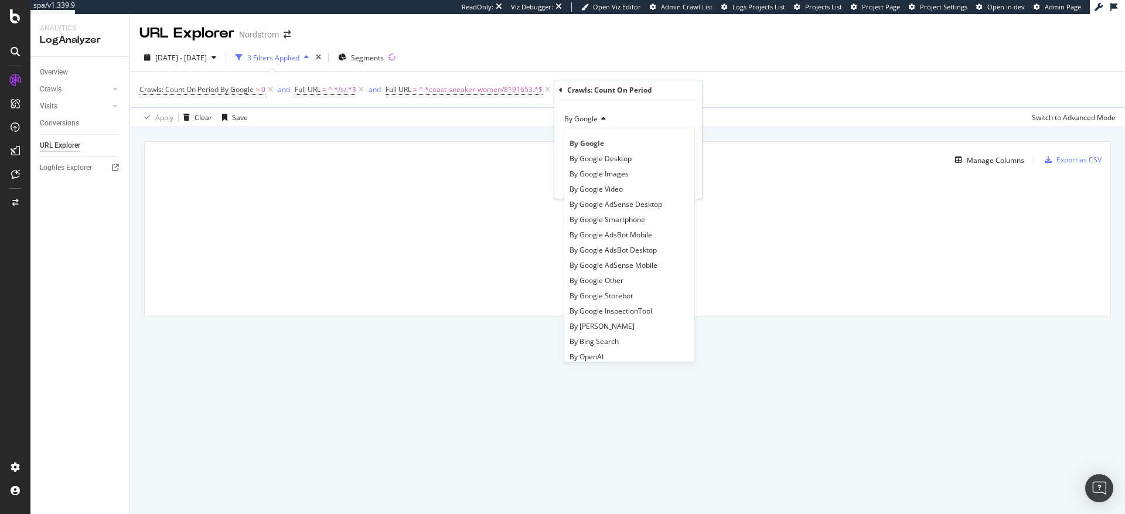
click at [494, 183] on div at bounding box center [628, 236] width 966 height 117
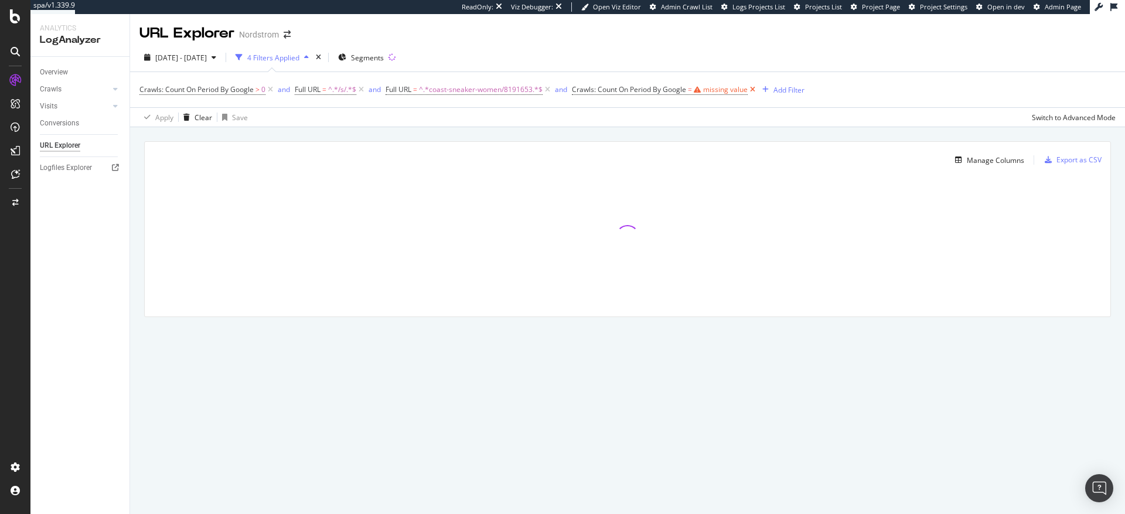
click at [753, 88] on icon at bounding box center [753, 90] width 10 height 12
click at [574, 88] on div "Add Filter" at bounding box center [583, 90] width 31 height 10
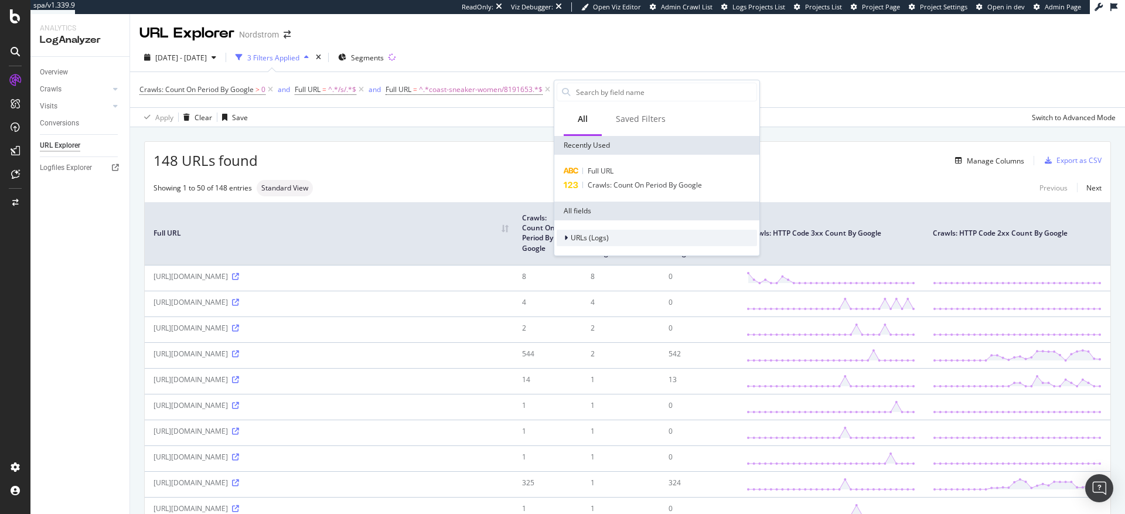
click at [567, 240] on icon at bounding box center [566, 237] width 4 height 7
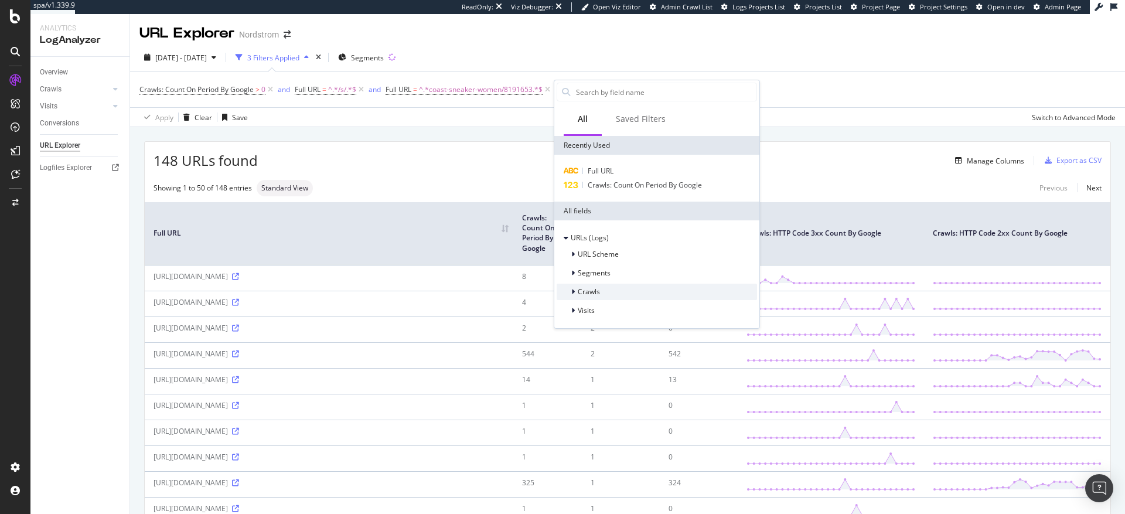
click at [587, 290] on span "Crawls" at bounding box center [589, 292] width 22 height 10
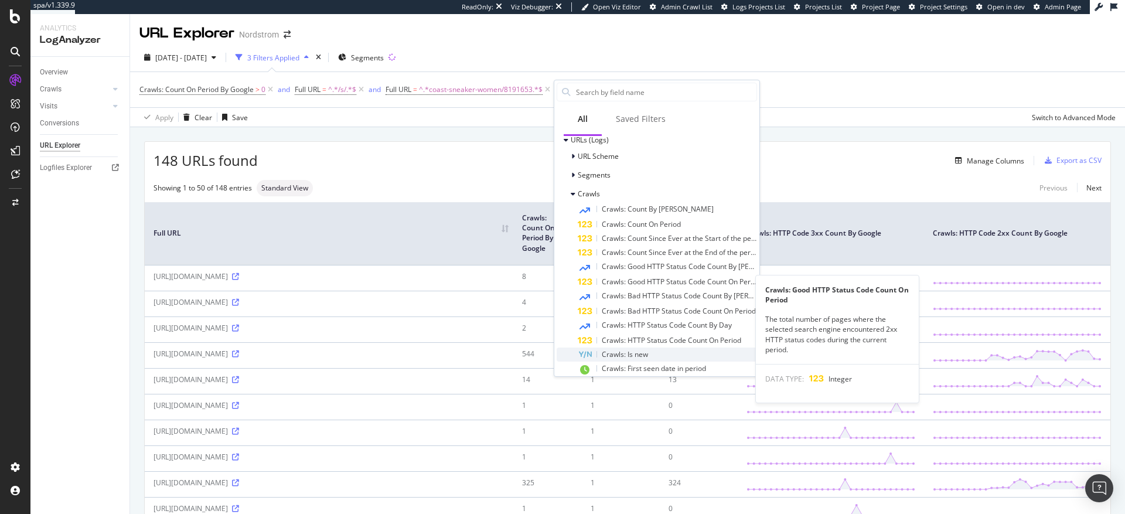
scroll to position [162, 0]
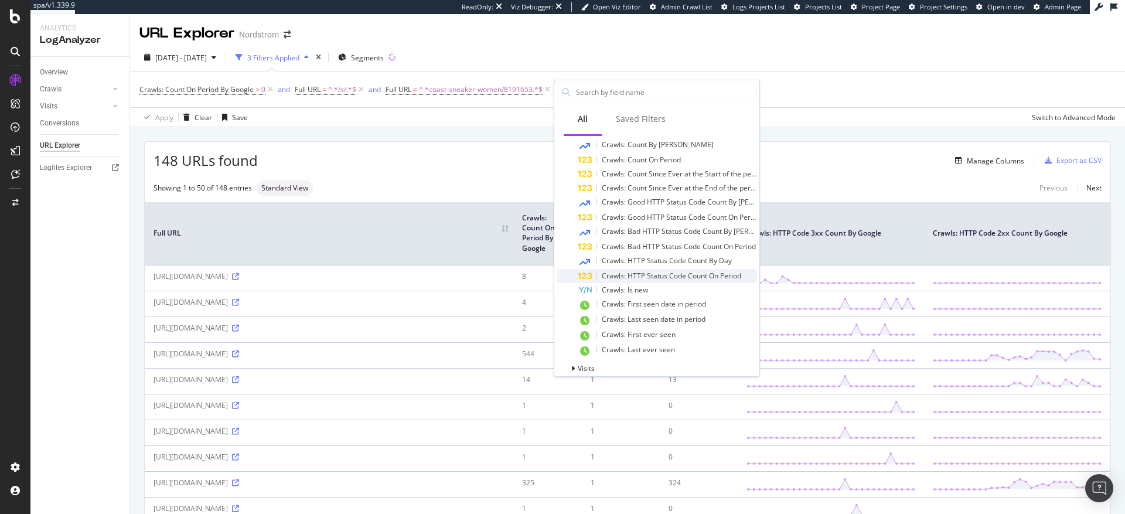
click at [624, 275] on span "Crawls: HTTP Status Code Count On Period" at bounding box center [671, 276] width 139 height 10
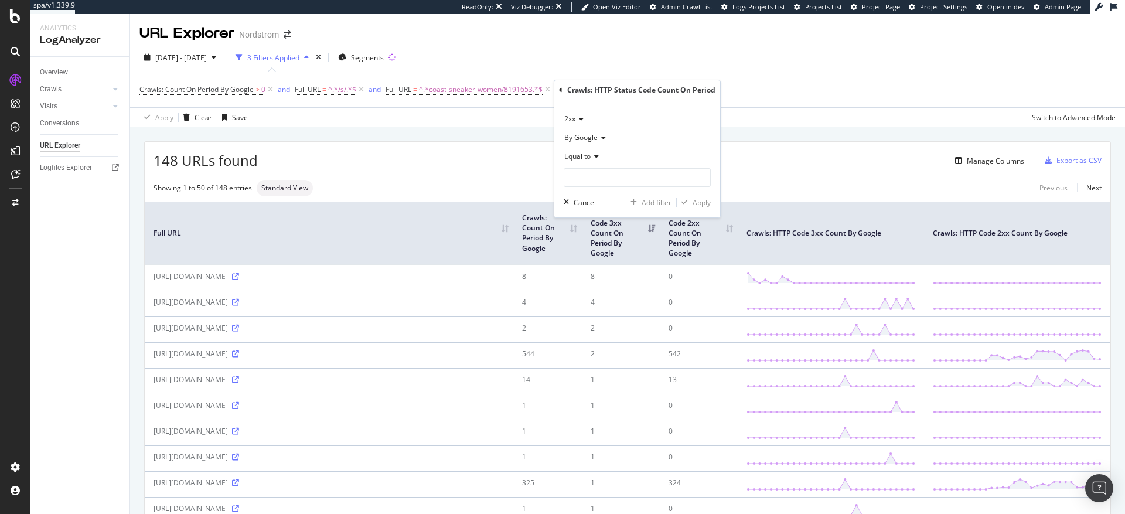
click at [574, 118] on span "2xx" at bounding box center [569, 119] width 11 height 10
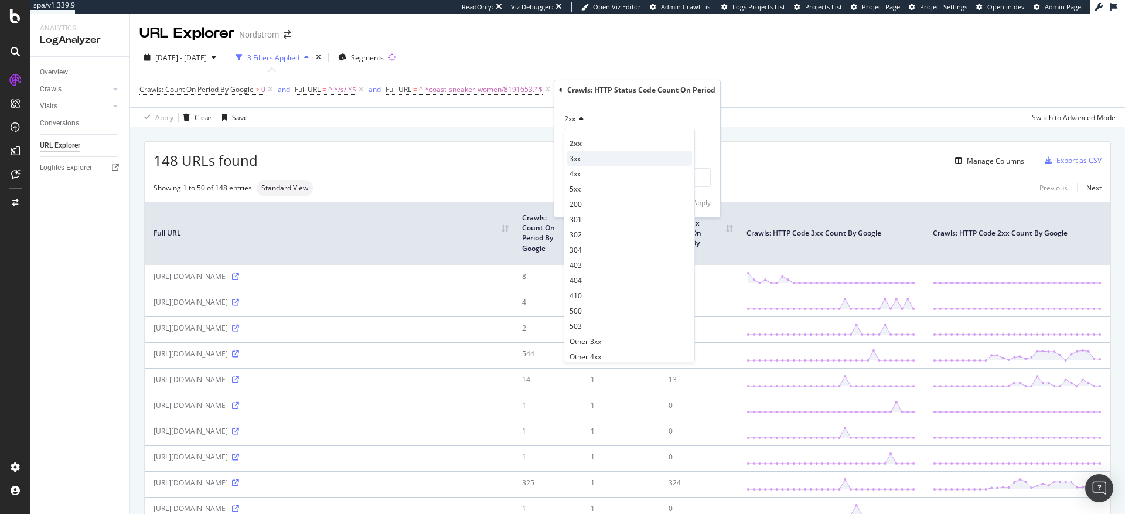
click at [580, 158] on span "3xx" at bounding box center [575, 159] width 11 height 10
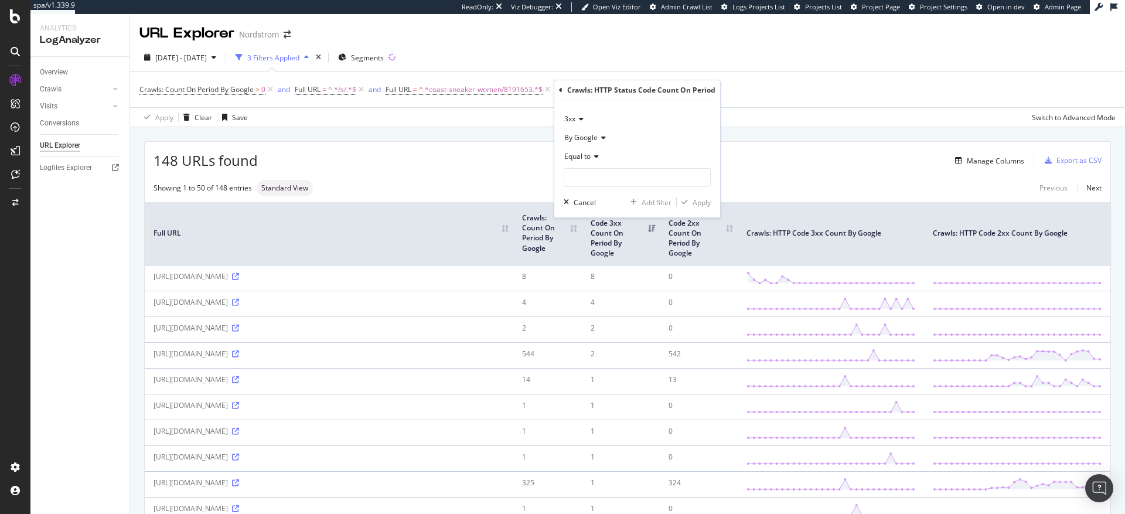
click at [572, 116] on span "3xx" at bounding box center [569, 119] width 11 height 10
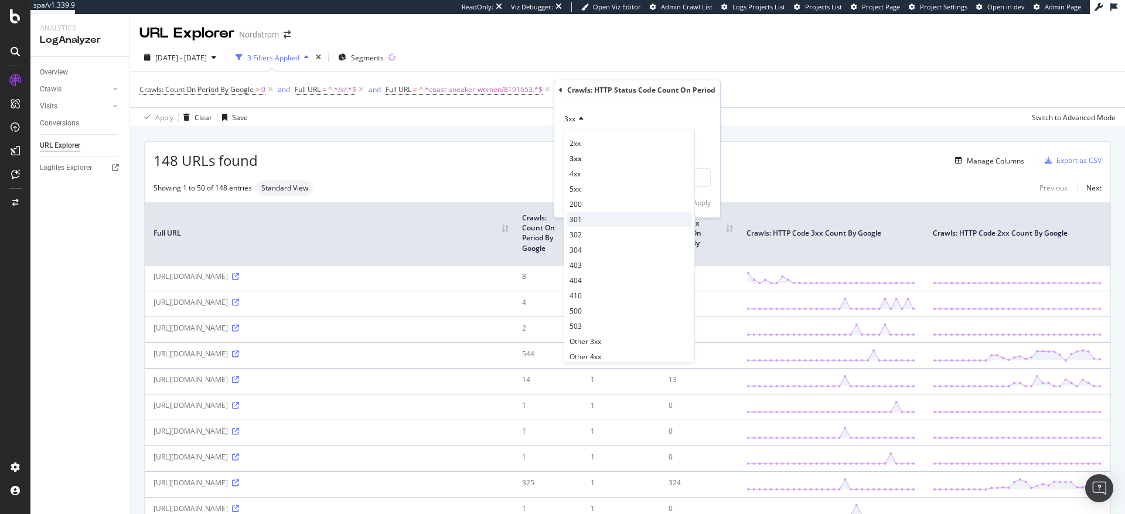
click at [578, 221] on span "301" at bounding box center [576, 220] width 12 height 10
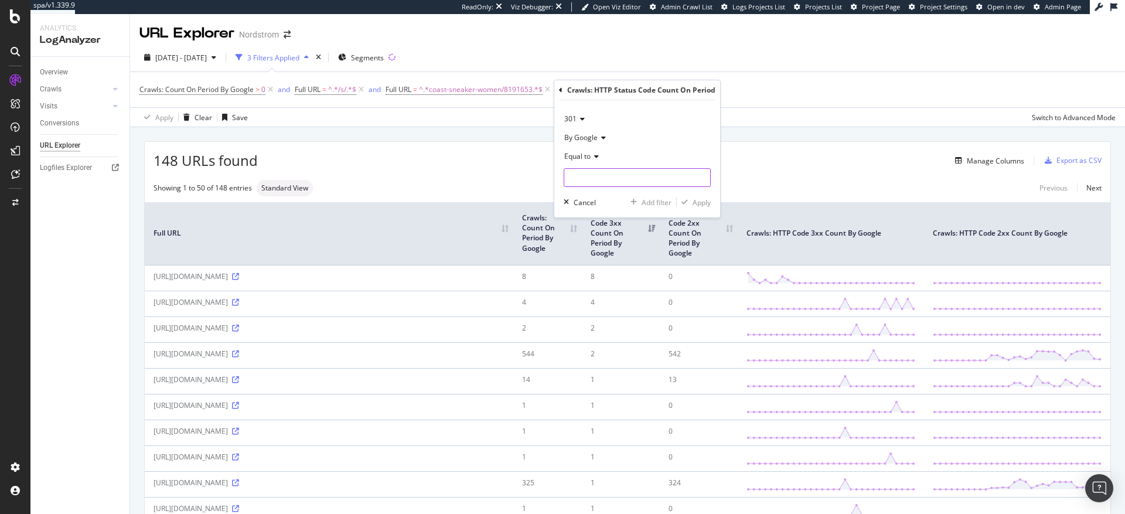
click at [581, 175] on input "number" at bounding box center [637, 177] width 147 height 19
click at [580, 159] on span "Equal to" at bounding box center [577, 156] width 26 height 10
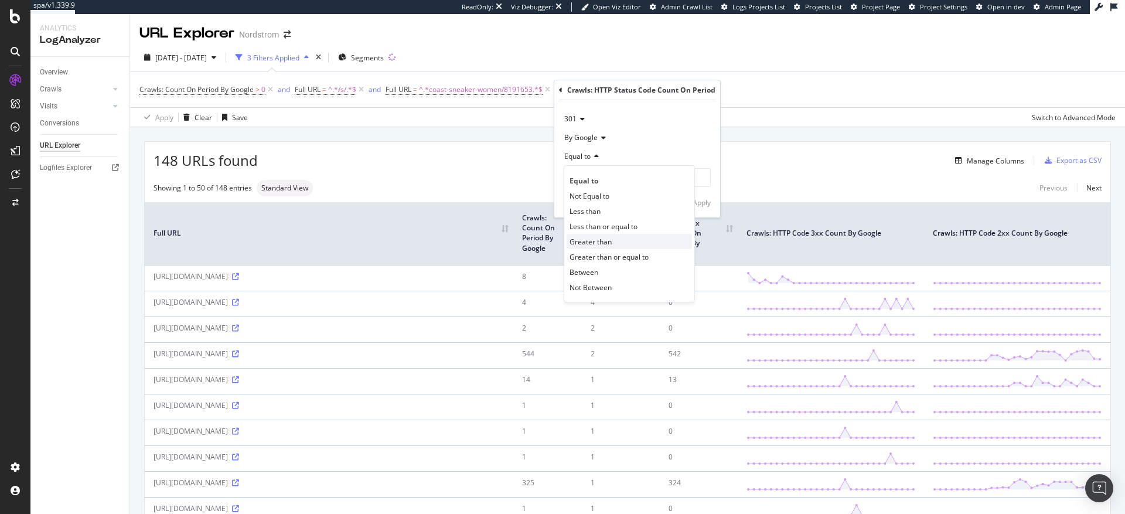
click at [600, 241] on span "Greater than" at bounding box center [591, 242] width 42 height 10
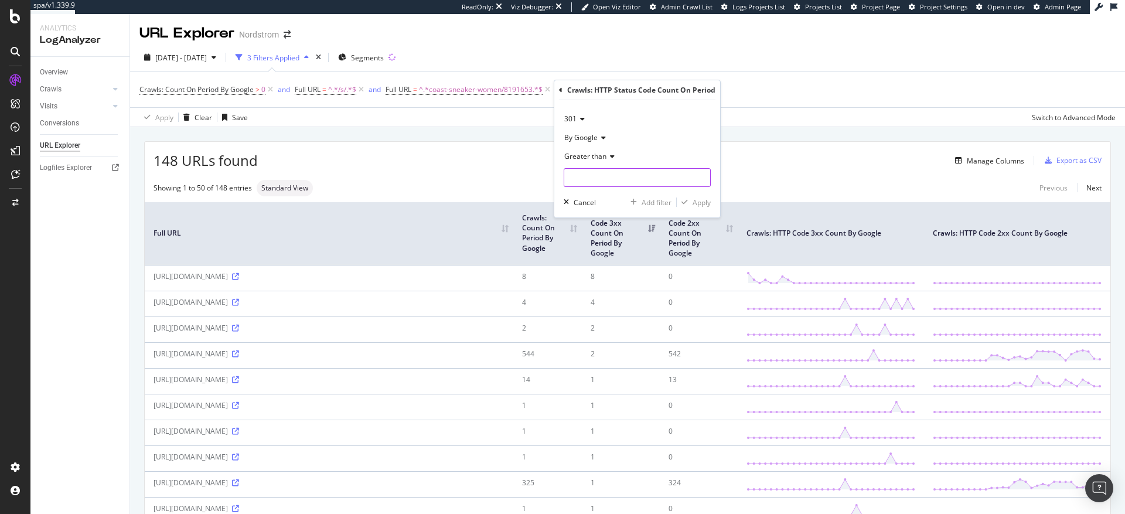
click at [587, 177] on input "number" at bounding box center [637, 177] width 147 height 19
type input "2"
click at [702, 203] on div "Apply" at bounding box center [702, 203] width 18 height 10
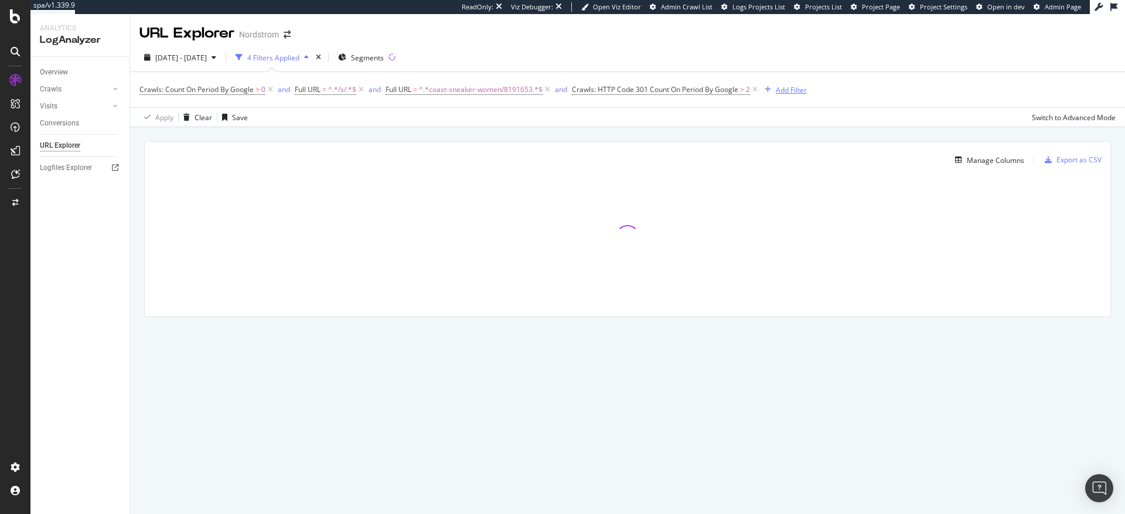
click at [794, 88] on div "Add Filter" at bounding box center [791, 90] width 31 height 10
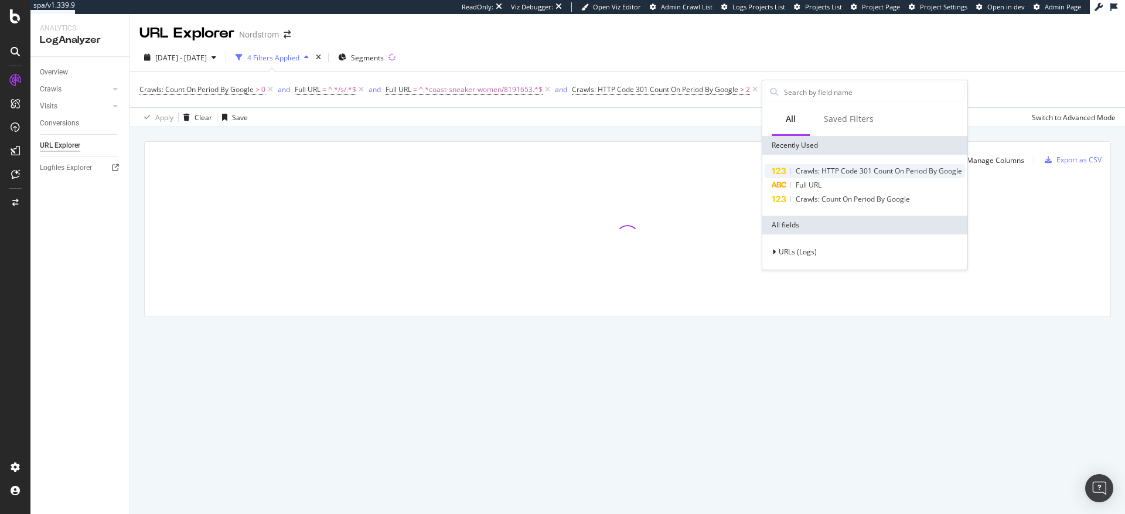
click at [835, 172] on span "Crawls: HTTP Code 301 Count On Period By Google" at bounding box center [879, 171] width 166 height 10
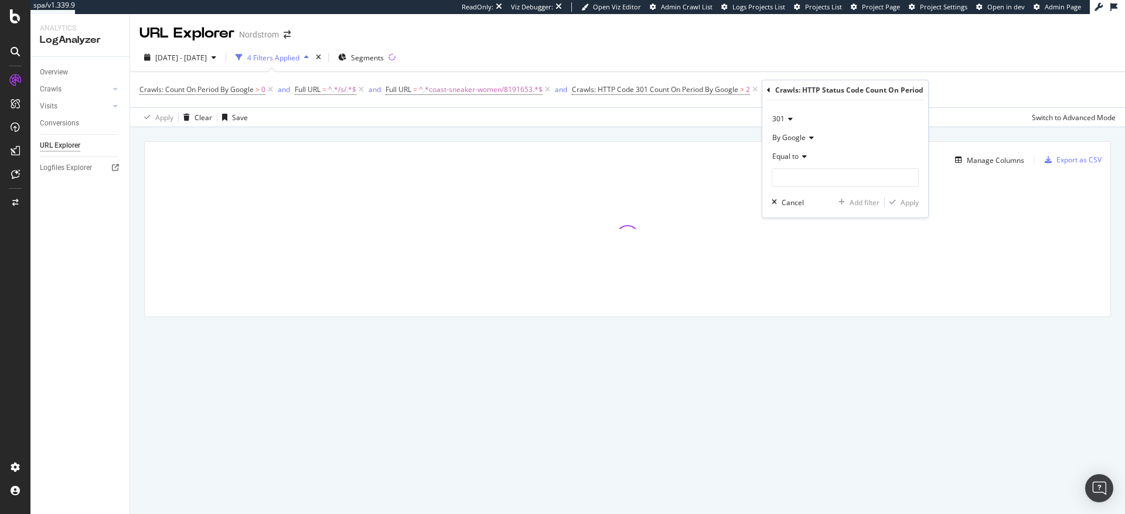
click at [781, 118] on span "301" at bounding box center [778, 119] width 12 height 10
click at [787, 204] on span "200" at bounding box center [784, 204] width 12 height 10
click at [791, 156] on span "Equal to" at bounding box center [785, 156] width 26 height 10
click at [801, 239] on span "Greater than" at bounding box center [799, 242] width 42 height 10
click at [797, 180] on input "number" at bounding box center [845, 177] width 147 height 19
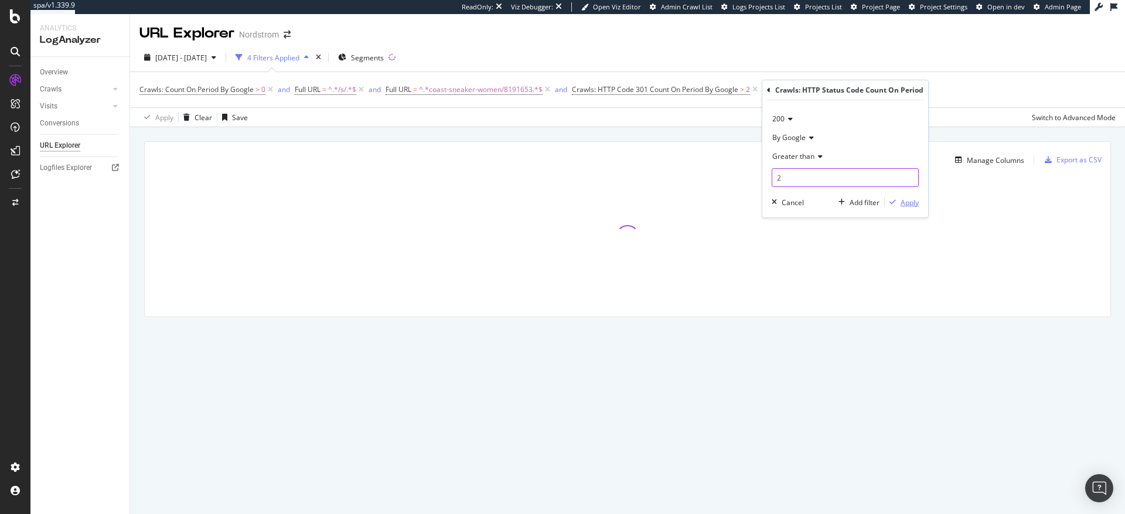
type input "2"
click at [908, 204] on div "Apply" at bounding box center [910, 203] width 18 height 10
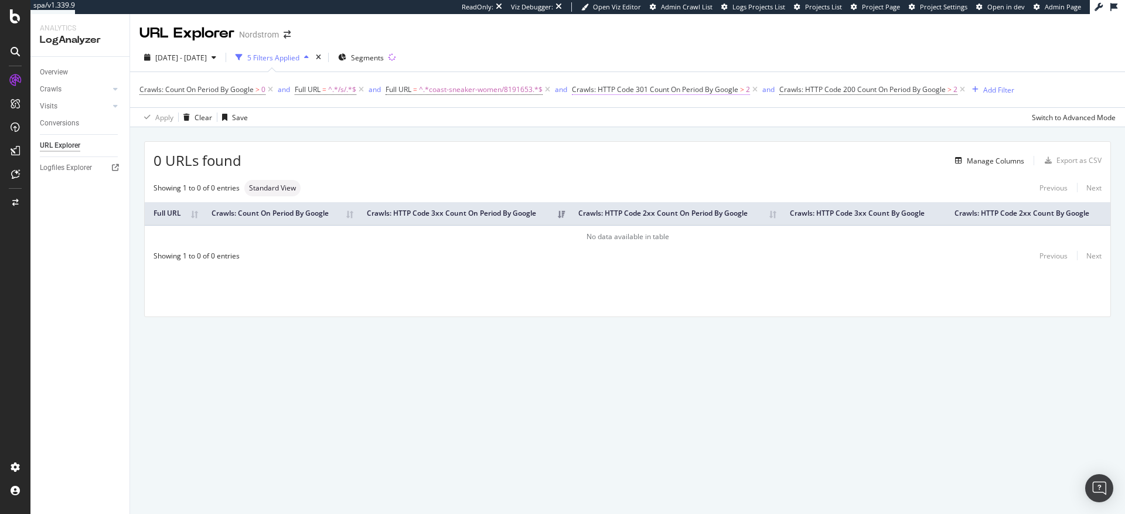
click at [716, 90] on span "Crawls: HTTP Code 301 Count On Period By Google" at bounding box center [655, 89] width 166 height 10
click at [607, 202] on div "Cancel" at bounding box center [605, 201] width 22 height 10
click at [964, 88] on icon at bounding box center [963, 90] width 10 height 12
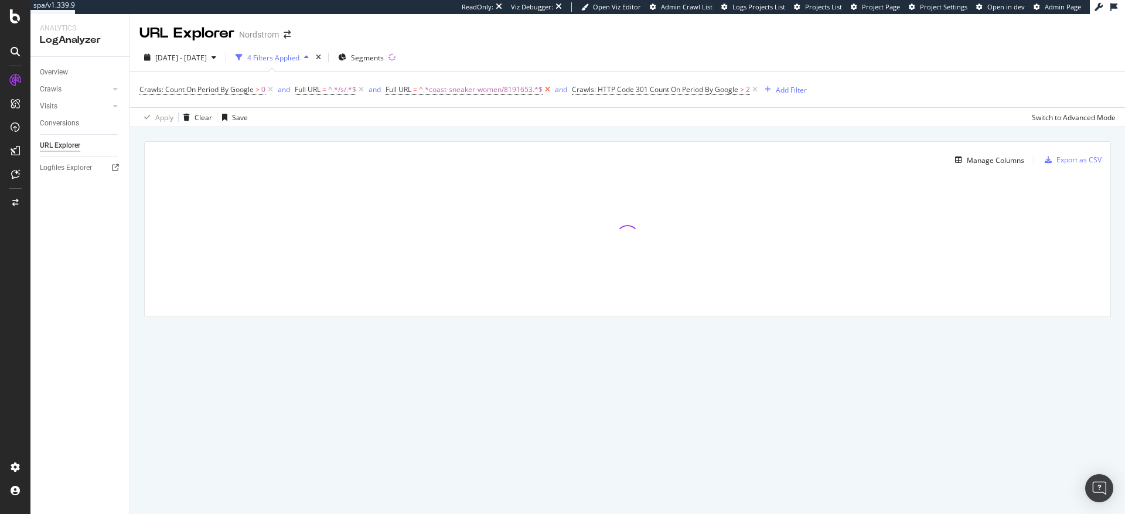
click at [550, 89] on icon at bounding box center [548, 90] width 10 height 12
click at [602, 89] on div "Add Filter" at bounding box center [605, 90] width 31 height 10
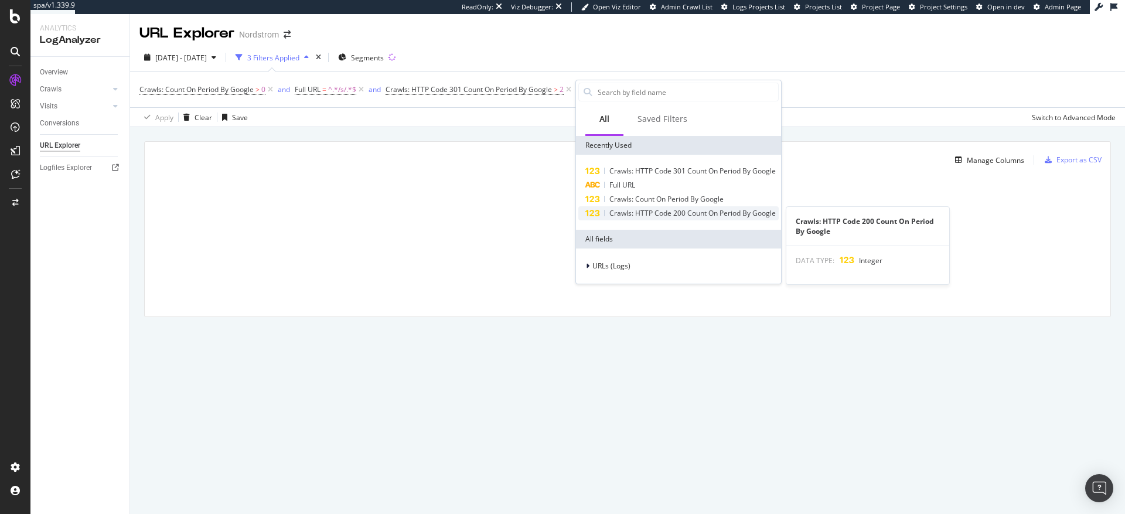
click at [652, 213] on span "Crawls: HTTP Code 200 Count On Period By Google" at bounding box center [693, 213] width 166 height 10
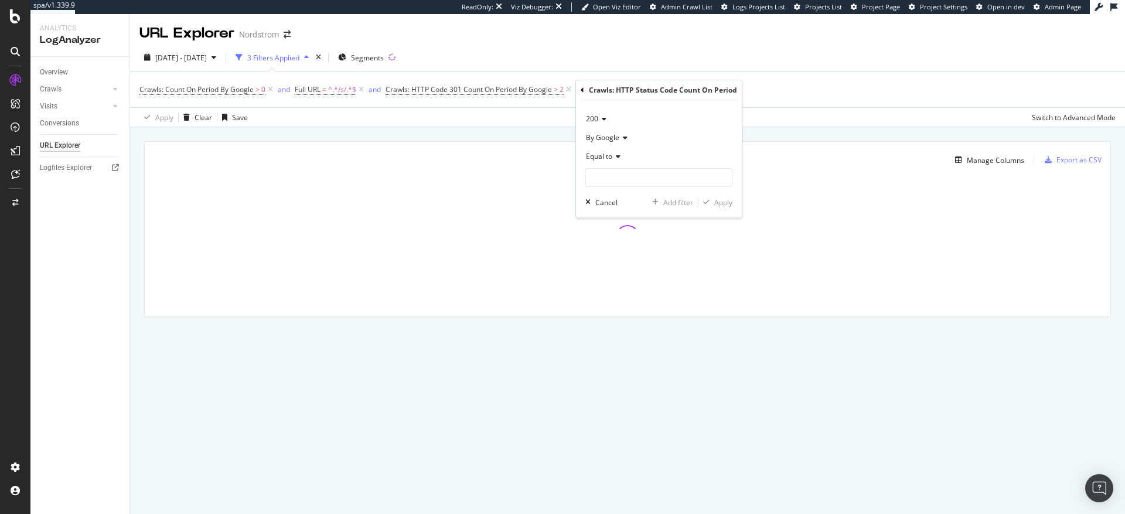
click at [608, 155] on span "Equal to" at bounding box center [599, 156] width 26 height 10
drag, startPoint x: 614, startPoint y: 239, endPoint x: 615, endPoint y: 233, distance: 6.0
click at [614, 239] on span "Greater than" at bounding box center [612, 242] width 42 height 10
click at [612, 181] on input "number" at bounding box center [658, 177] width 147 height 19
type input "2"
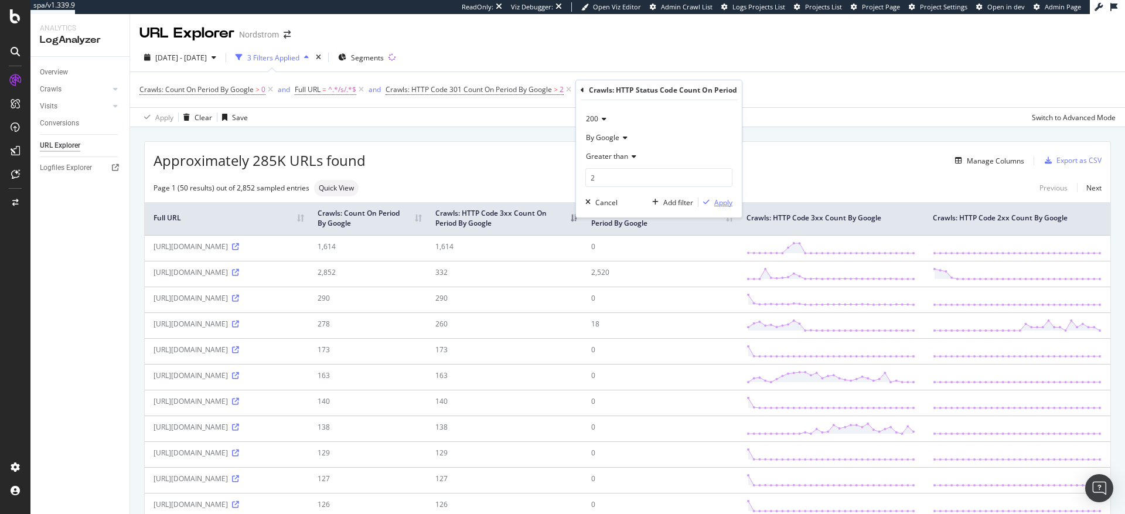
click at [727, 205] on div "Apply" at bounding box center [723, 203] width 18 height 10
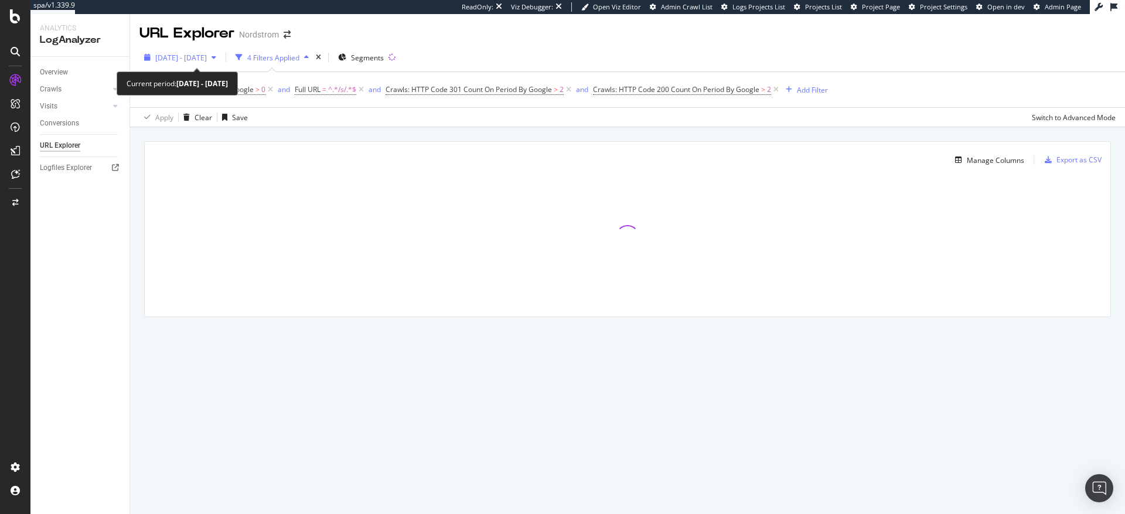
click at [207, 57] on span "[DATE] - [DATE]" at bounding box center [181, 58] width 52 height 10
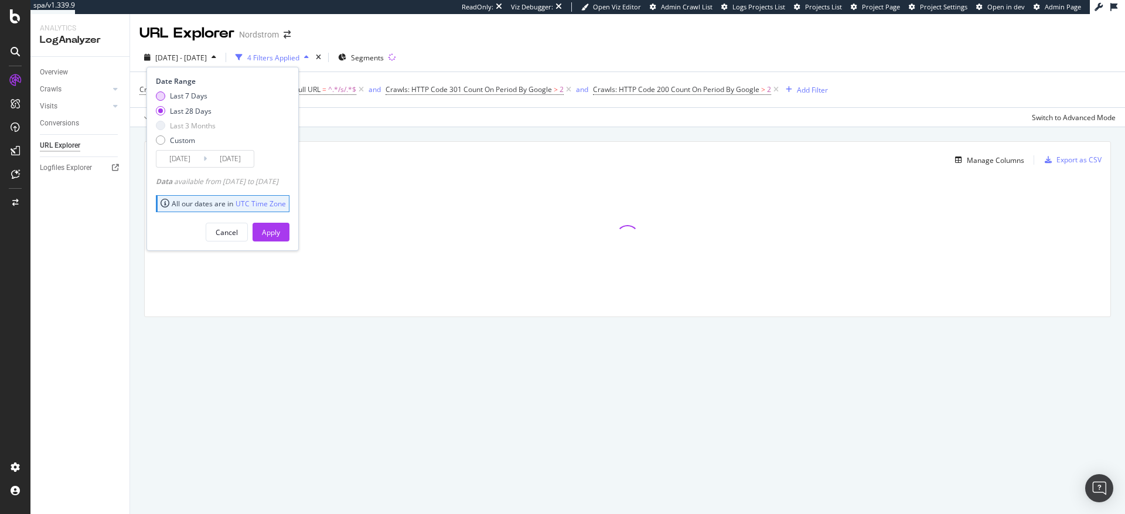
click at [162, 95] on div "Last 7 Days" at bounding box center [160, 95] width 9 height 9
type input "[DATE]"
click at [280, 232] on div "Apply" at bounding box center [271, 232] width 18 height 10
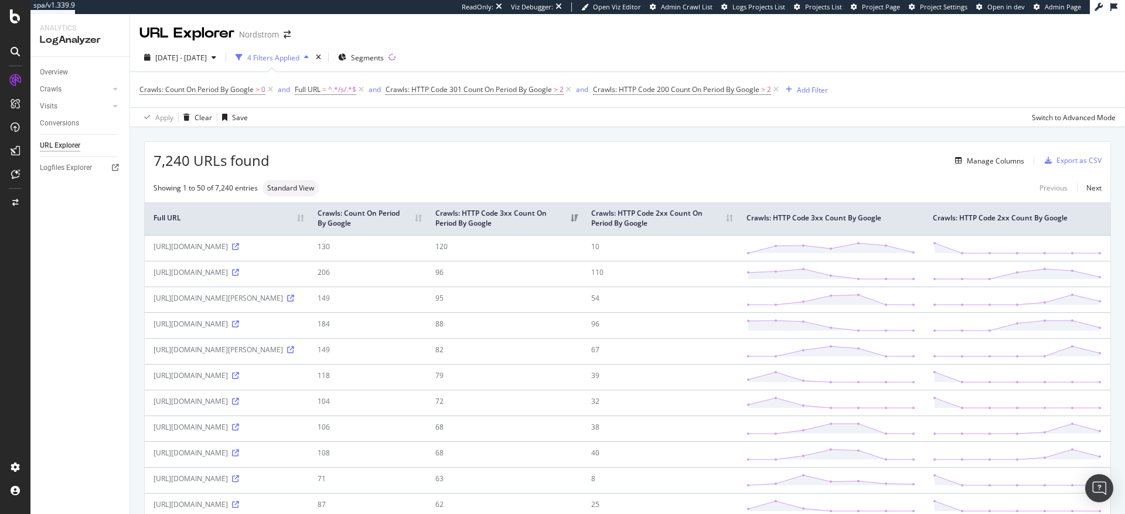
click at [427, 228] on th "Crawls: Count On Period By Google" at bounding box center [368, 218] width 118 height 33
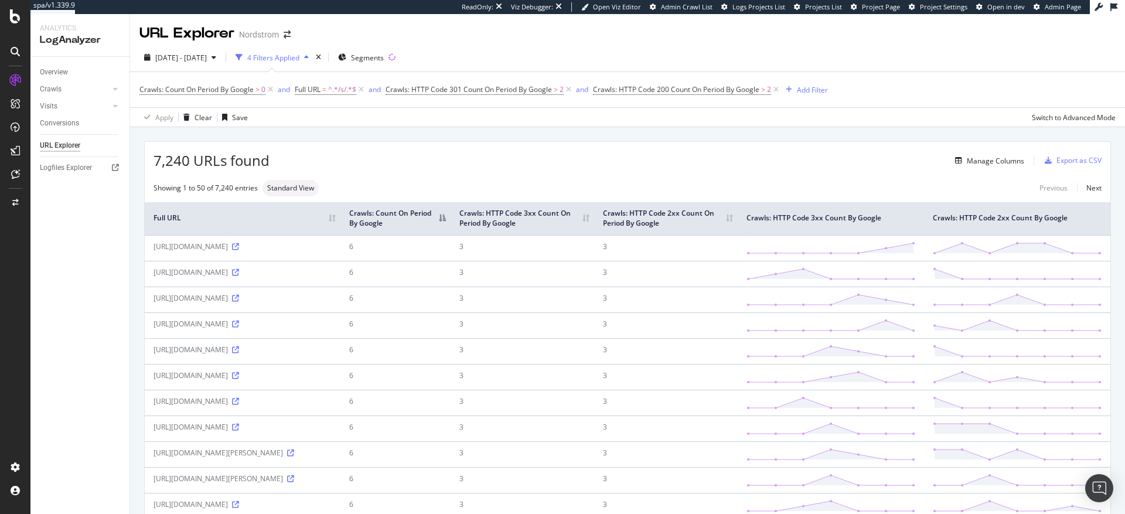
click at [451, 224] on th "Crawls: Count On Period By Google" at bounding box center [396, 218] width 110 height 33
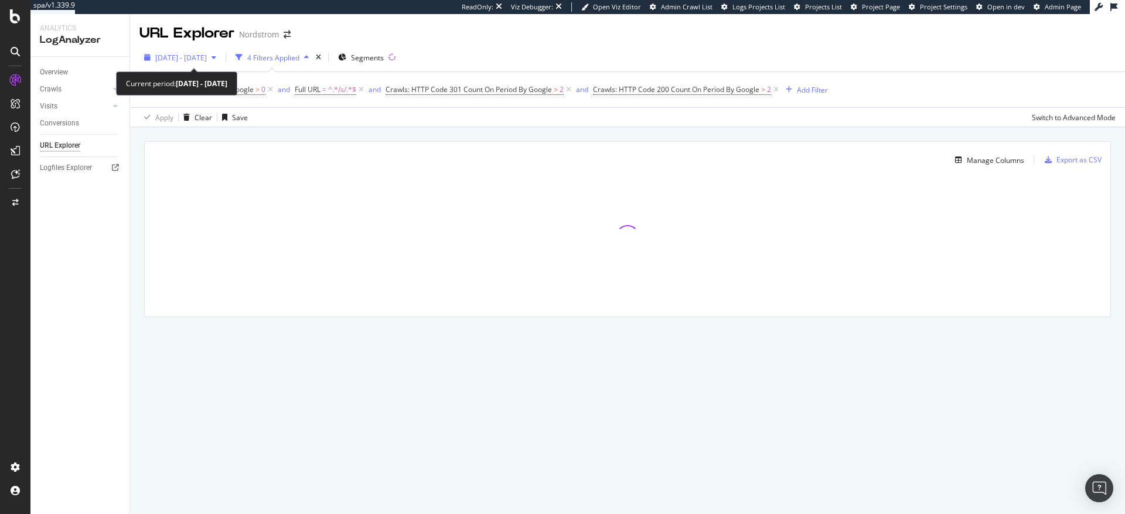
click at [207, 59] on span "[DATE] - [DATE]" at bounding box center [181, 58] width 52 height 10
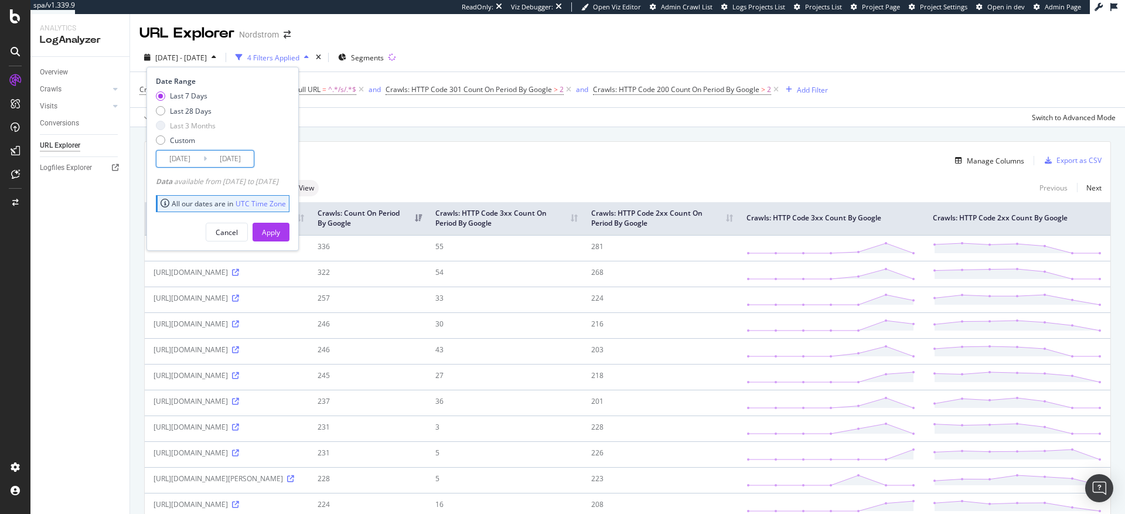
click at [172, 162] on input "[DATE]" at bounding box center [179, 159] width 47 height 16
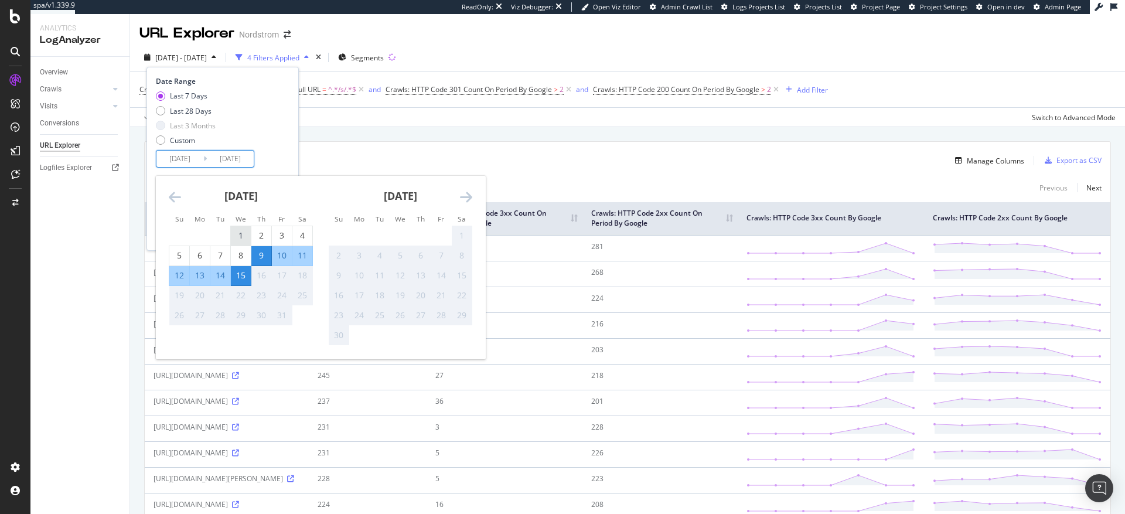
click at [239, 233] on div "1" at bounding box center [241, 236] width 20 height 12
type input "[DATE]"
click at [220, 277] on div "14" at bounding box center [220, 276] width 20 height 12
type input "[DATE]"
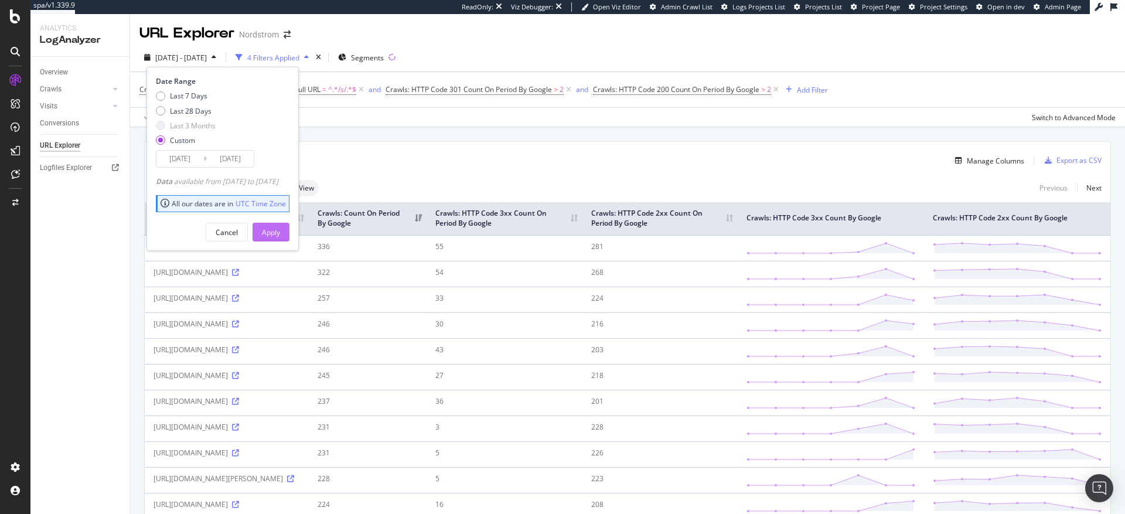
click at [280, 232] on div "Apply" at bounding box center [271, 232] width 18 height 10
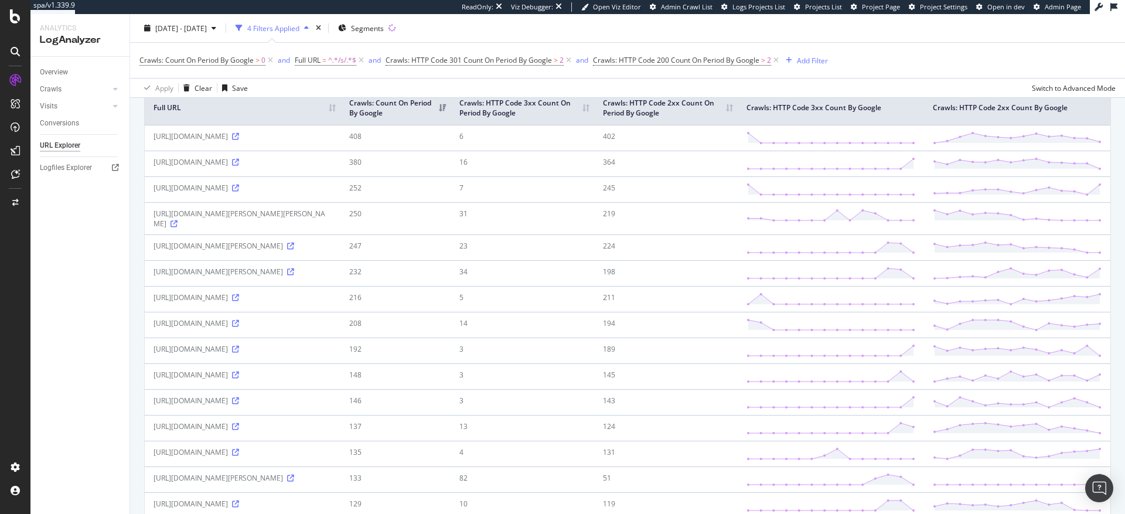
scroll to position [115, 0]
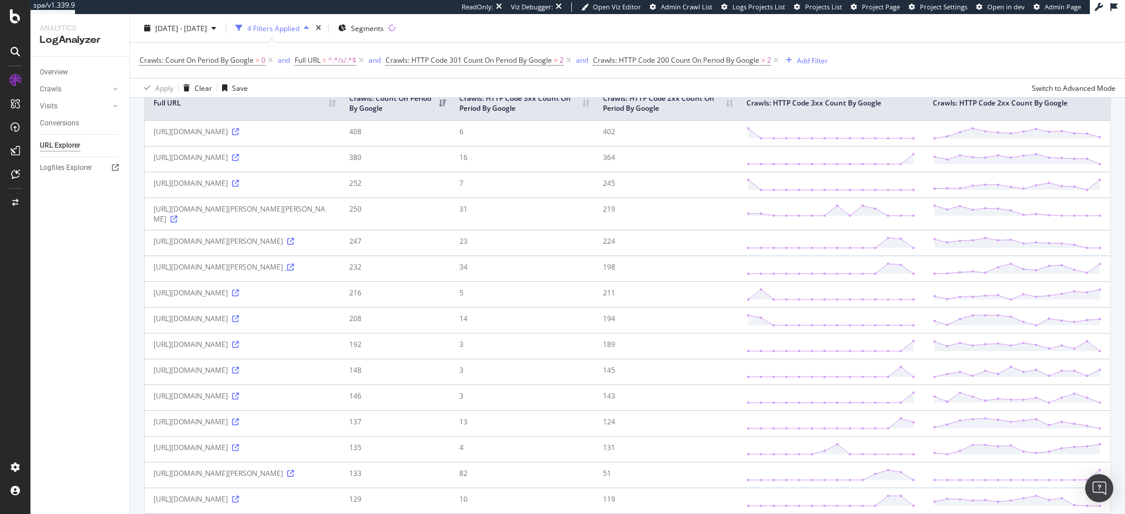
click at [294, 271] on icon at bounding box center [290, 267] width 7 height 7
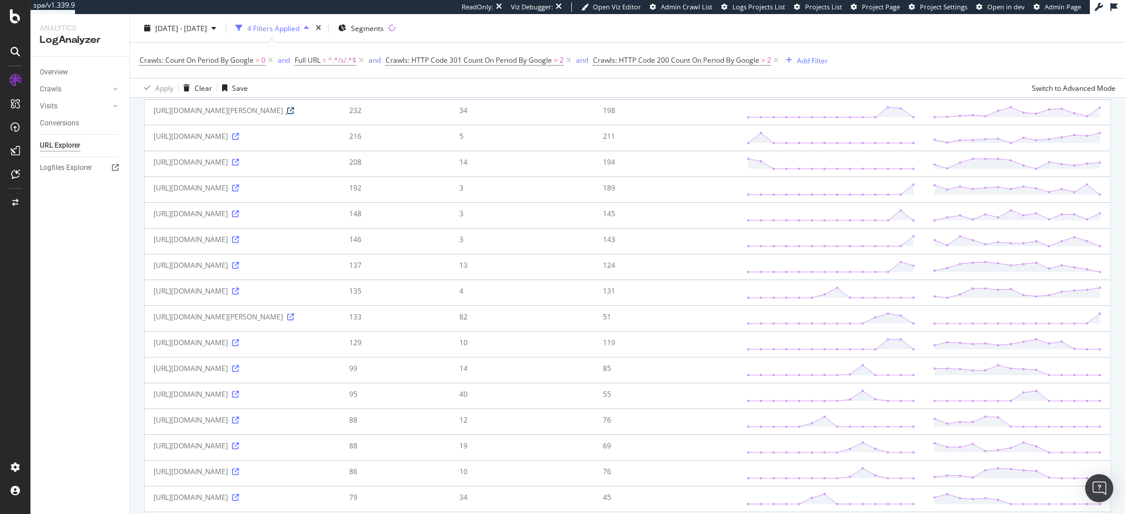
scroll to position [275, 0]
click at [239, 240] on icon at bounding box center [235, 236] width 7 height 7
click at [239, 188] on icon at bounding box center [235, 184] width 7 height 7
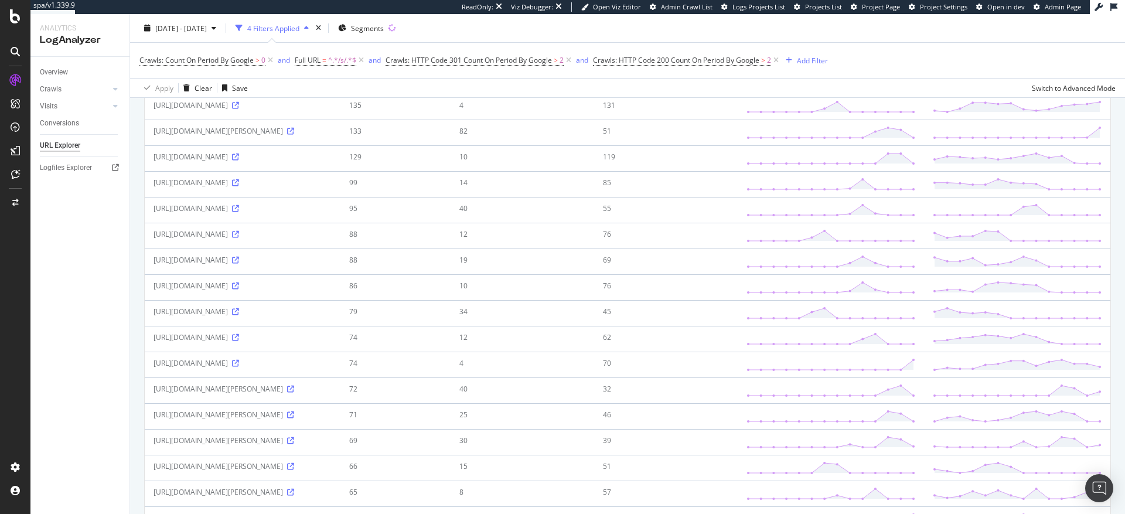
scroll to position [565, 0]
